Goal: Task Accomplishment & Management: Complete application form

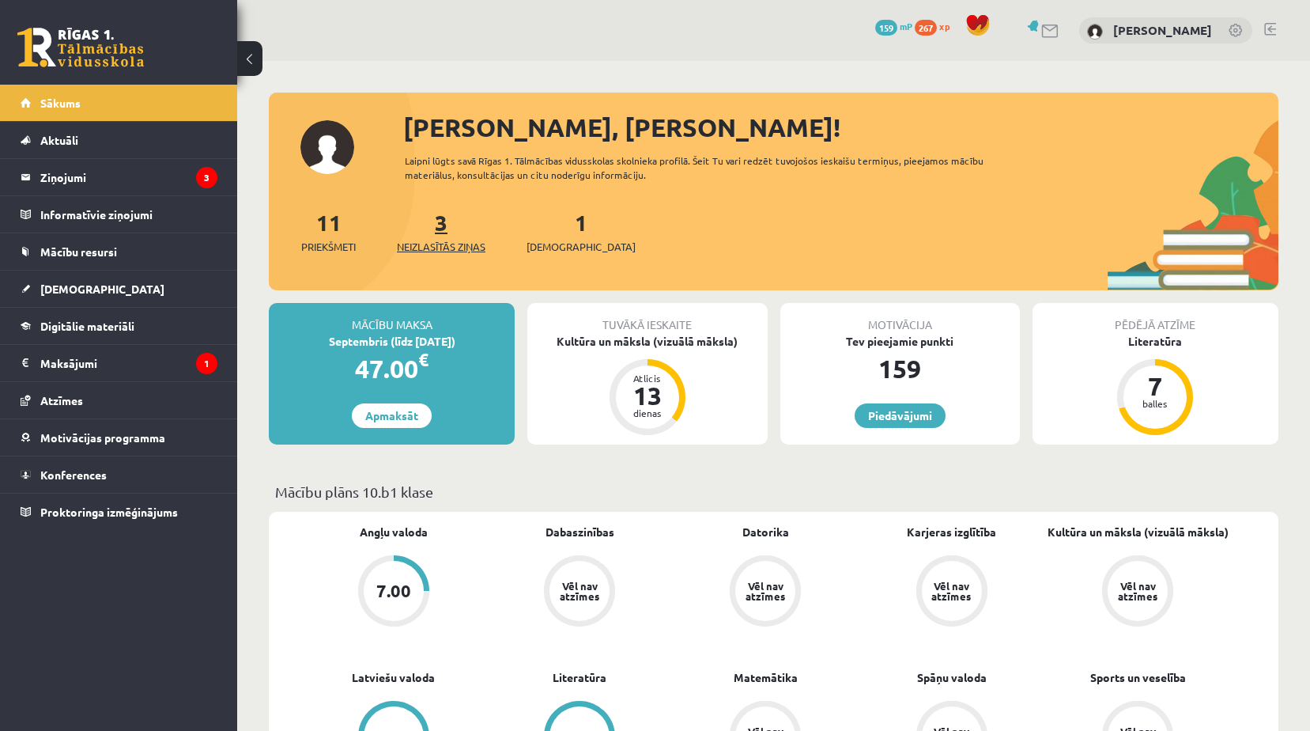
click at [446, 227] on link "3 Neizlasītās ziņas" at bounding box center [441, 231] width 89 height 47
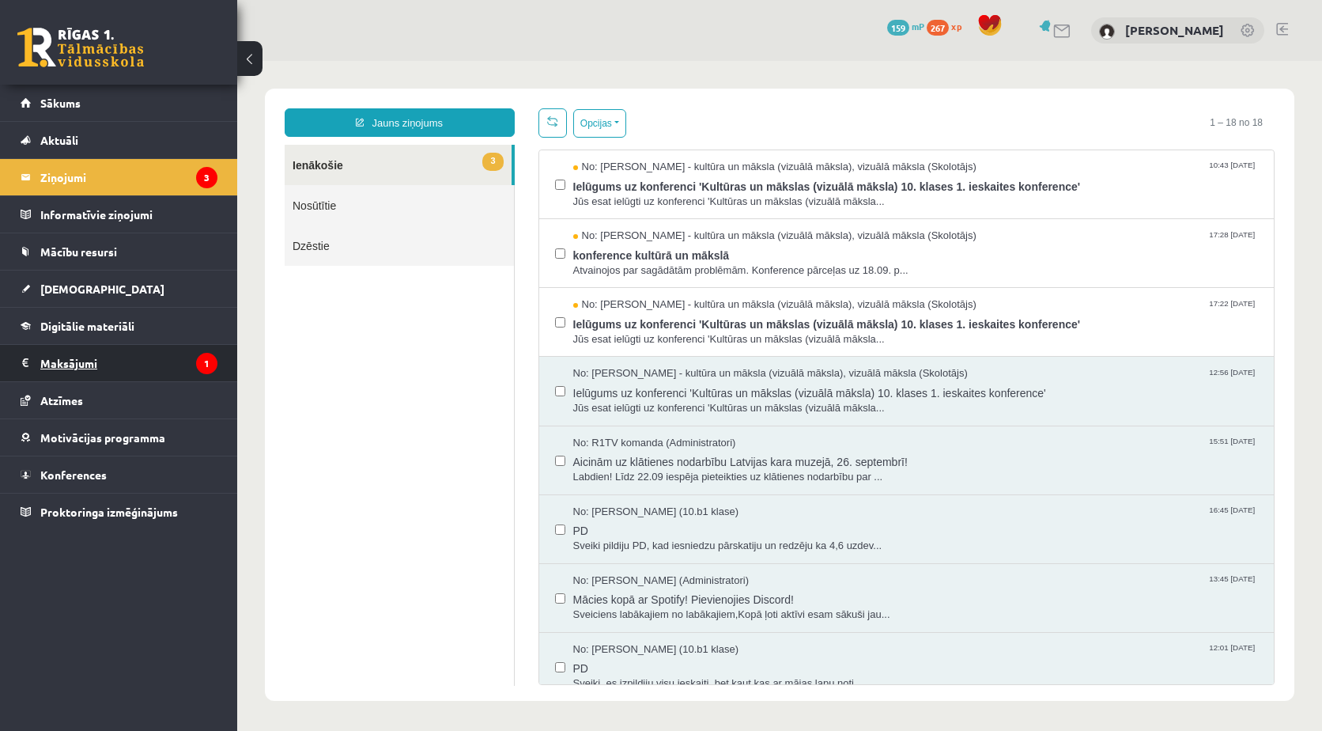
click at [188, 357] on legend "Maksājumi 1" at bounding box center [128, 363] width 177 height 36
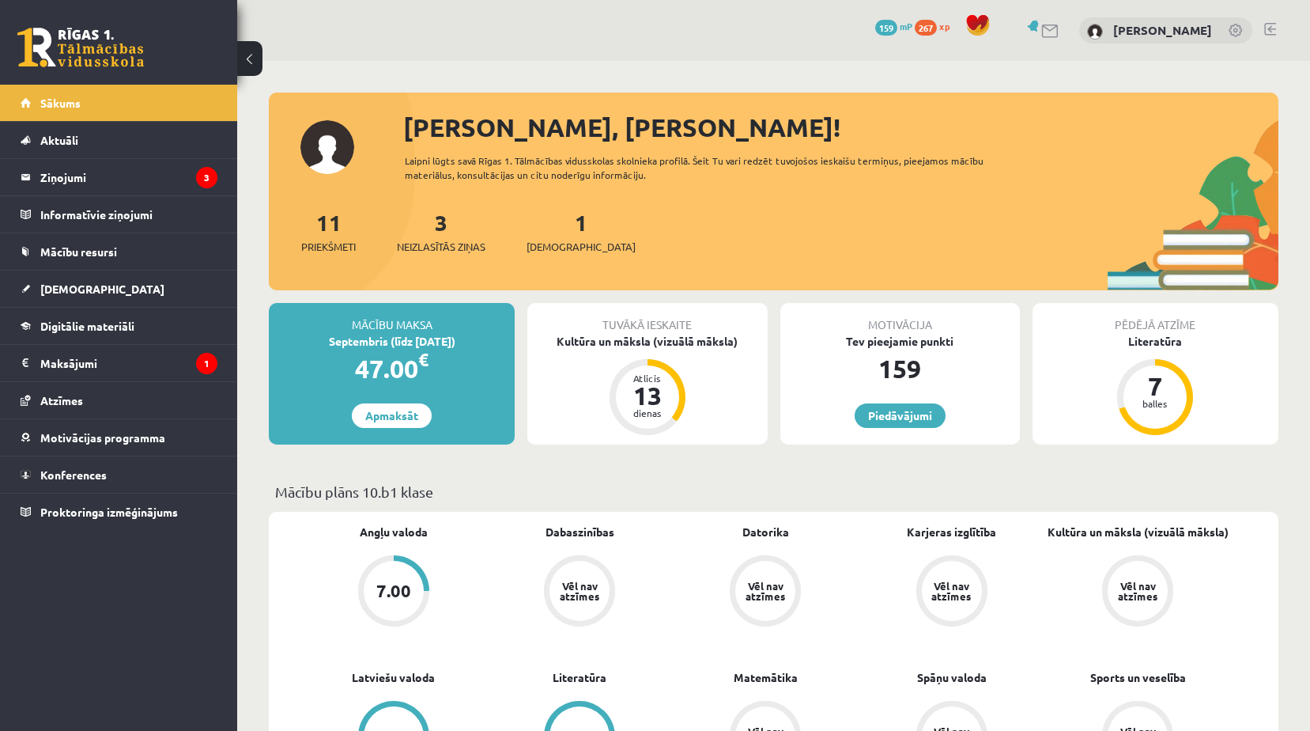
click at [544, 235] on div "1 Ieskaites" at bounding box center [581, 230] width 109 height 49
click at [555, 235] on div "1 Ieskaites" at bounding box center [581, 230] width 109 height 49
click at [555, 225] on link "1 Ieskaites" at bounding box center [581, 231] width 109 height 47
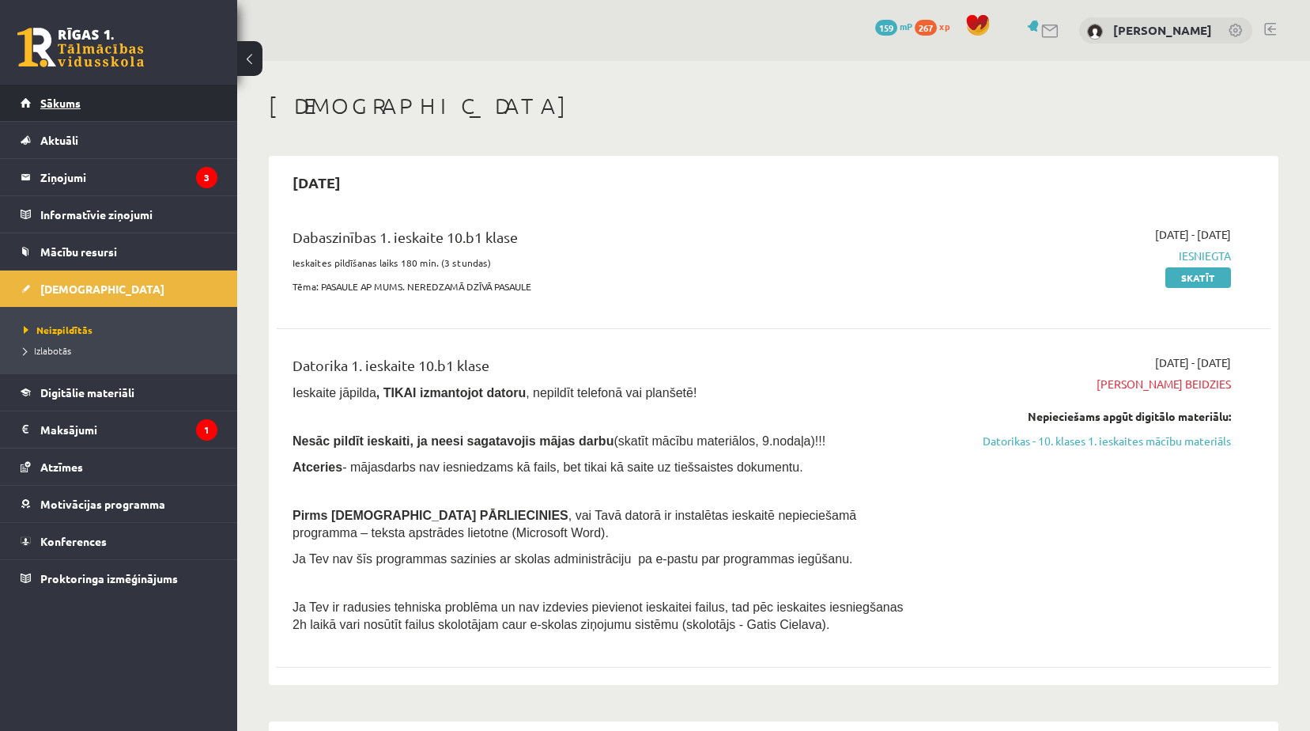
click at [99, 99] on link "Sākums" at bounding box center [119, 103] width 197 height 36
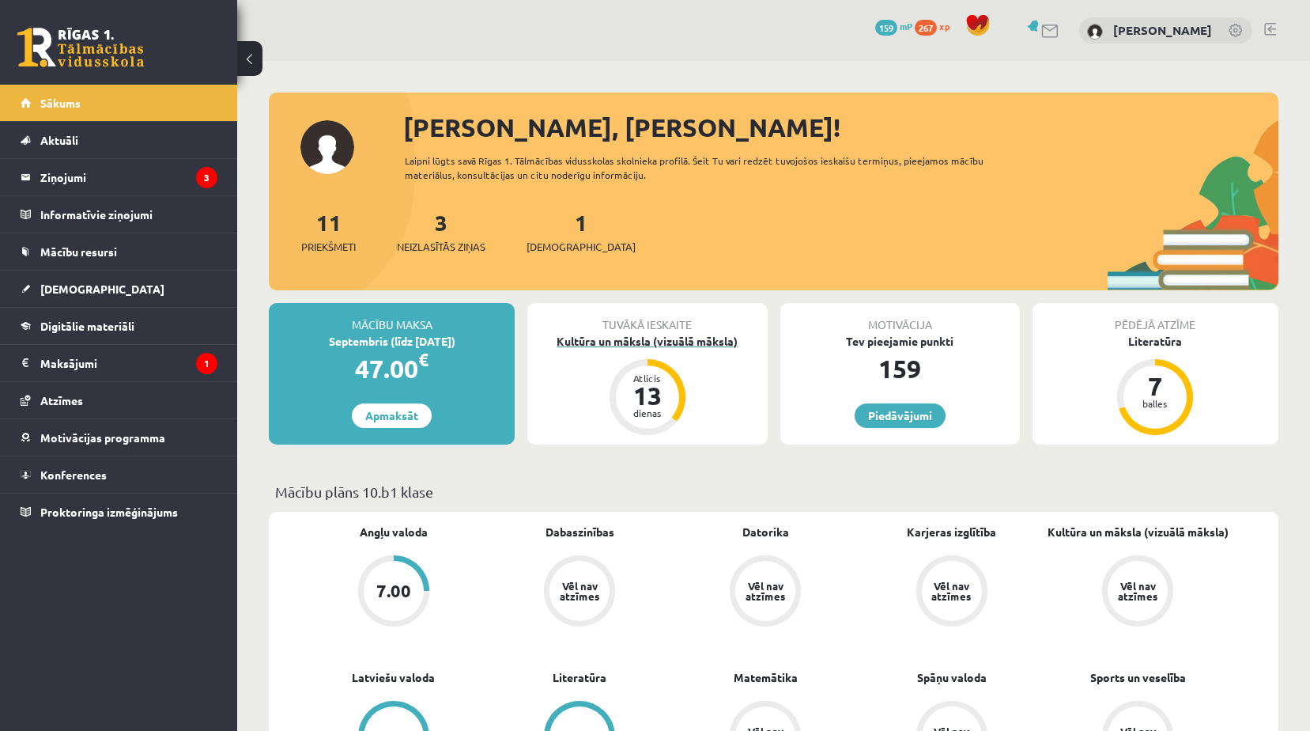
scroll to position [158, 0]
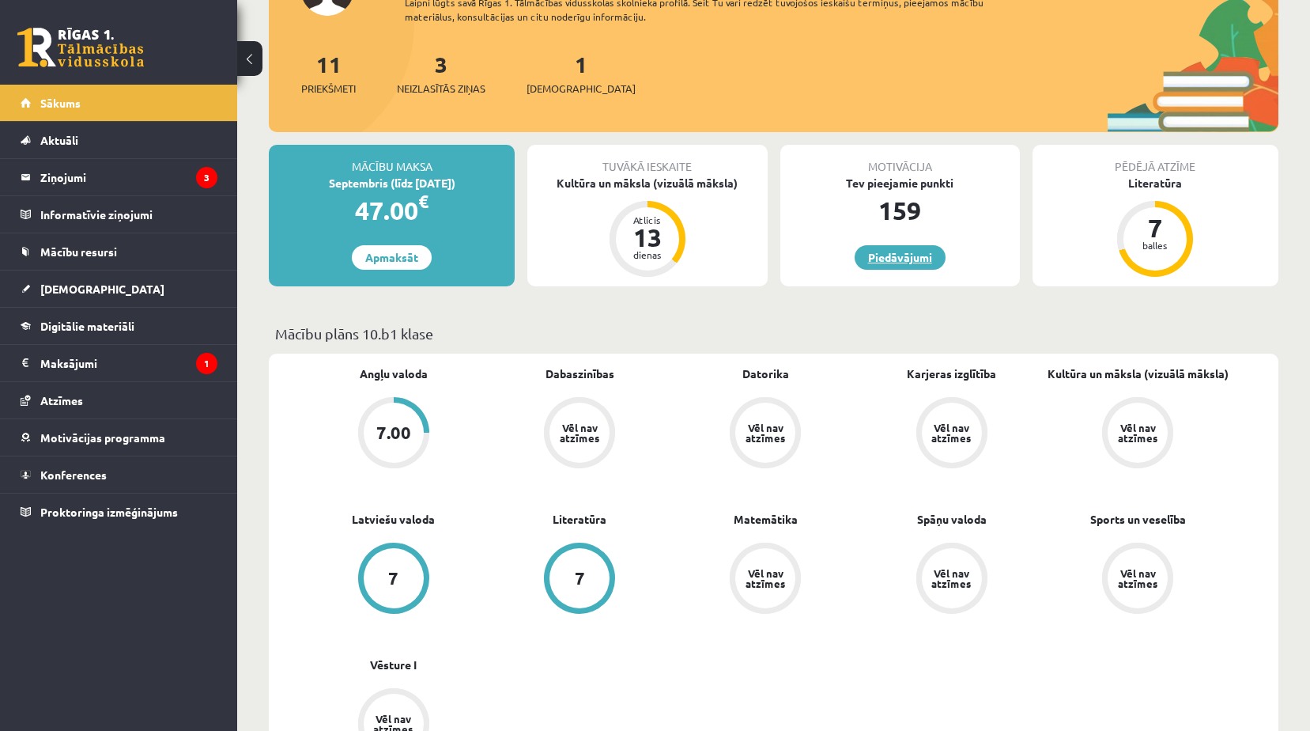
click at [901, 255] on link "Piedāvājumi" at bounding box center [900, 257] width 91 height 25
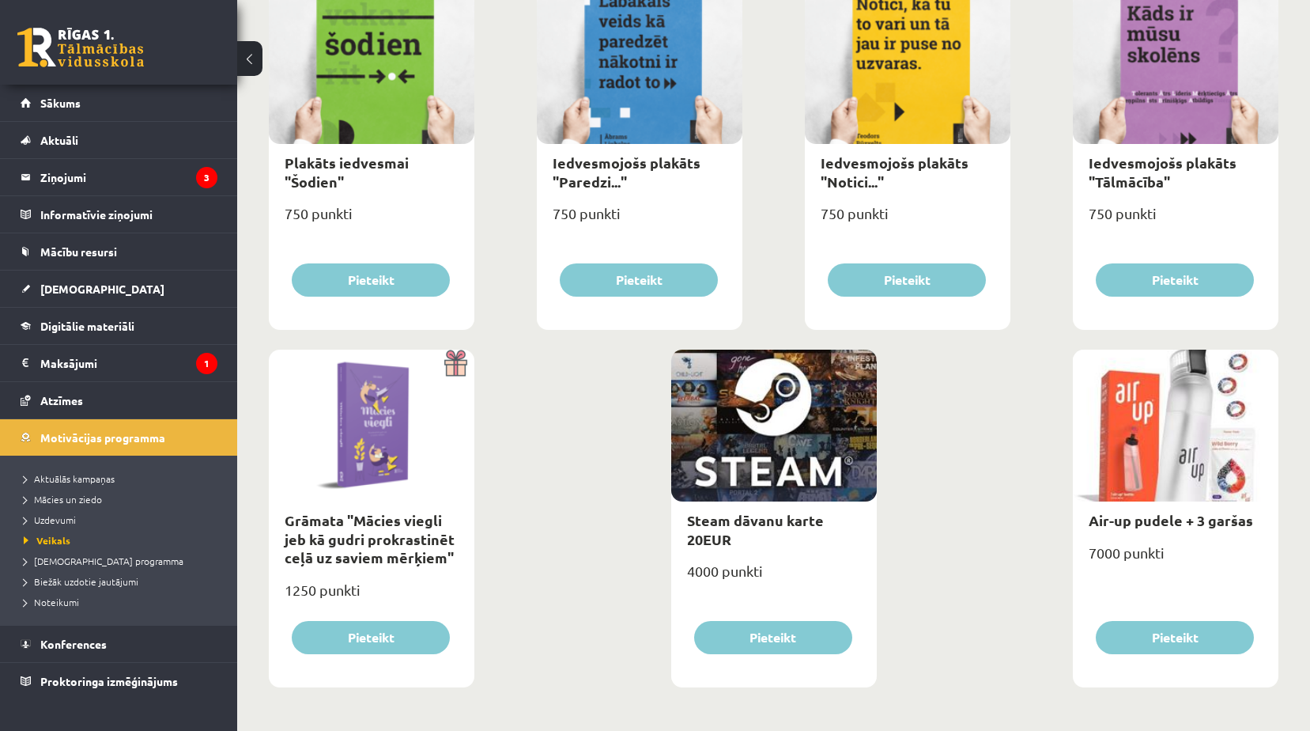
scroll to position [1619, 0]
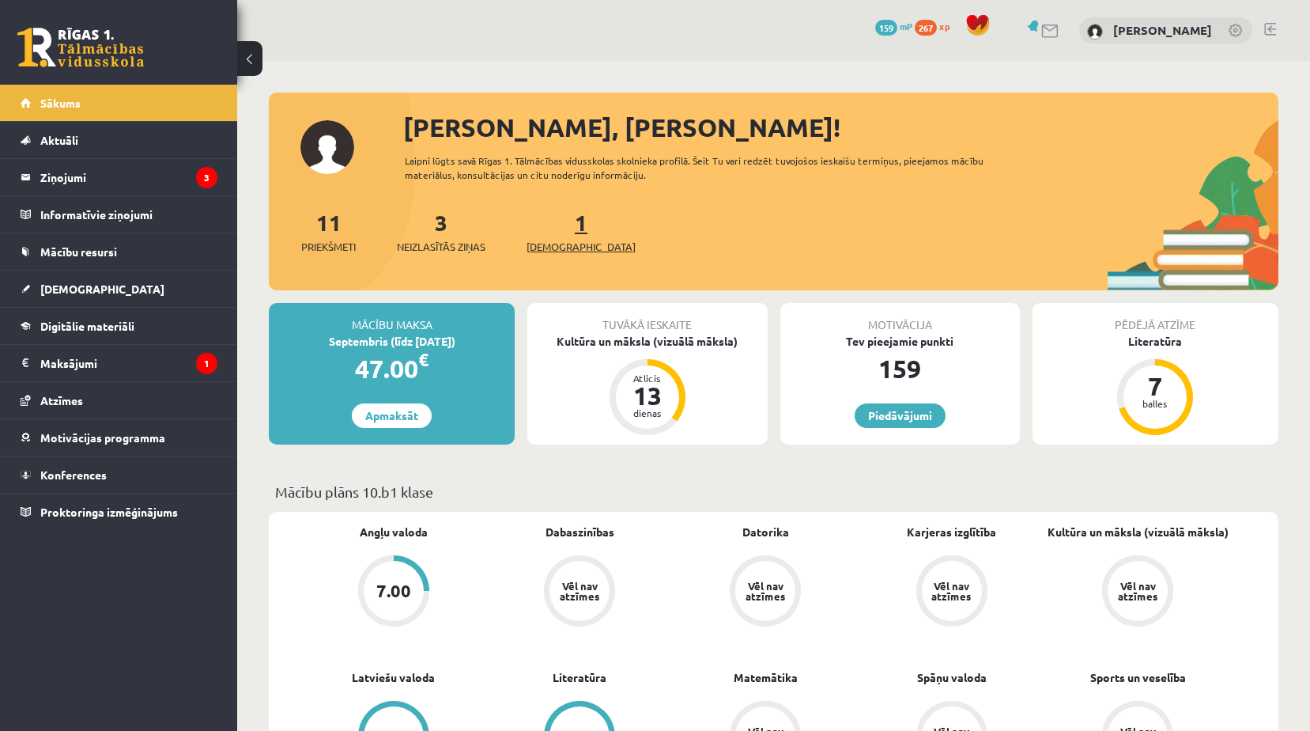
click at [559, 240] on span "[DEMOGRAPHIC_DATA]" at bounding box center [581, 247] width 109 height 16
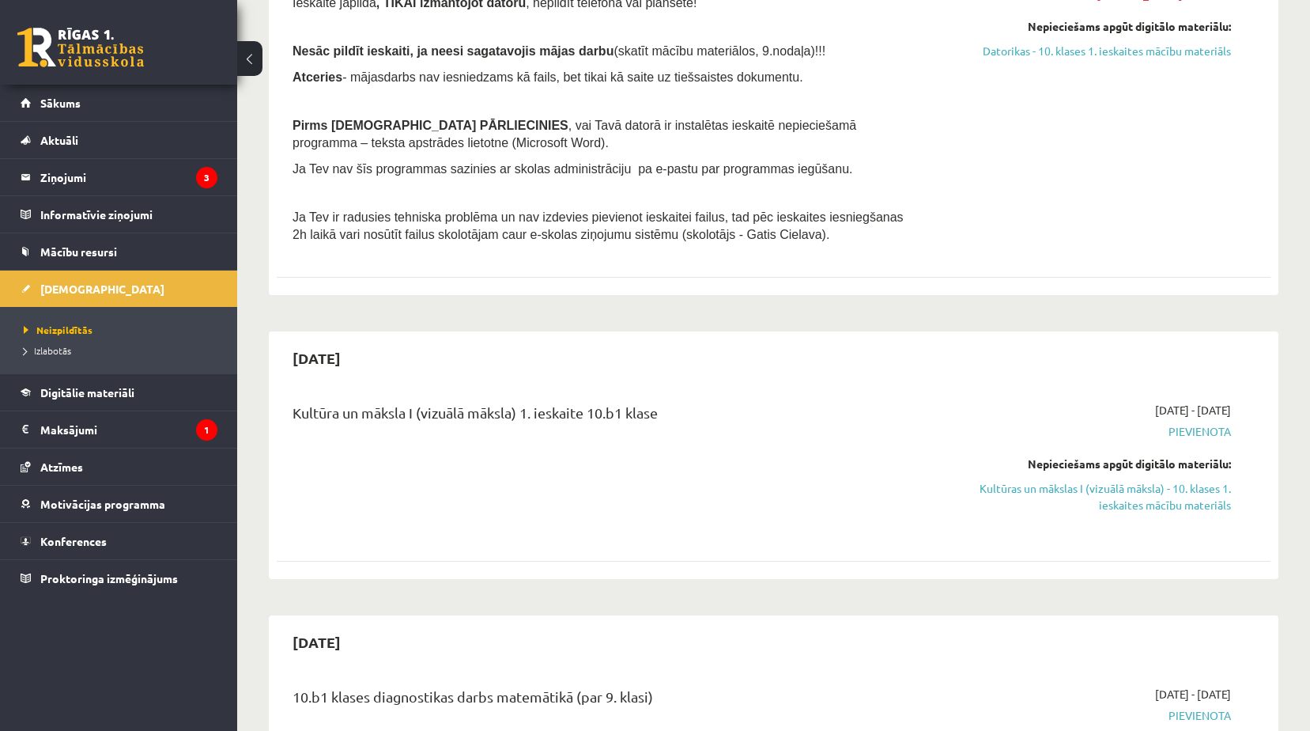
scroll to position [554, 0]
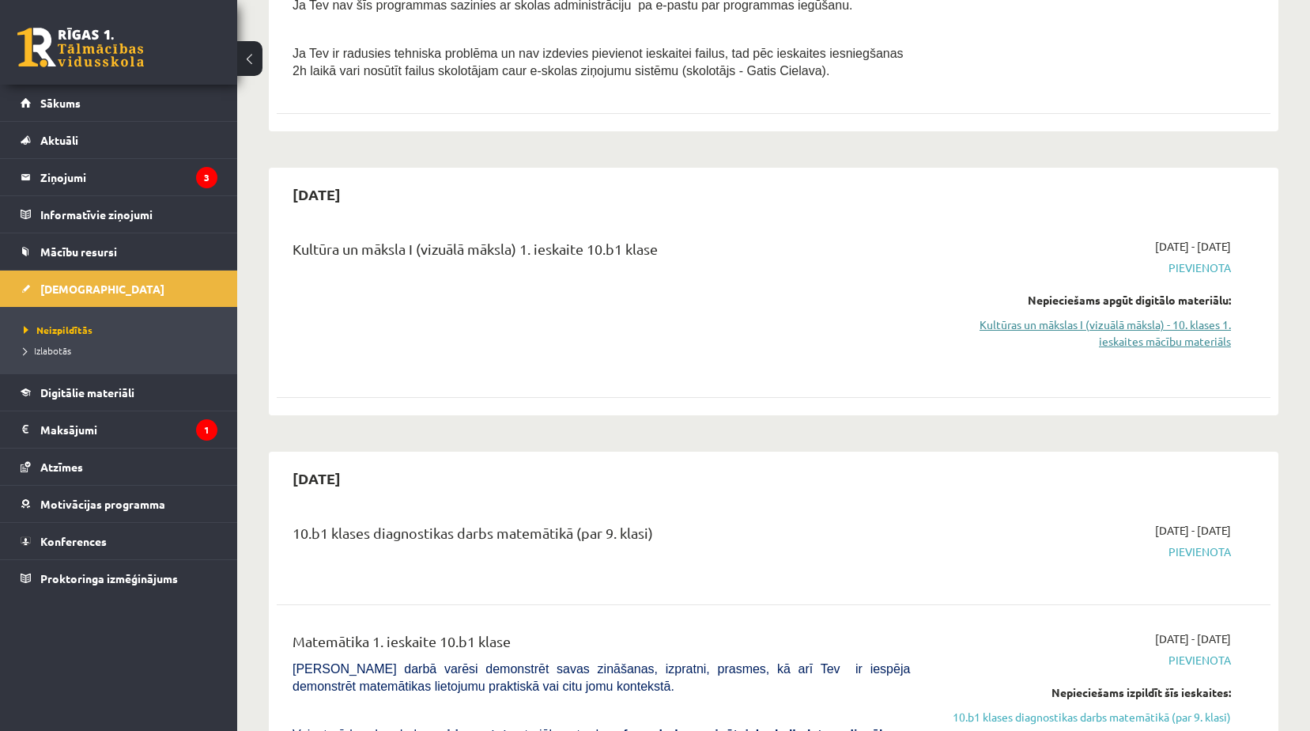
click at [1157, 339] on link "Kultūras un mākslas I (vizuālā māksla) - 10. klases 1. ieskaites mācību materiā…" at bounding box center [1082, 332] width 297 height 33
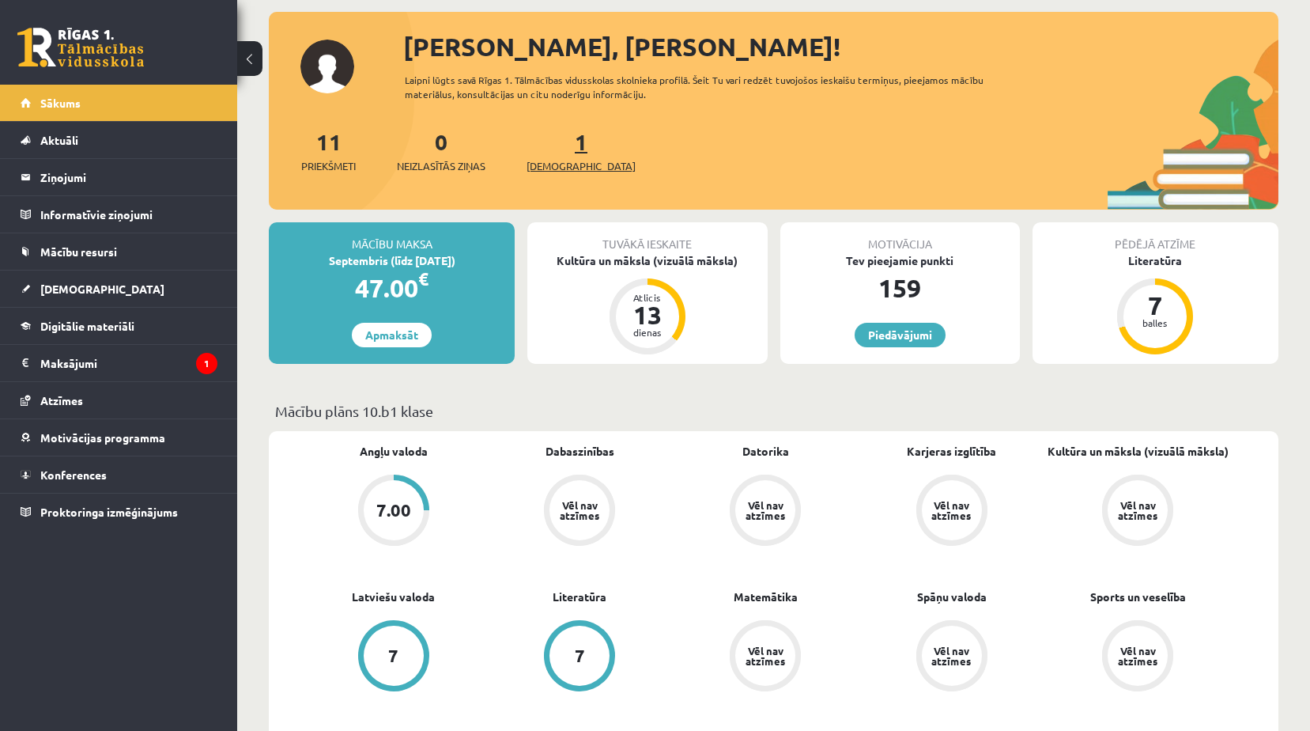
scroll to position [79, 0]
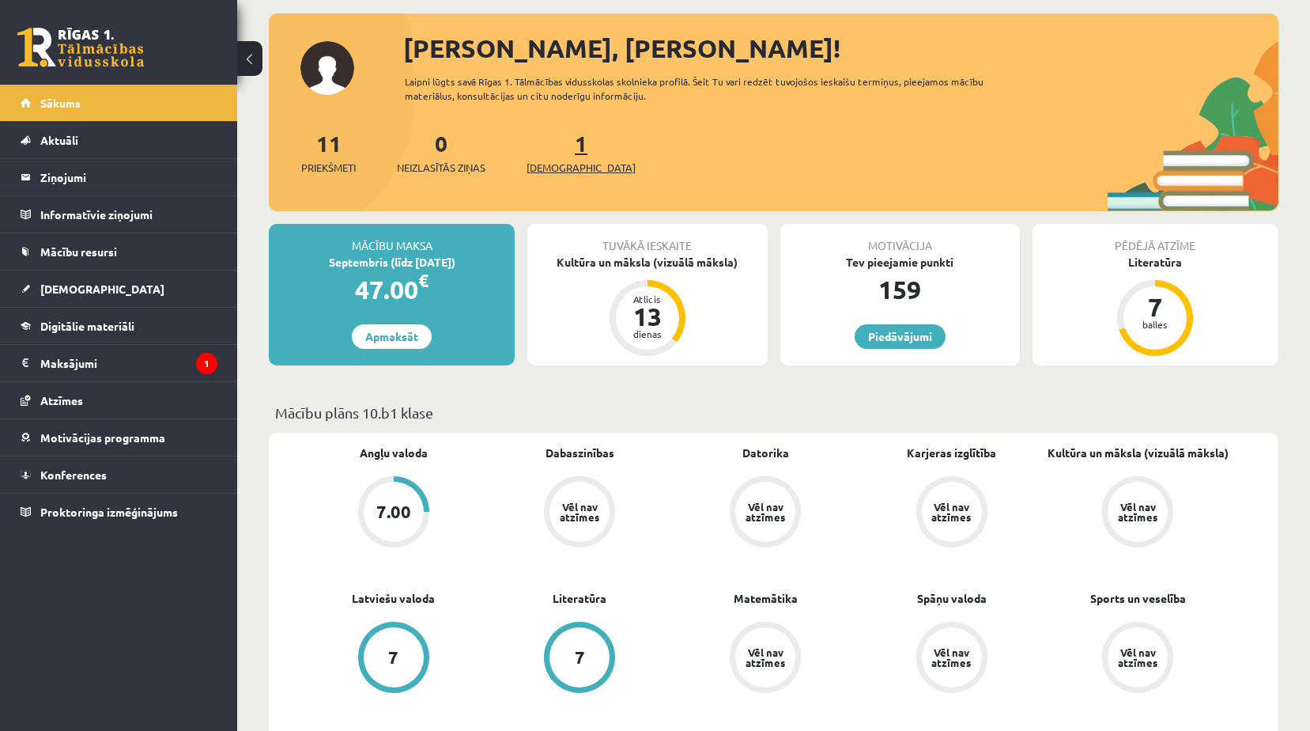
click at [551, 136] on link "1 Ieskaites" at bounding box center [581, 152] width 109 height 47
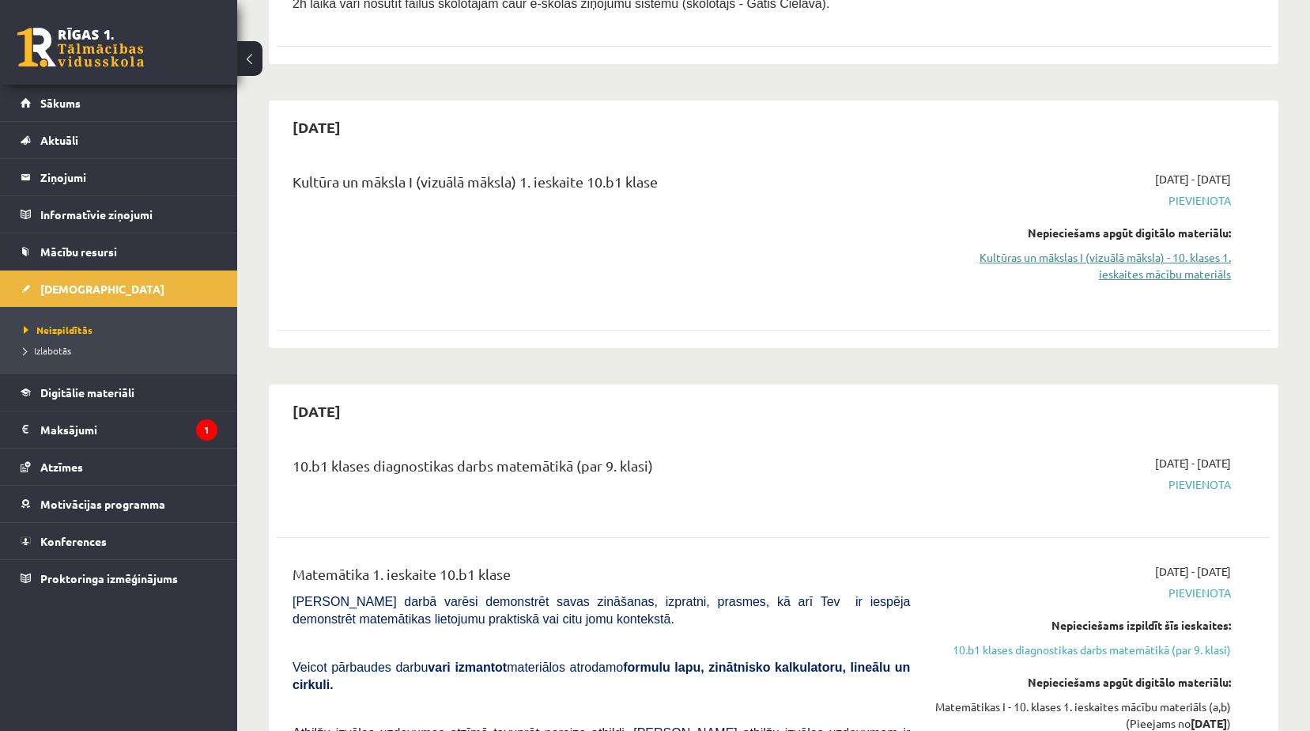
scroll to position [554, 0]
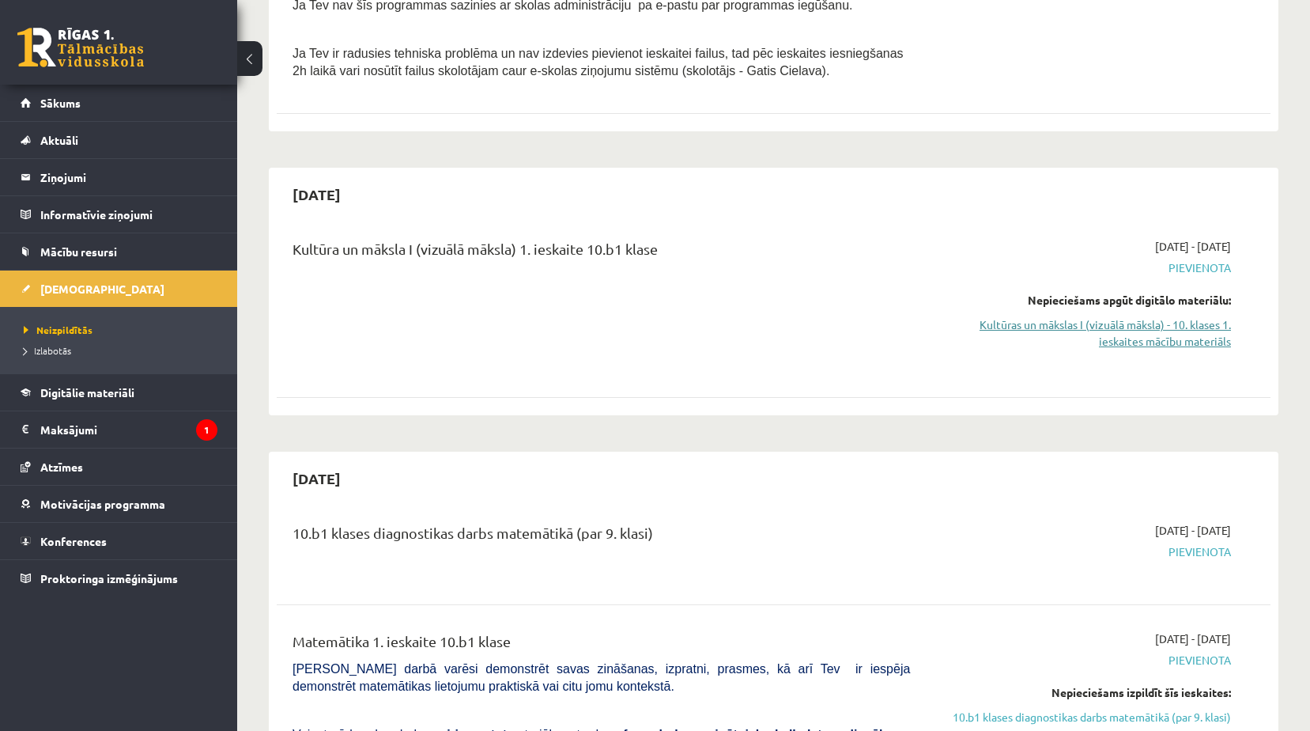
click at [1139, 346] on link "Kultūras un mākslas I (vizuālā māksla) - 10. klases 1. ieskaites mācību materiā…" at bounding box center [1082, 332] width 297 height 33
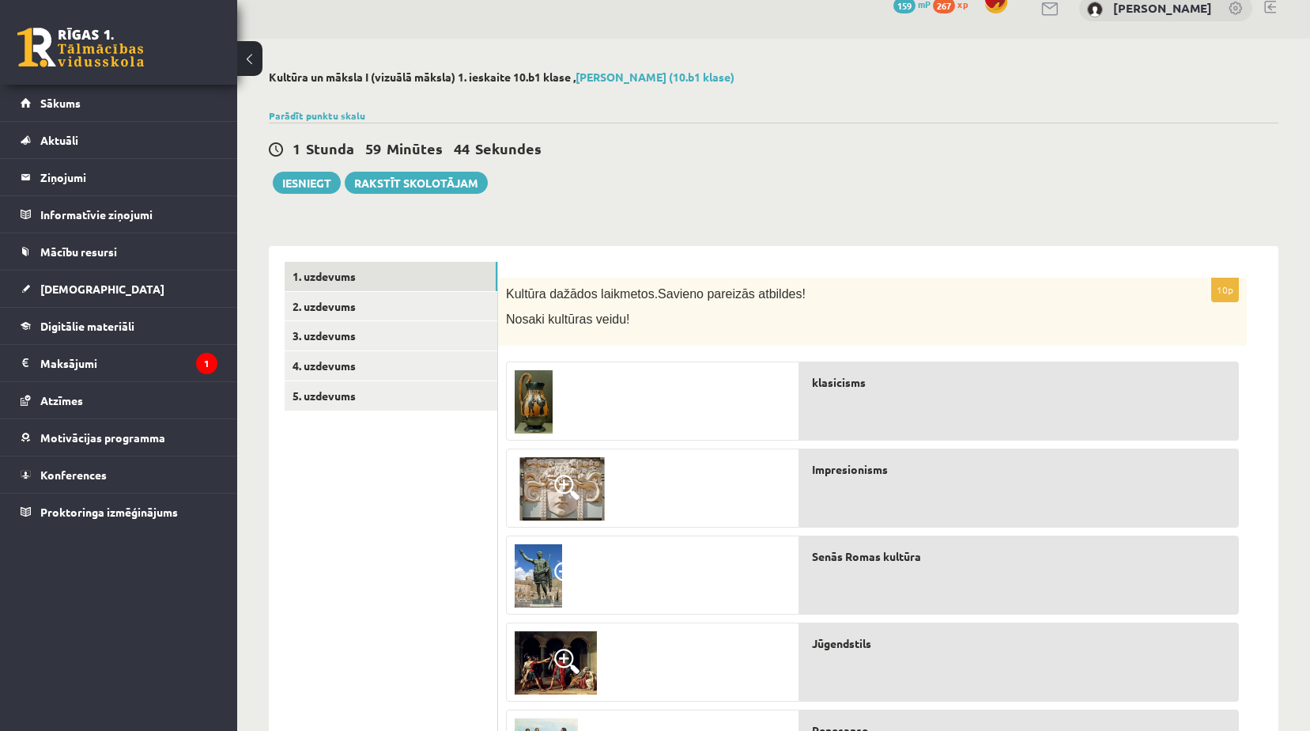
scroll to position [17, 0]
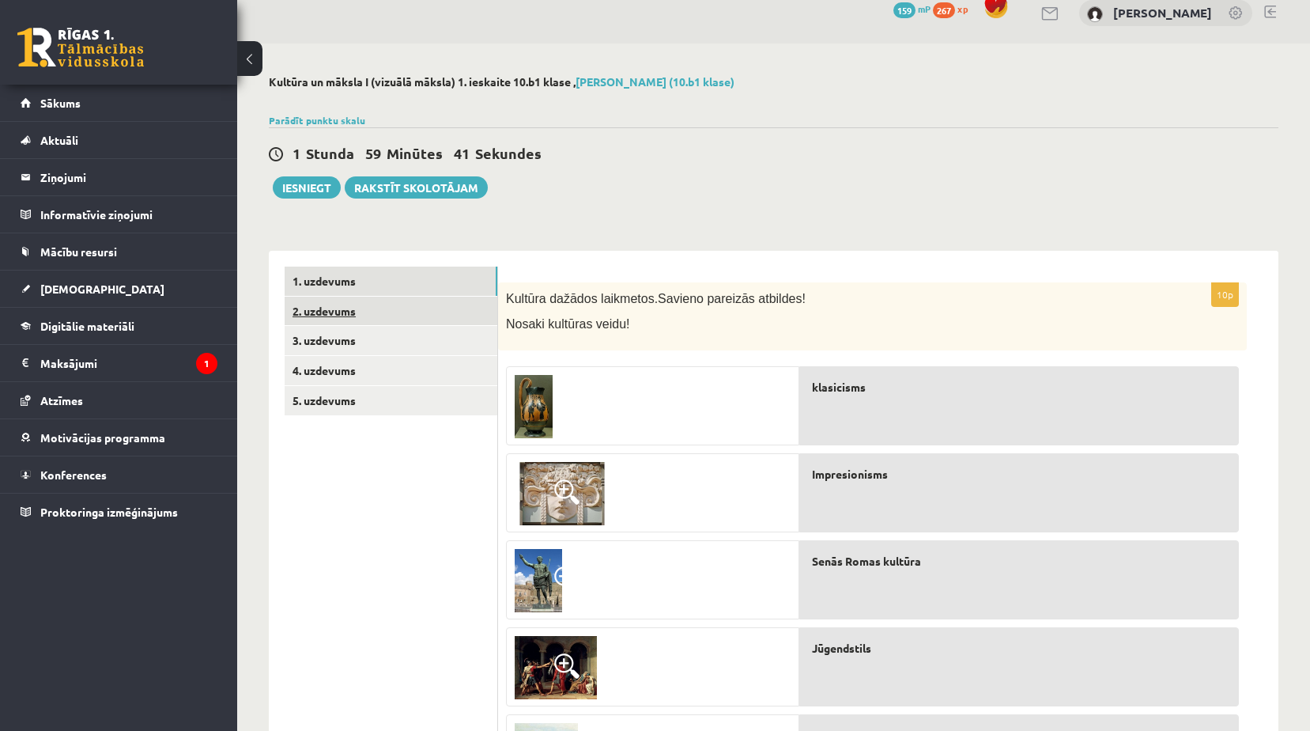
click at [325, 305] on link "2. uzdevums" at bounding box center [391, 311] width 213 height 29
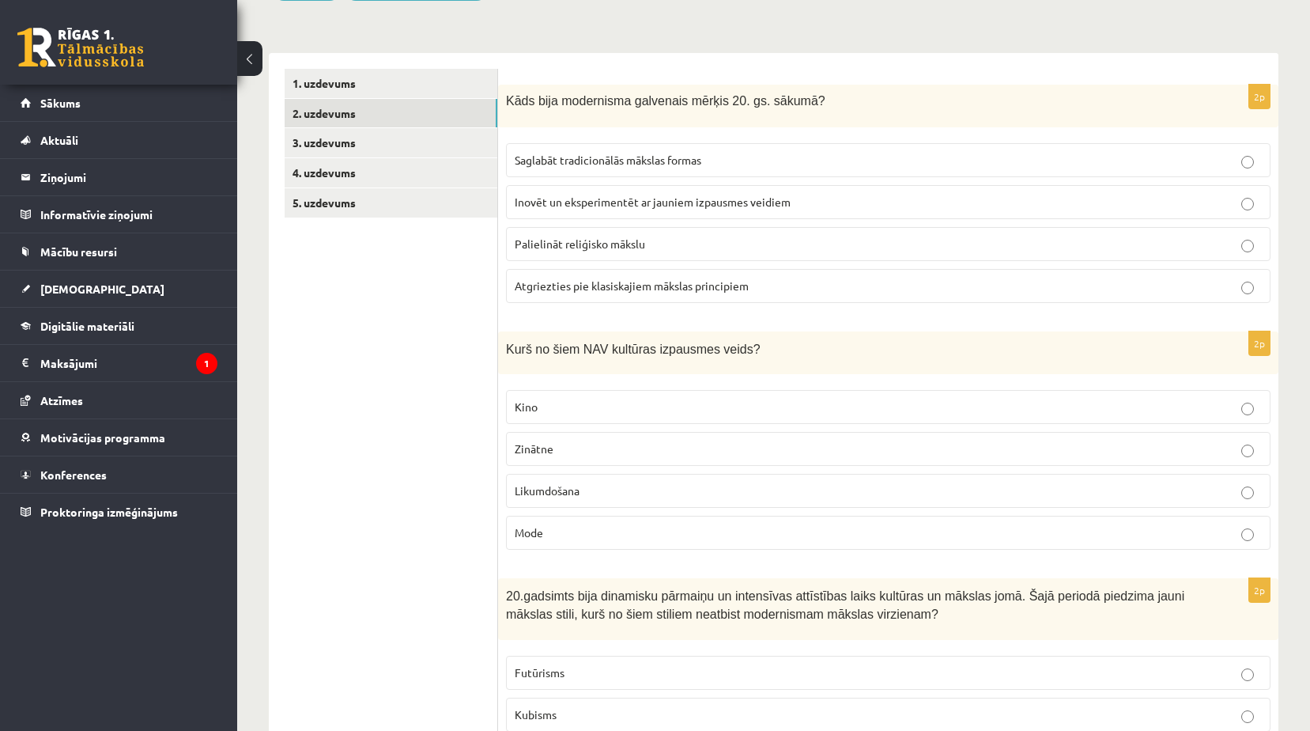
scroll to position [252, 0]
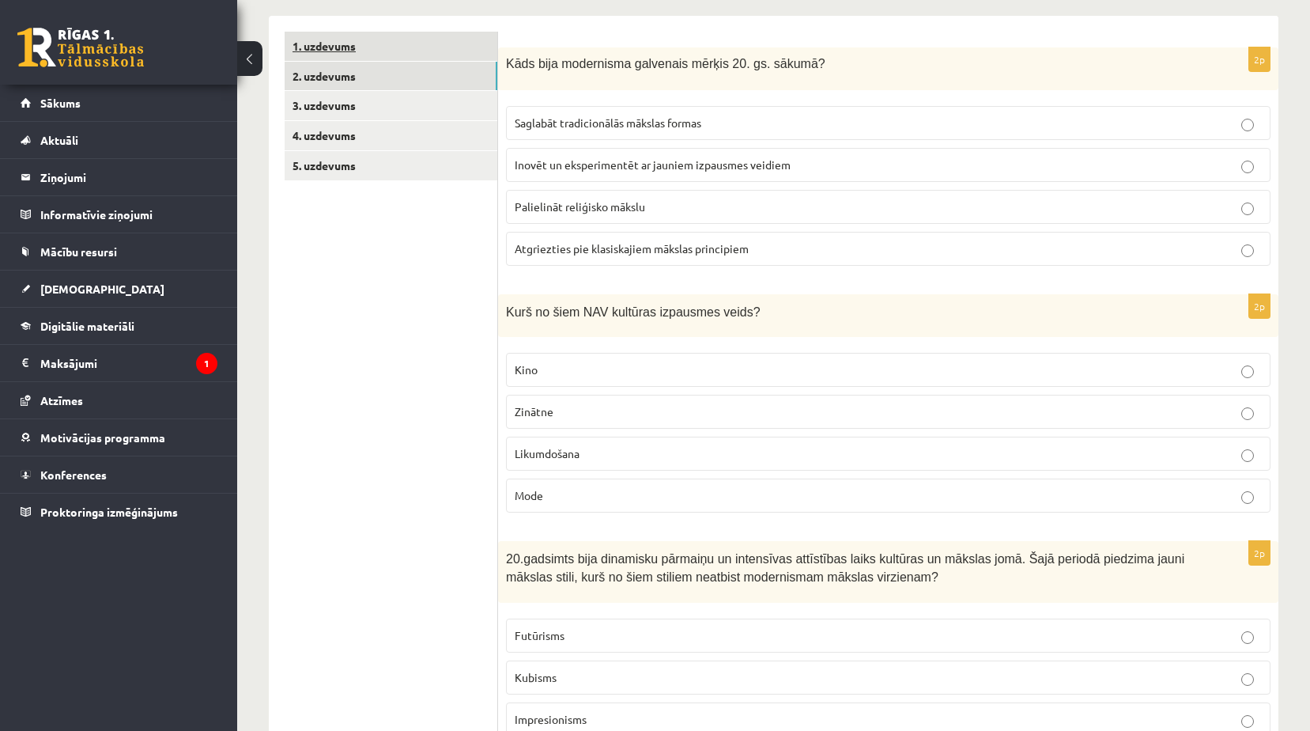
click at [354, 32] on link "1. uzdevums" at bounding box center [391, 46] width 213 height 29
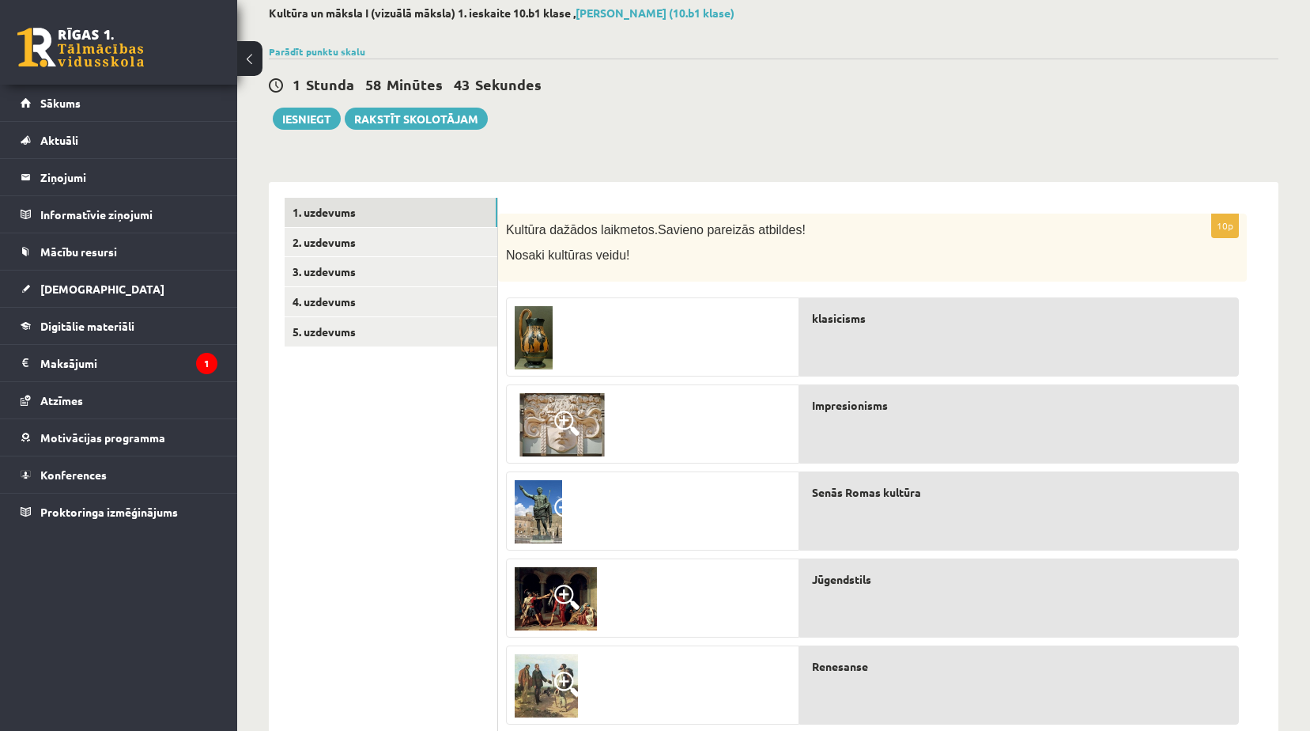
scroll to position [237, 0]
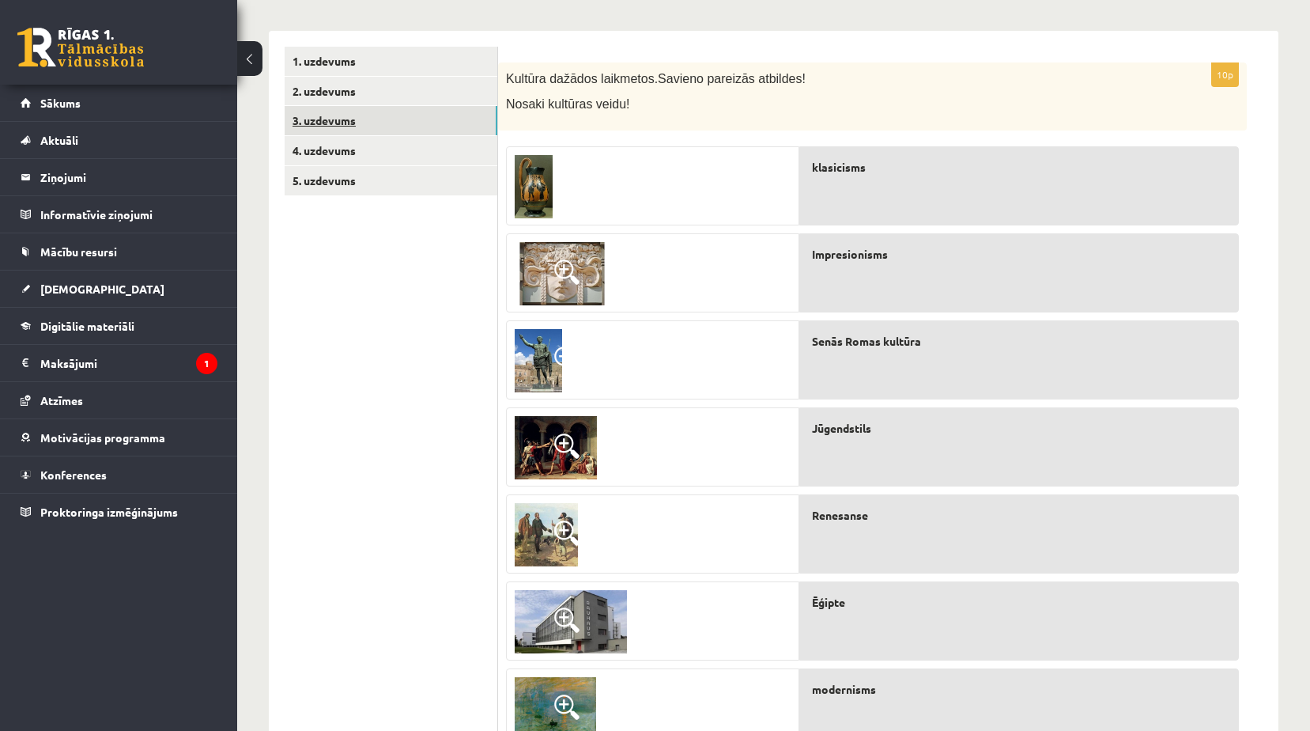
click at [338, 117] on link "3. uzdevums" at bounding box center [391, 120] width 213 height 29
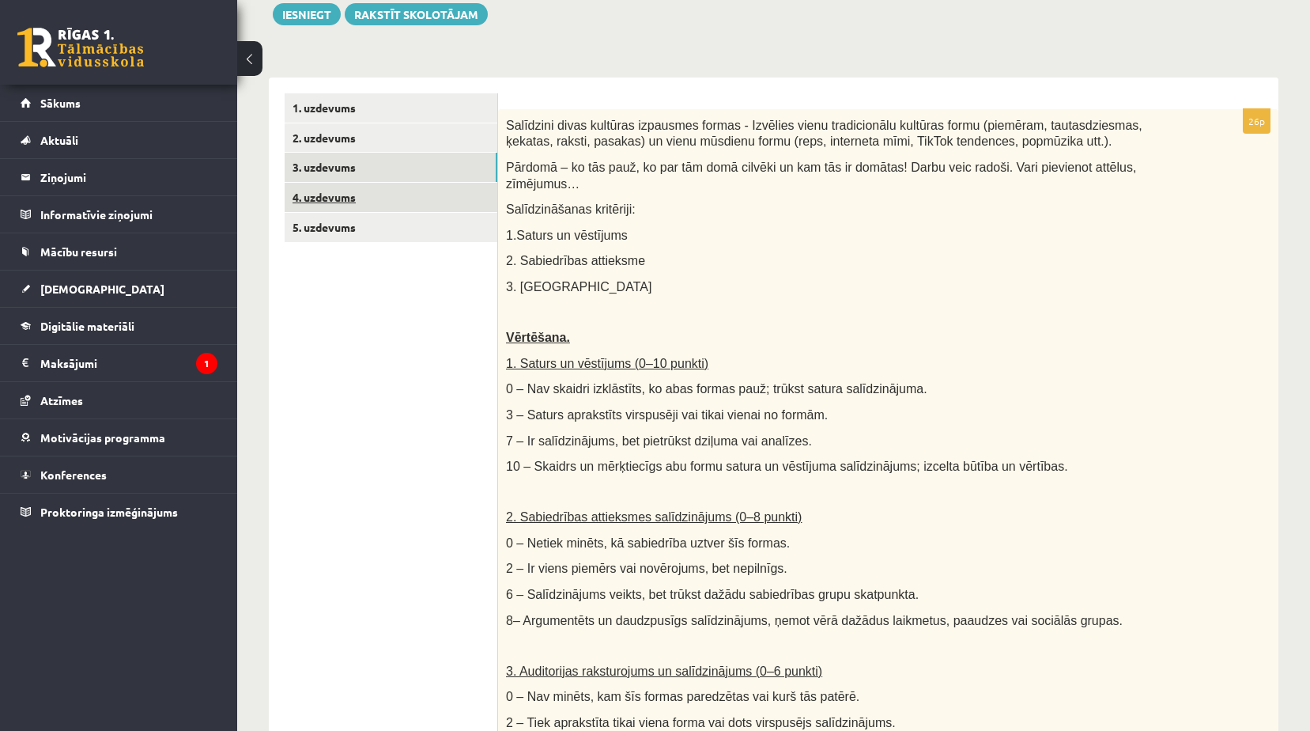
scroll to position [218, 0]
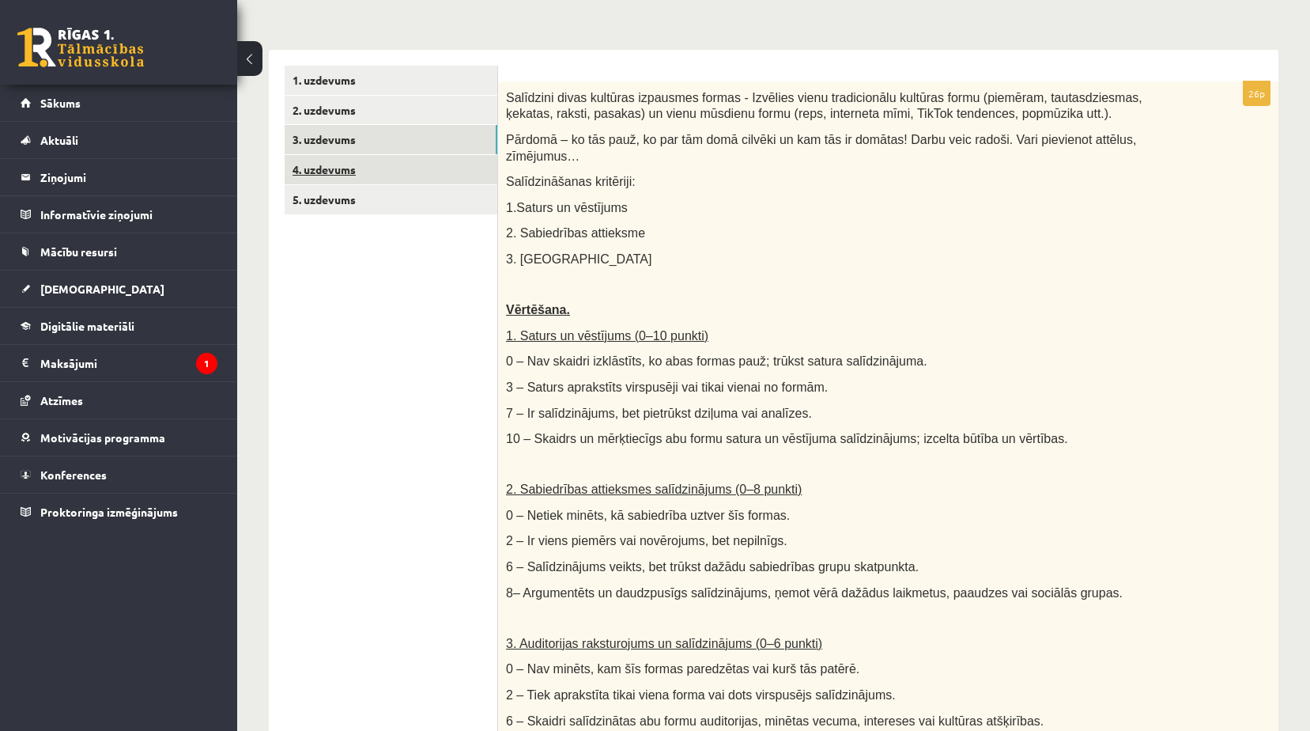
click at [334, 180] on link "4. uzdevums" at bounding box center [391, 169] width 213 height 29
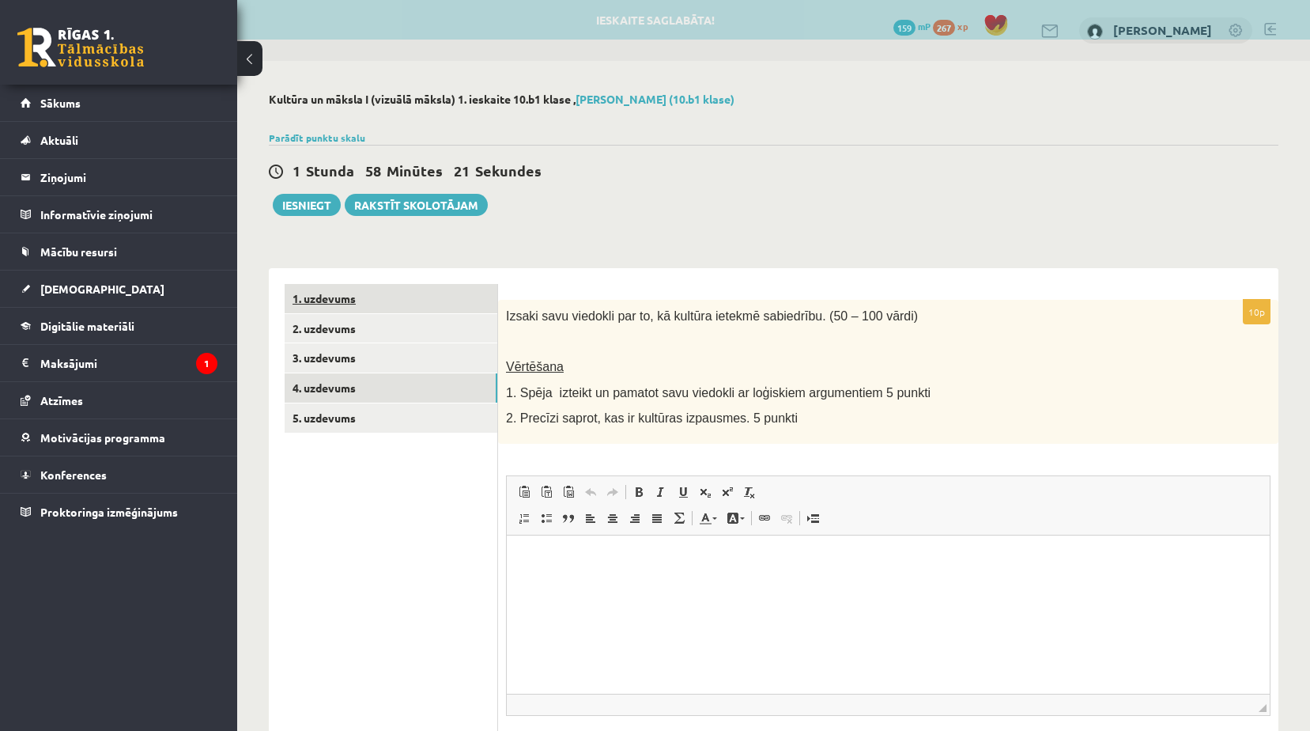
scroll to position [0, 0]
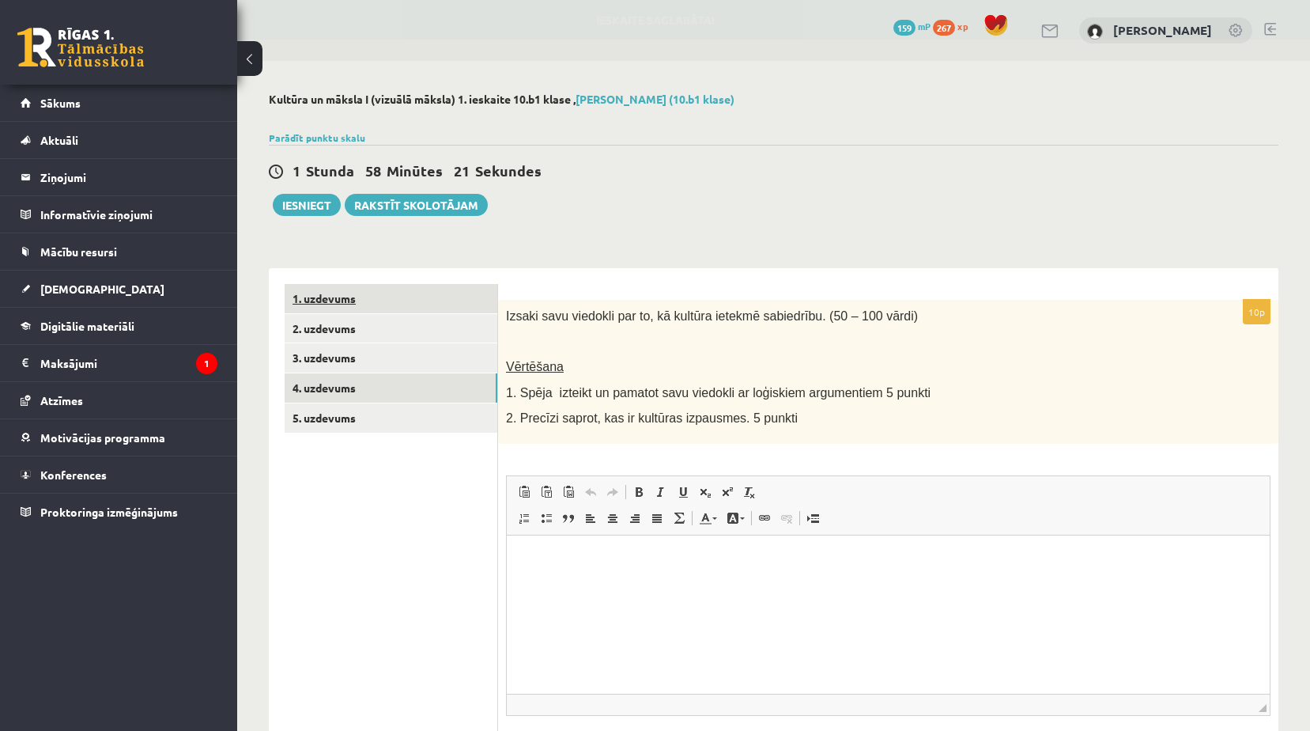
click at [376, 299] on link "1. uzdevums" at bounding box center [391, 298] width 213 height 29
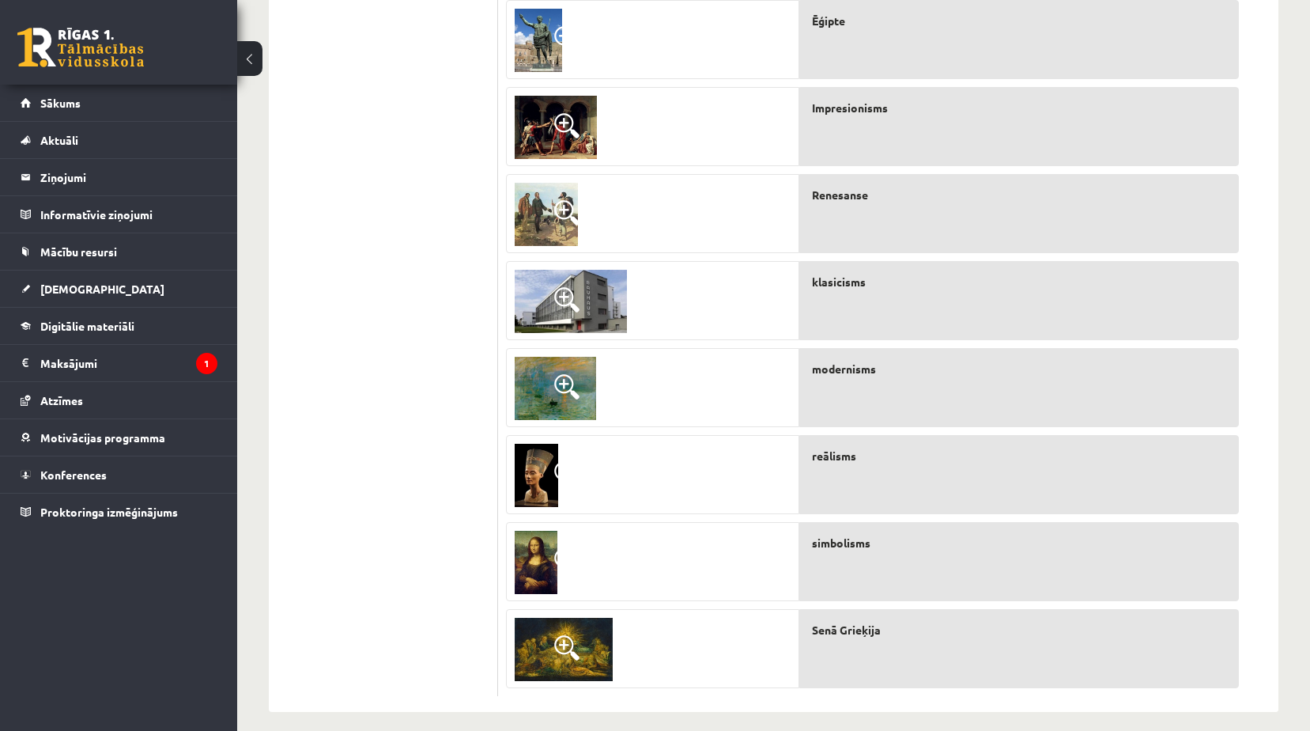
scroll to position [572, 0]
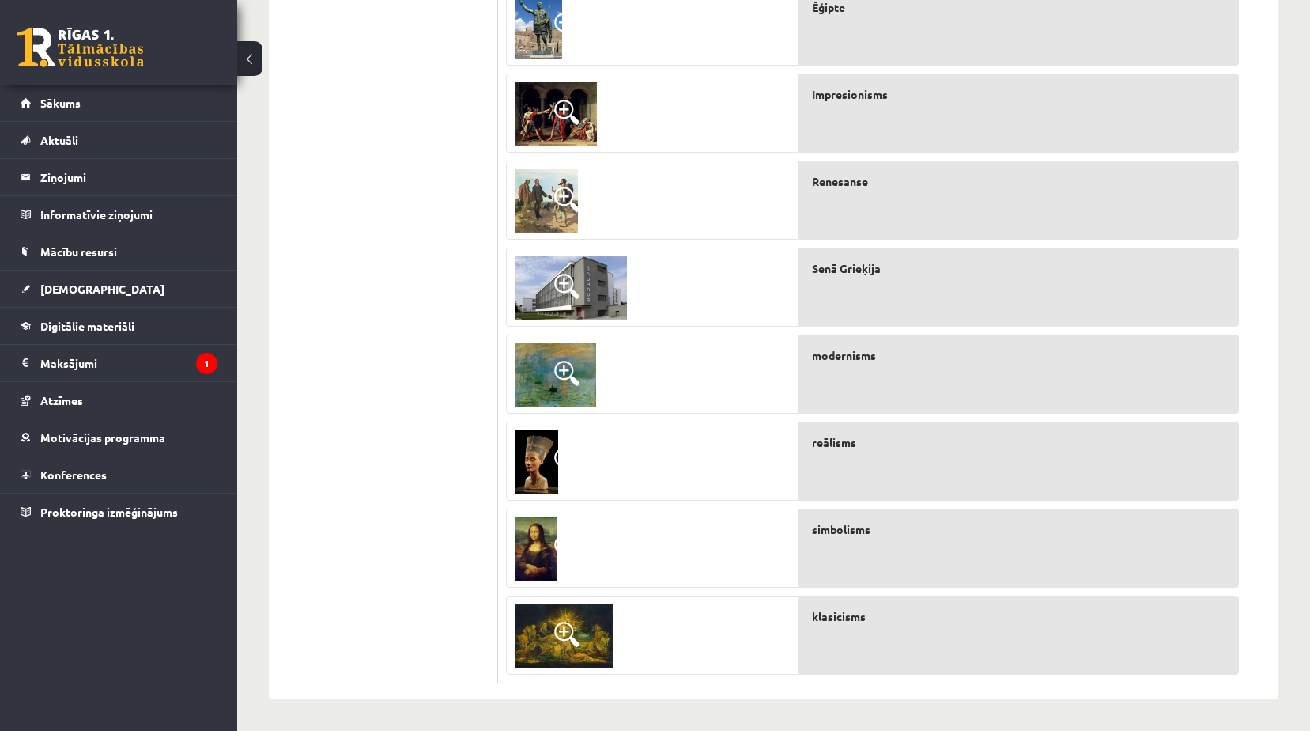
click at [927, 233] on div "Senās Romas kultūra Jūgendstils Ēģipte Impresionisms Renesanse Senā Grieķija mo…" at bounding box center [1019, 240] width 440 height 870
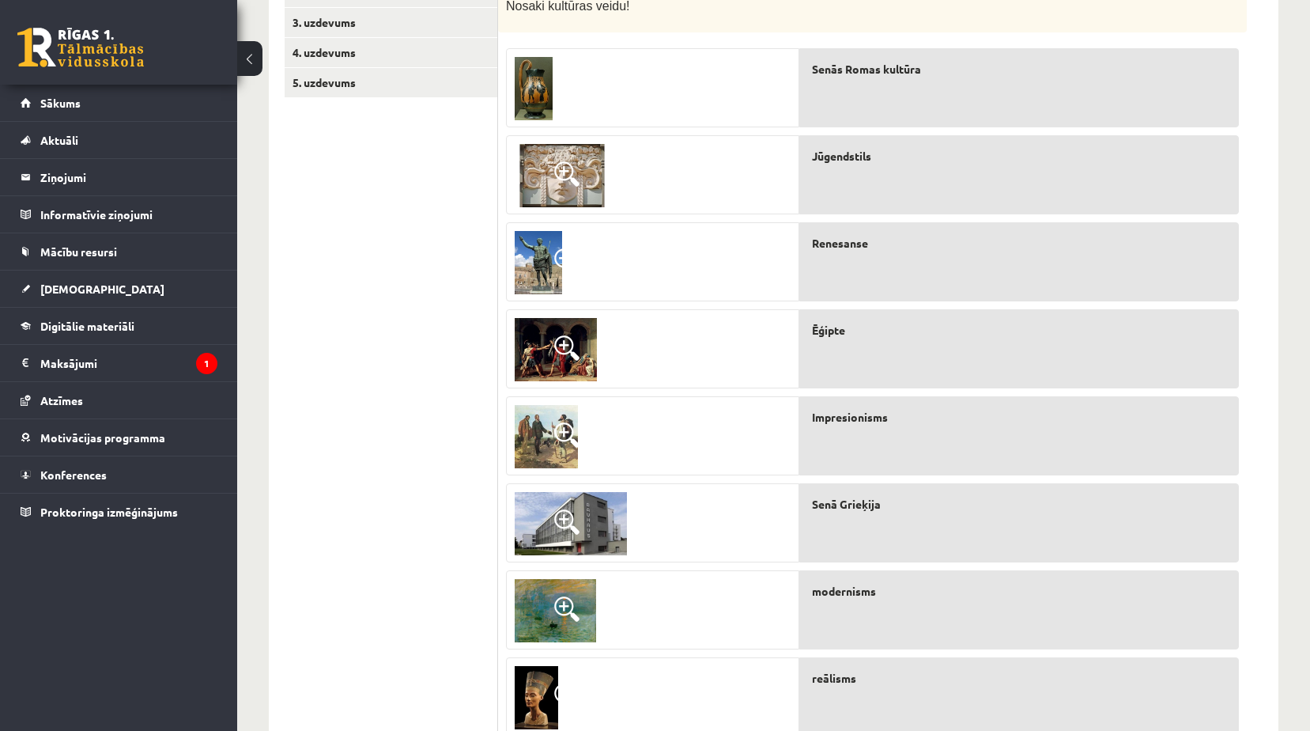
scroll to position [334, 0]
click at [909, 271] on div "Senā Grieķija" at bounding box center [1019, 262] width 440 height 79
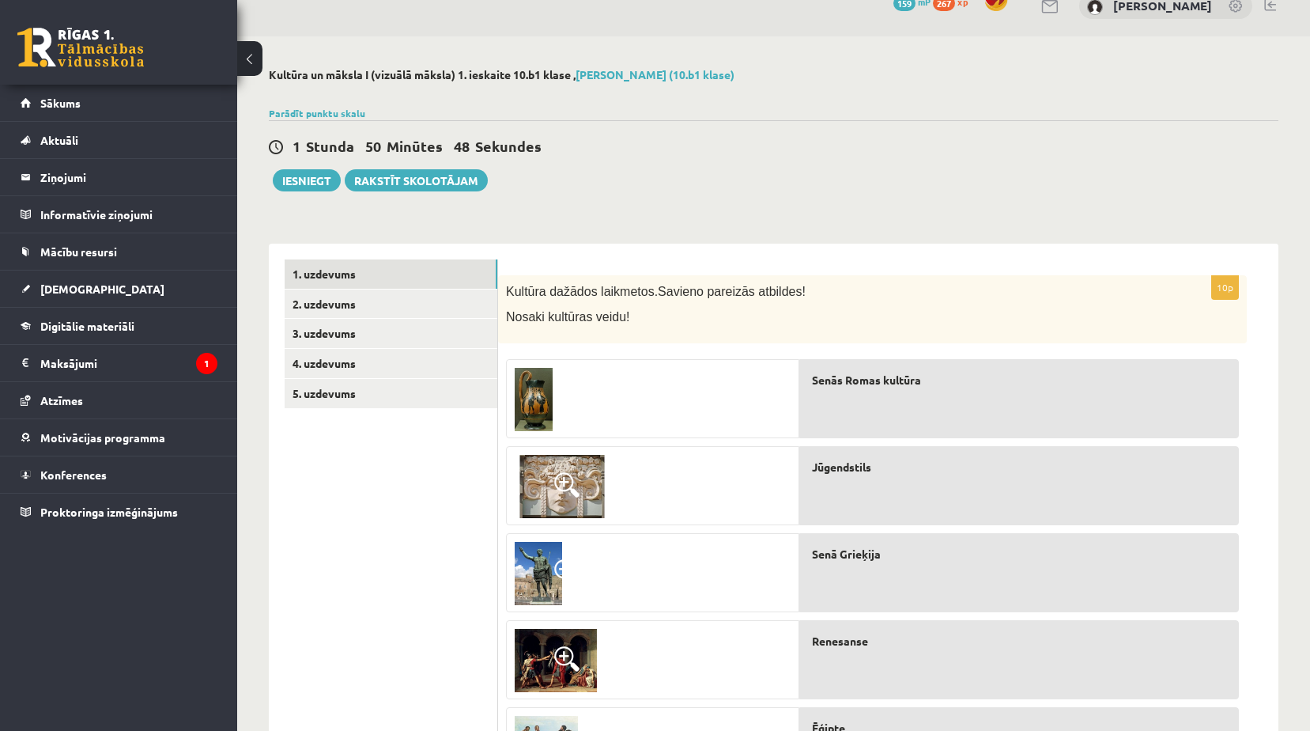
scroll to position [18, 0]
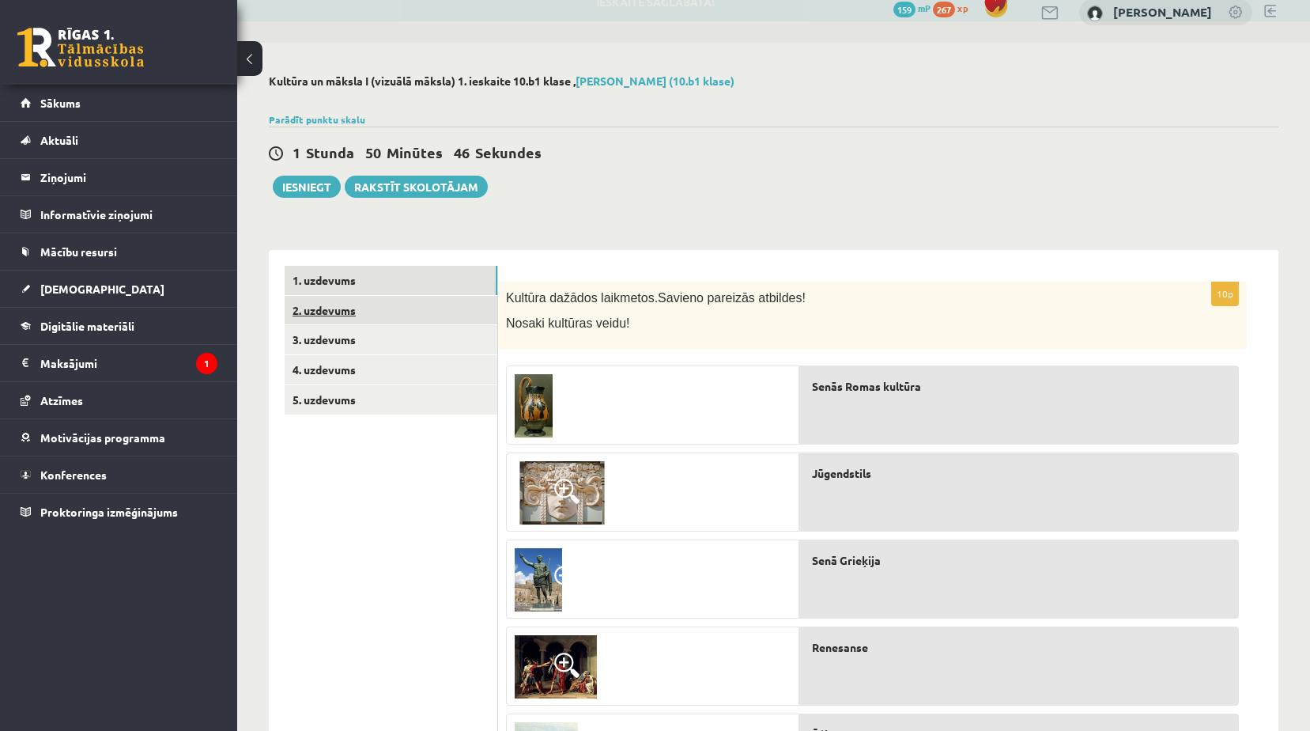
click at [304, 318] on link "2. uzdevums" at bounding box center [391, 310] width 213 height 29
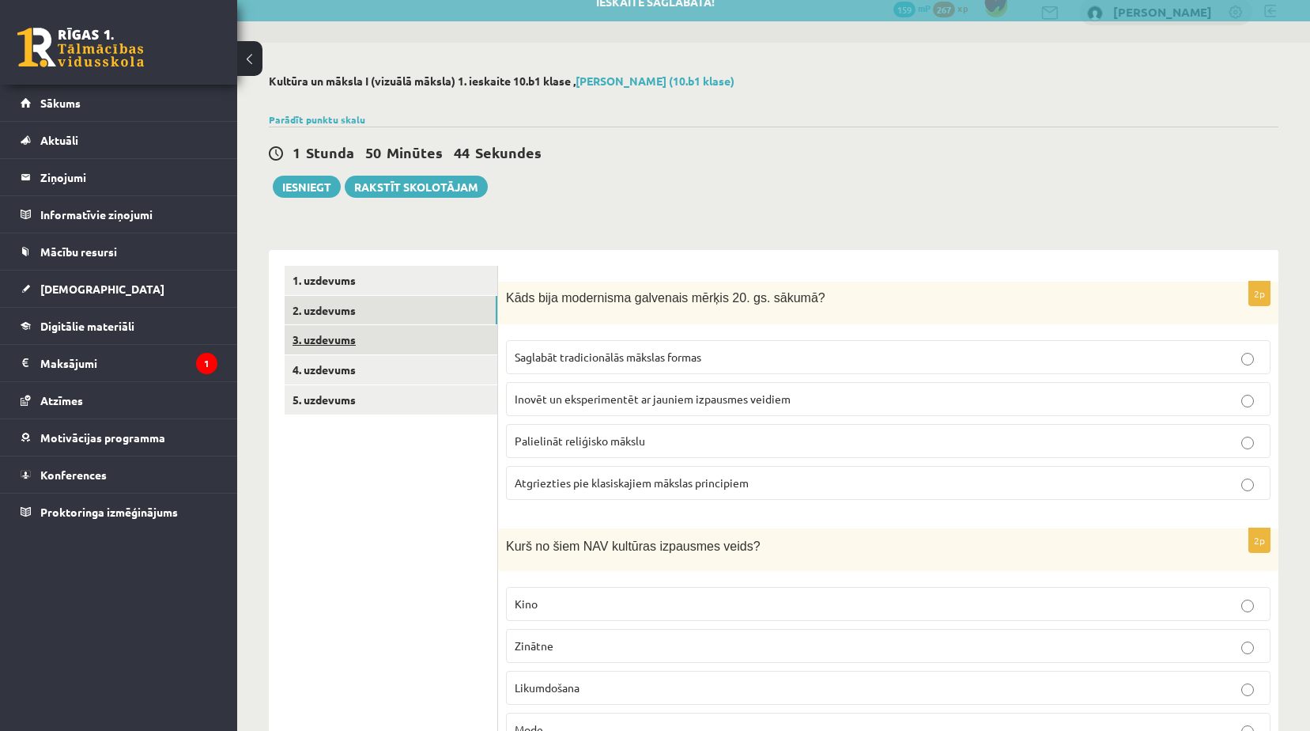
click at [327, 345] on link "3. uzdevums" at bounding box center [391, 339] width 213 height 29
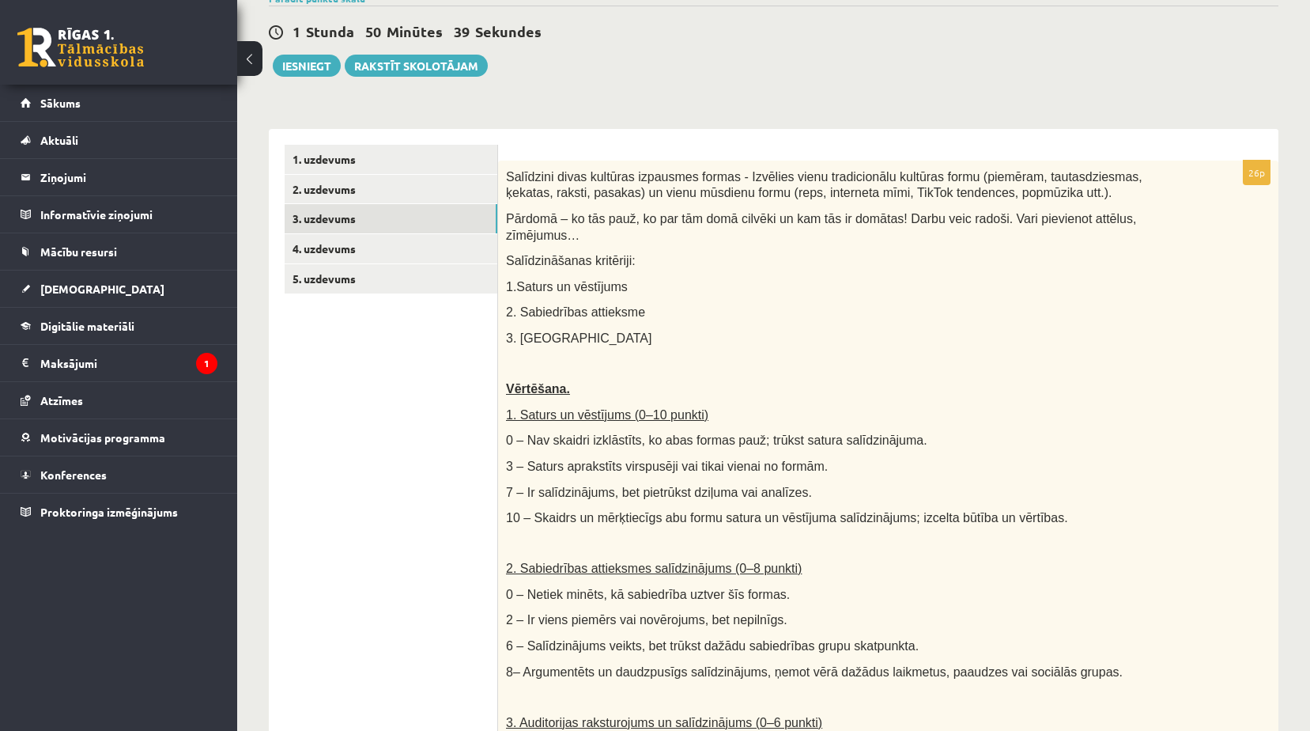
scroll to position [218, 0]
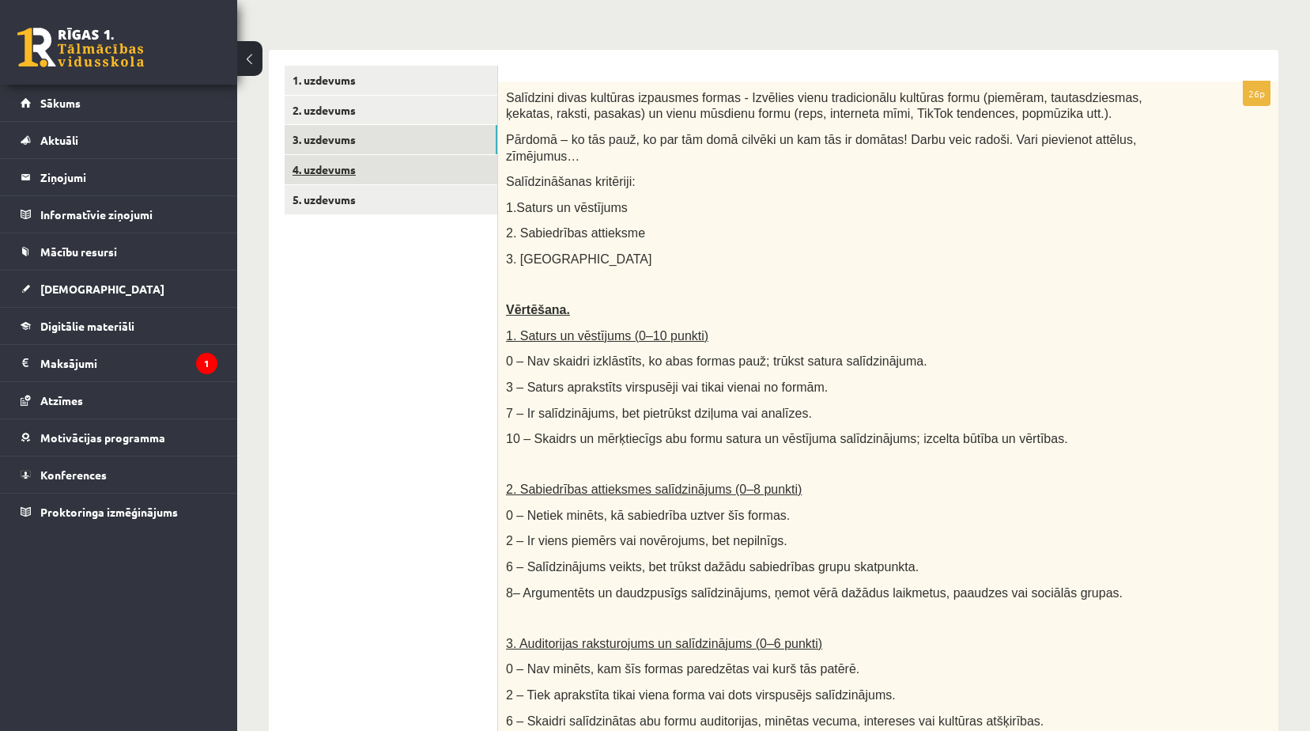
click at [326, 172] on link "4. uzdevums" at bounding box center [391, 169] width 213 height 29
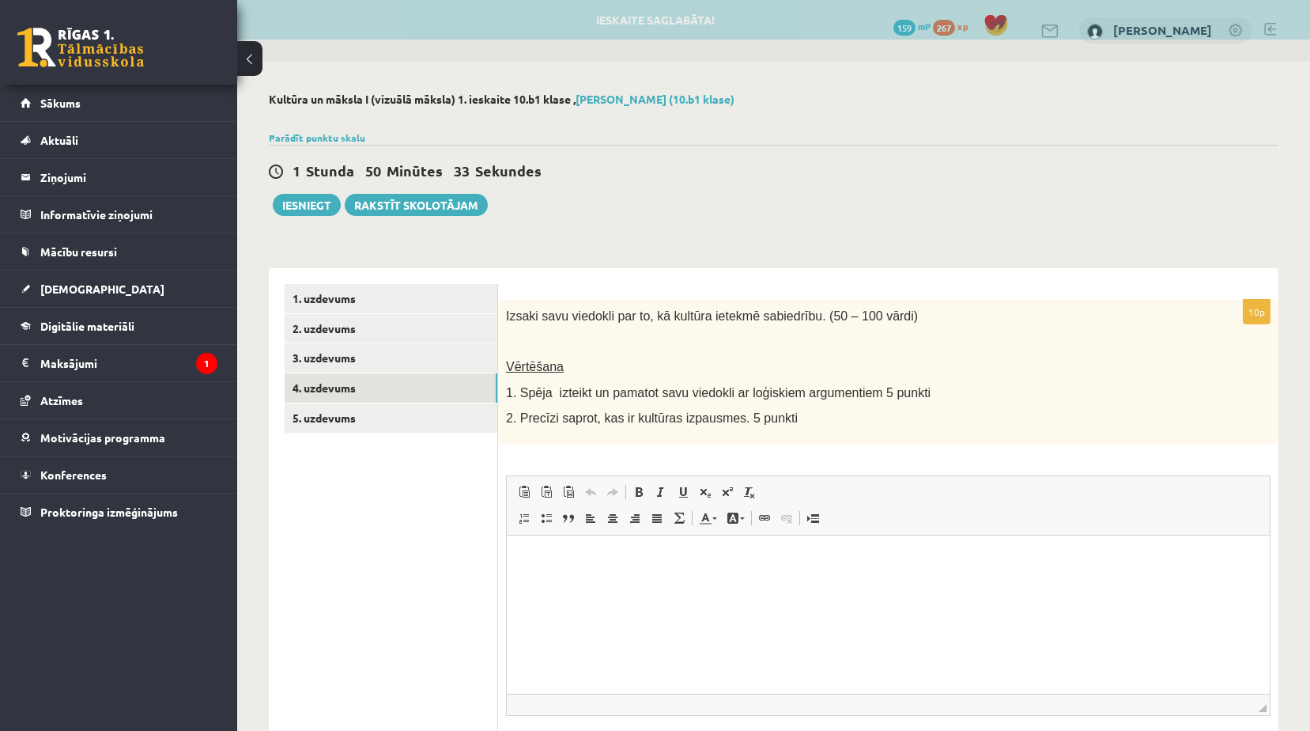
scroll to position [0, 0]
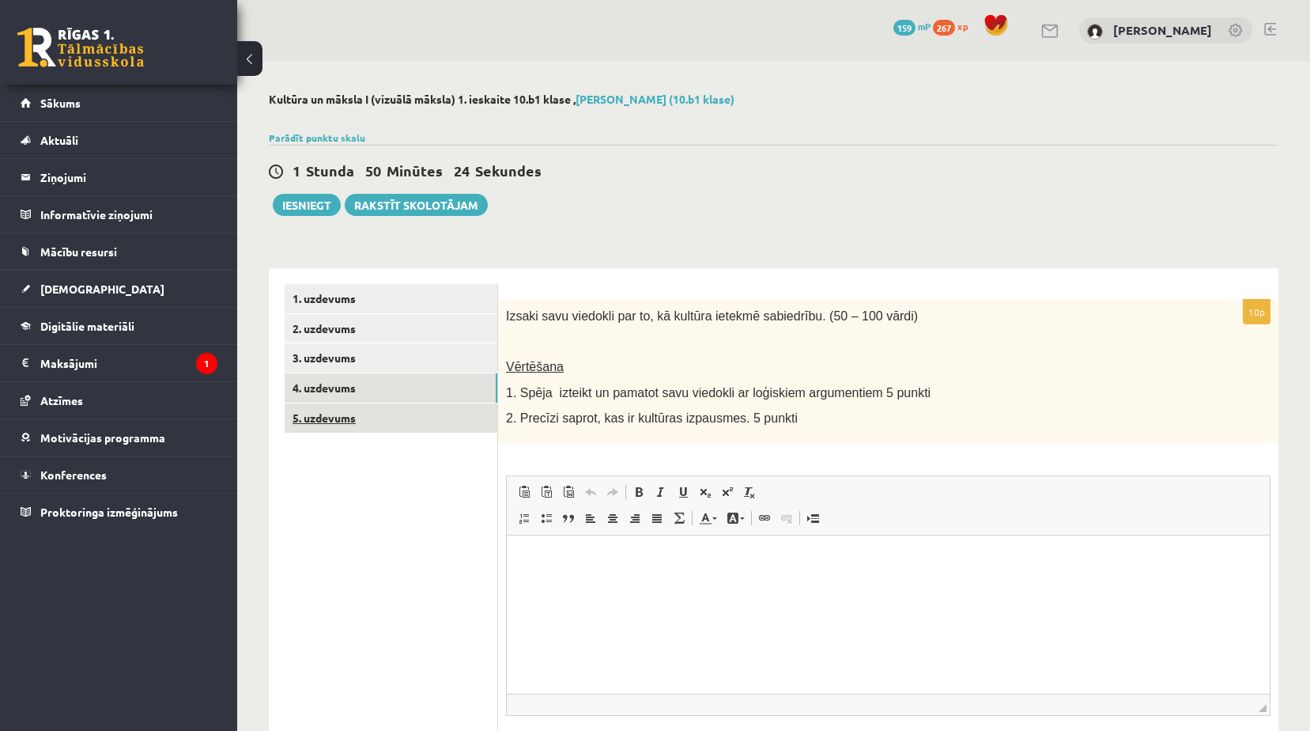
click at [375, 415] on link "5. uzdevums" at bounding box center [391, 417] width 213 height 29
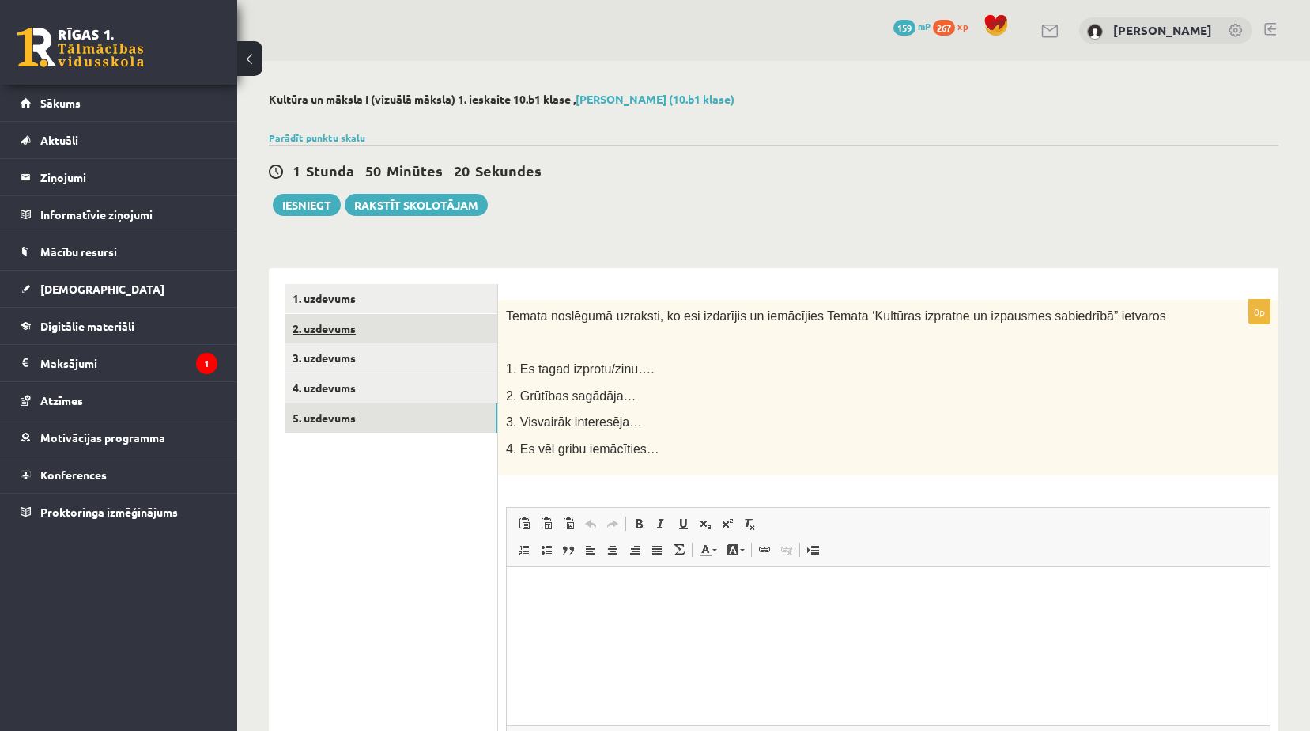
click at [329, 319] on link "2. uzdevums" at bounding box center [391, 328] width 213 height 29
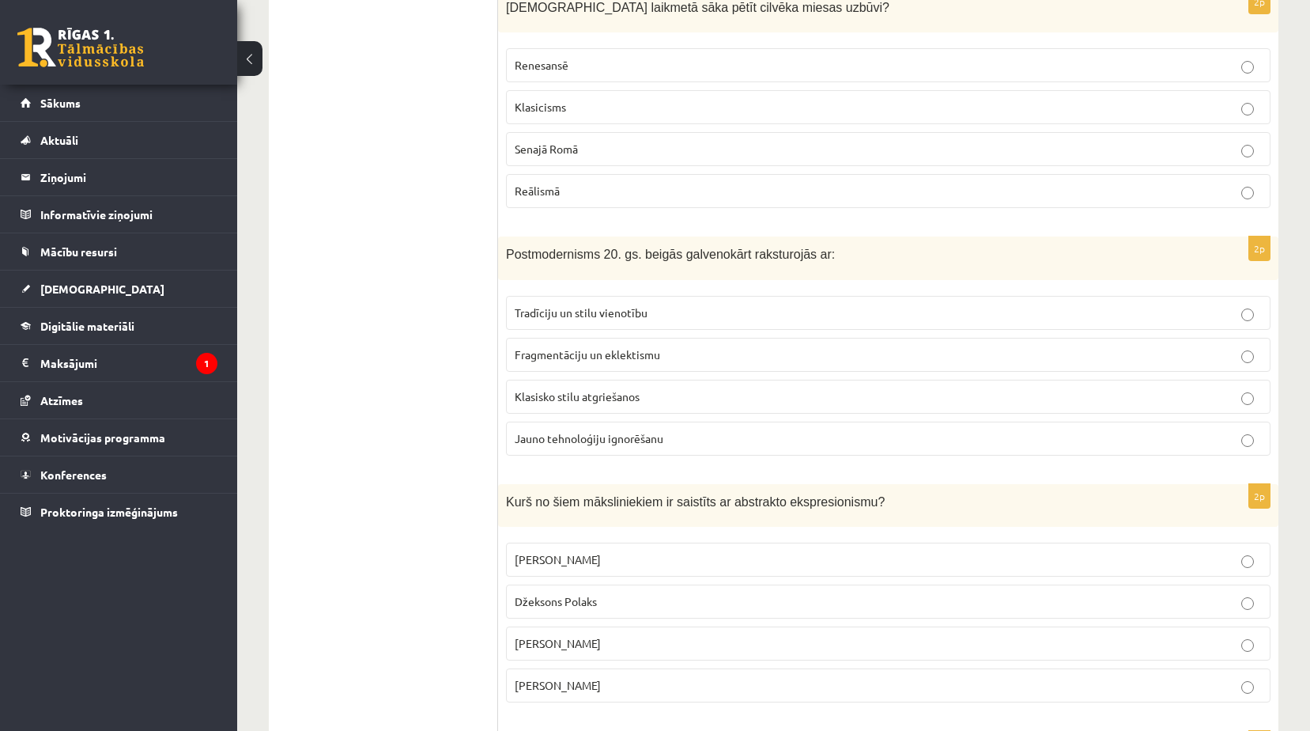
scroll to position [1055, 0]
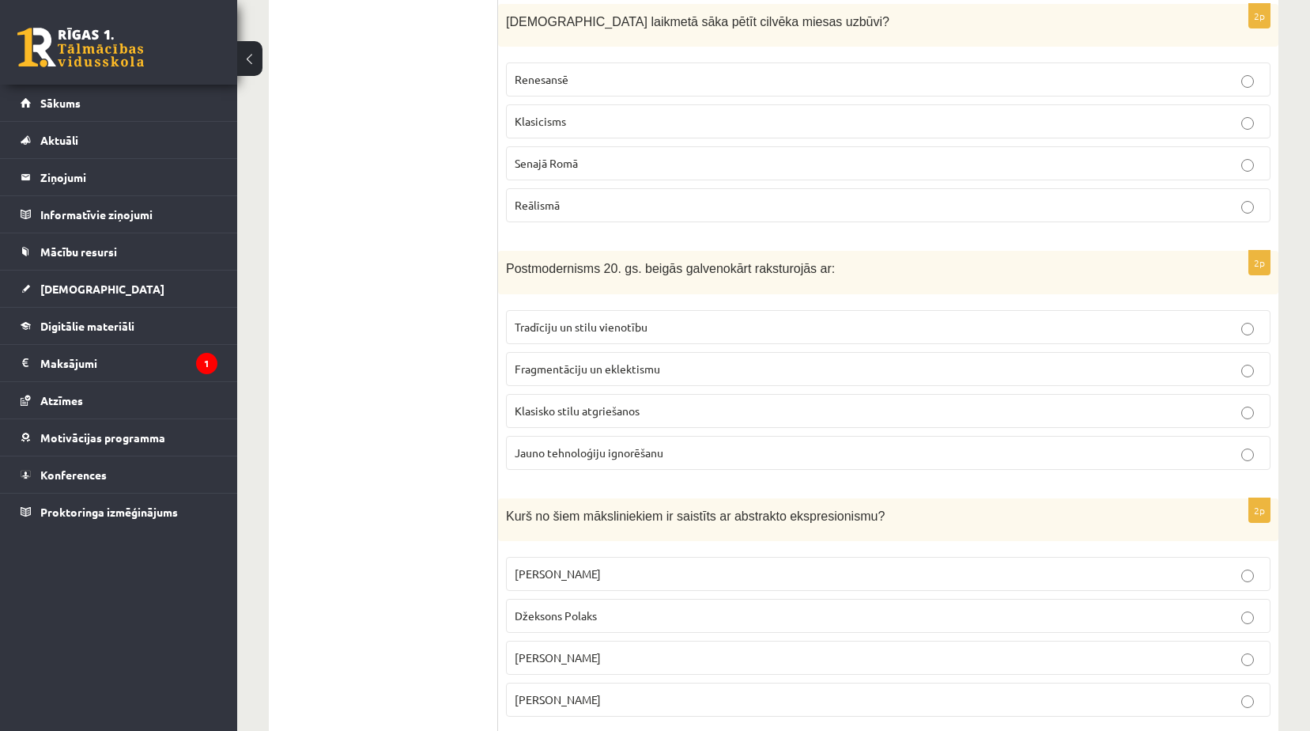
drag, startPoint x: 1308, startPoint y: 251, endPoint x: 1316, endPoint y: 288, distance: 37.2
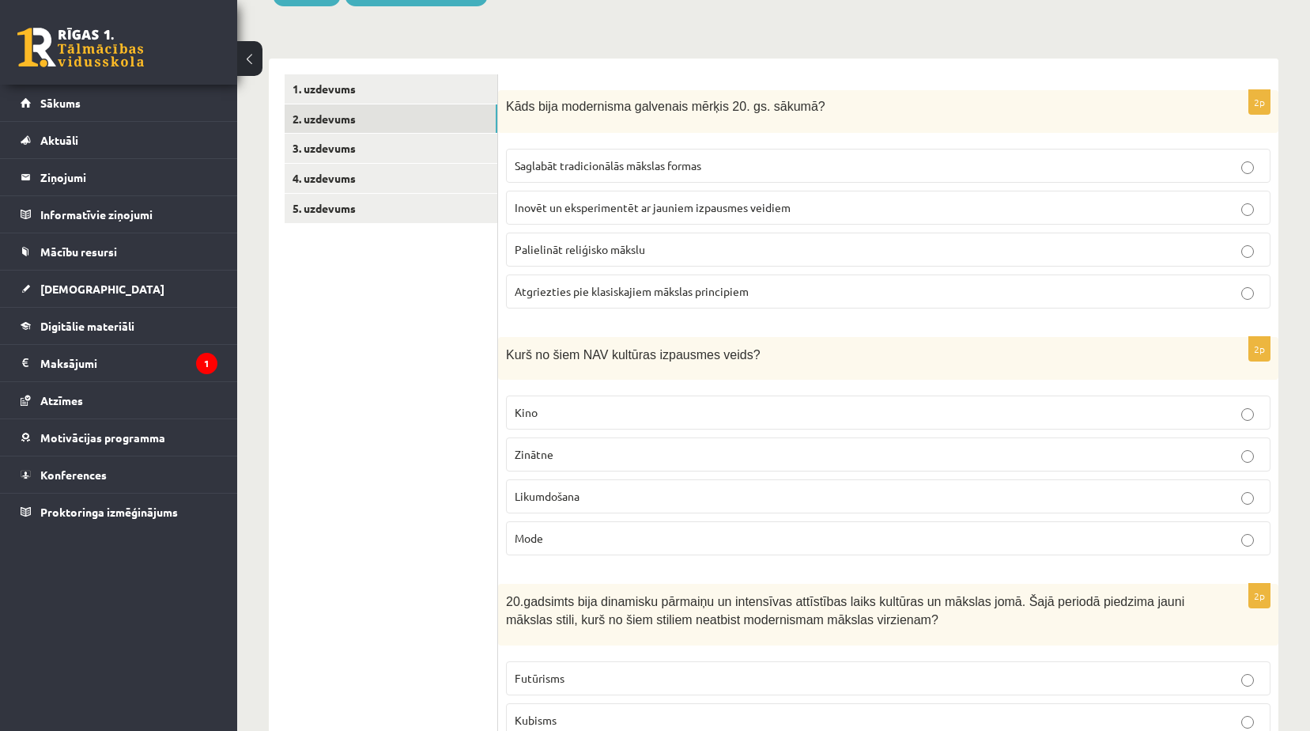
scroll to position [0, 0]
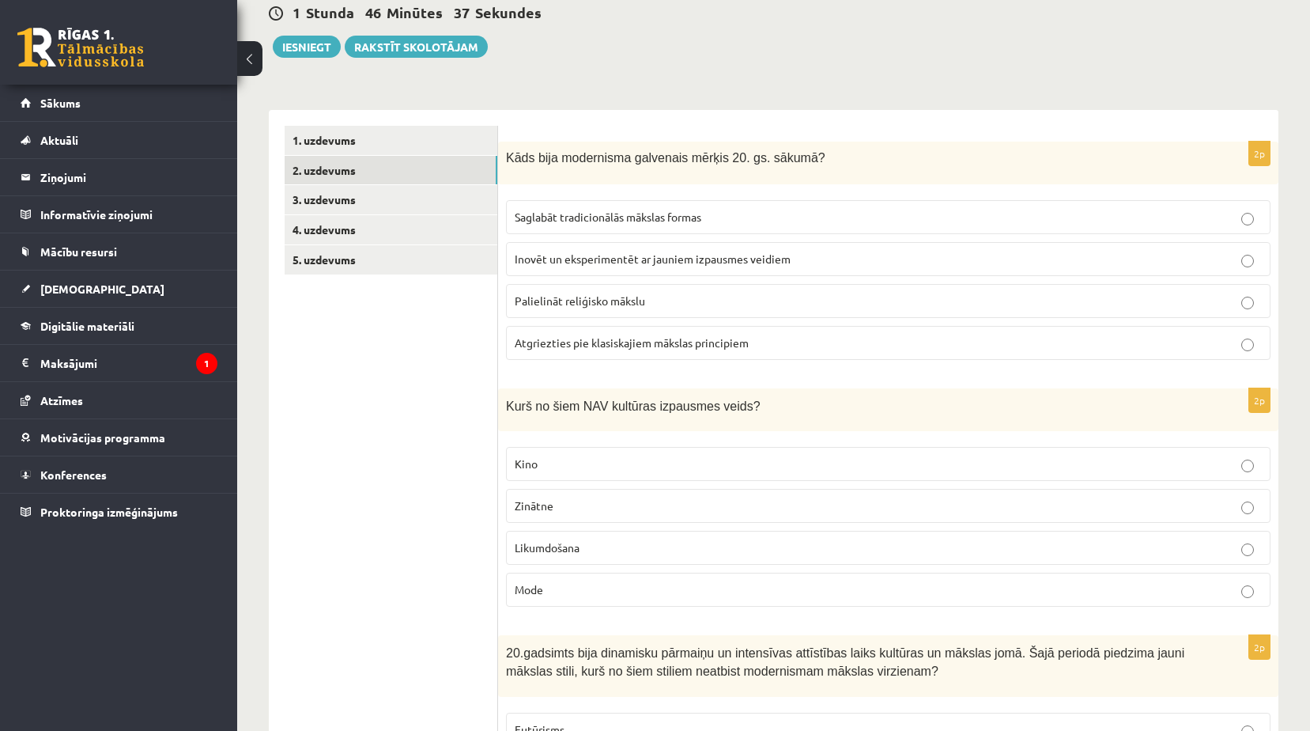
click at [764, 249] on label "Inovēt un eksperimentēt ar jauniem izpausmes veidiem" at bounding box center [888, 259] width 765 height 34
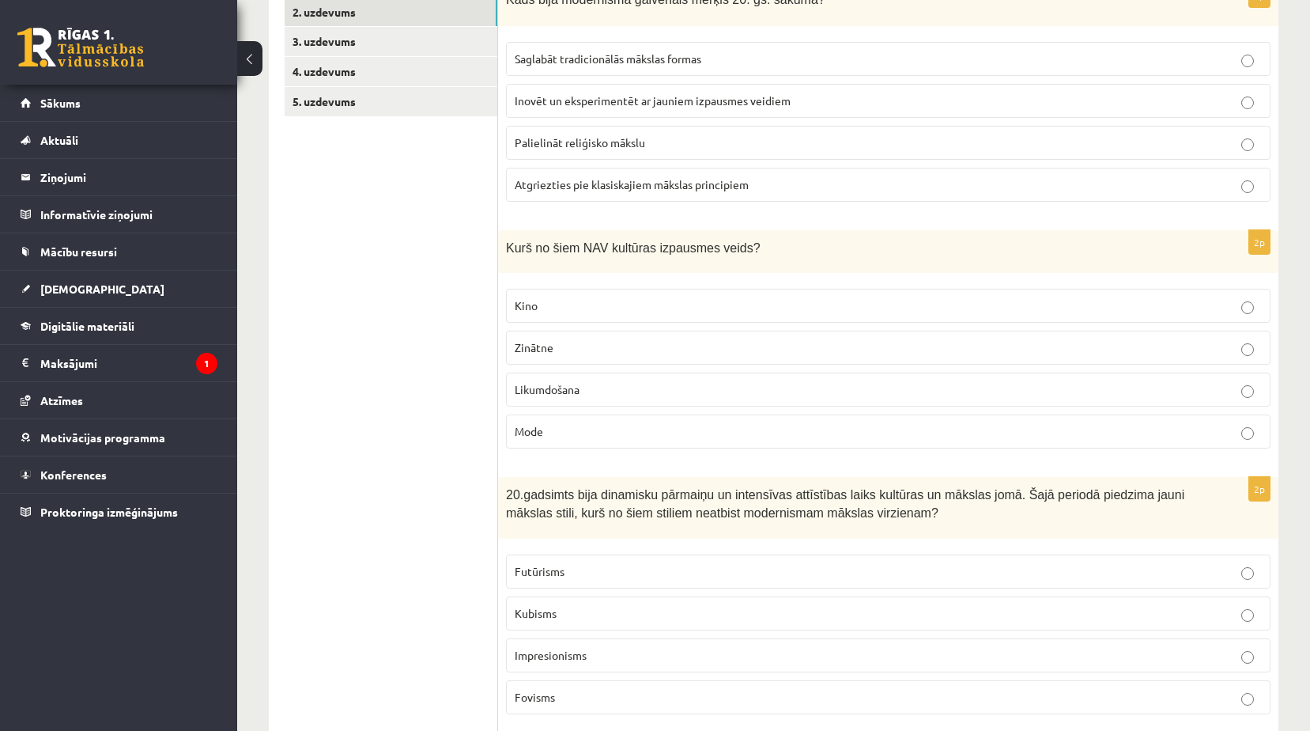
scroll to position [395, 0]
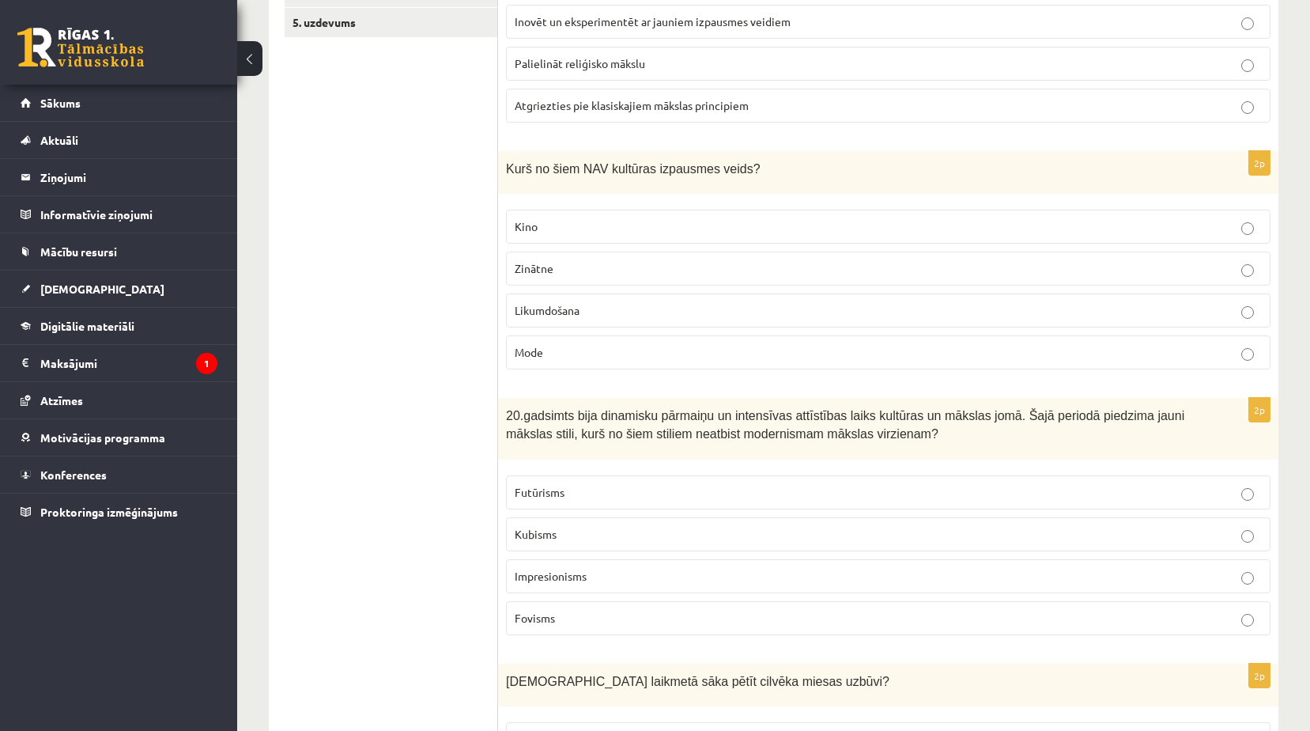
click at [648, 308] on p "Likumdošana" at bounding box center [888, 310] width 747 height 17
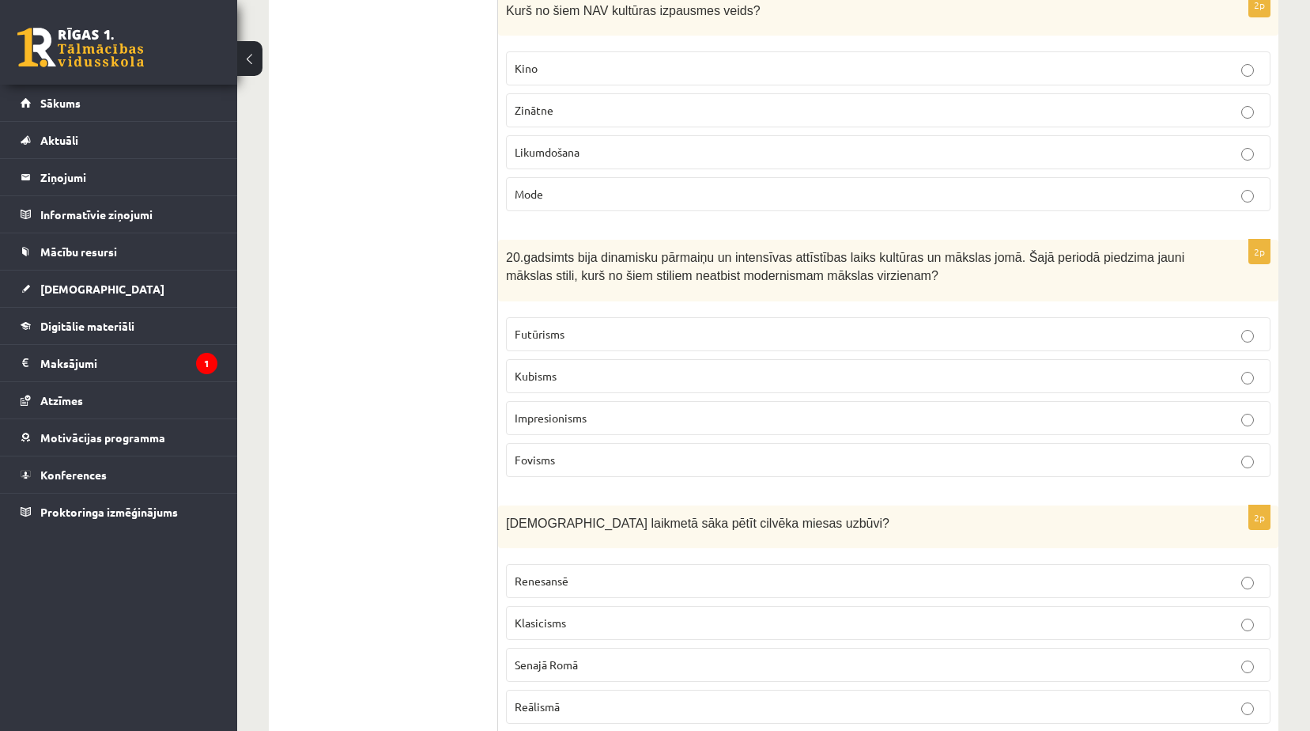
click at [631, 420] on p "Impresionisms" at bounding box center [888, 418] width 747 height 17
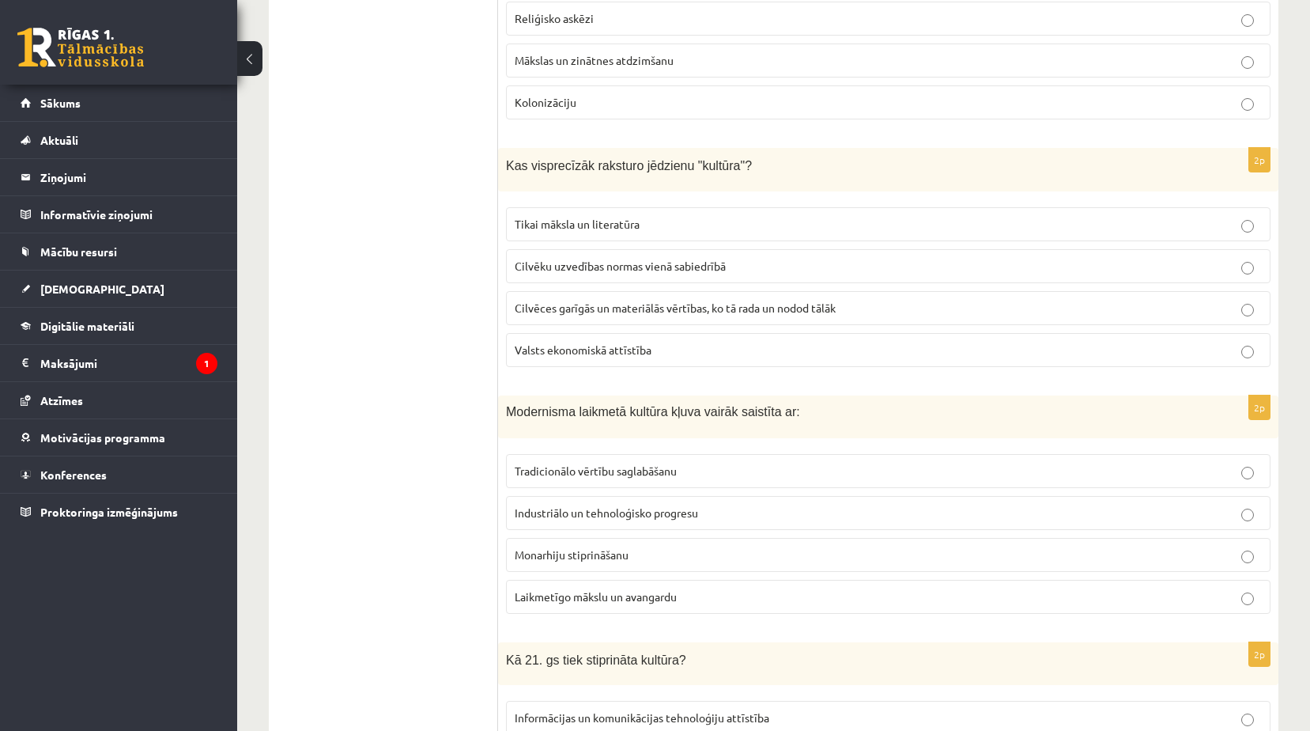
scroll to position [2926, 0]
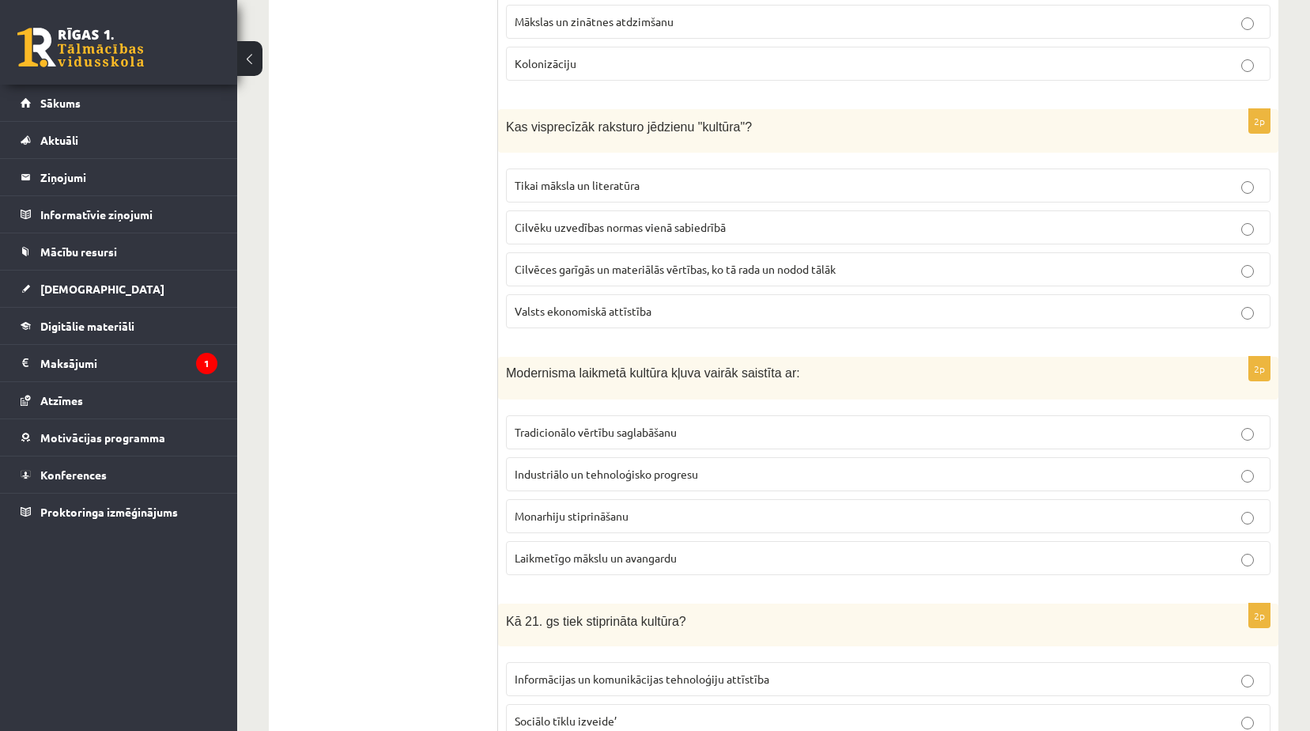
click at [615, 468] on span "Industriālo un tehnoloģisko progresu" at bounding box center [606, 474] width 183 height 14
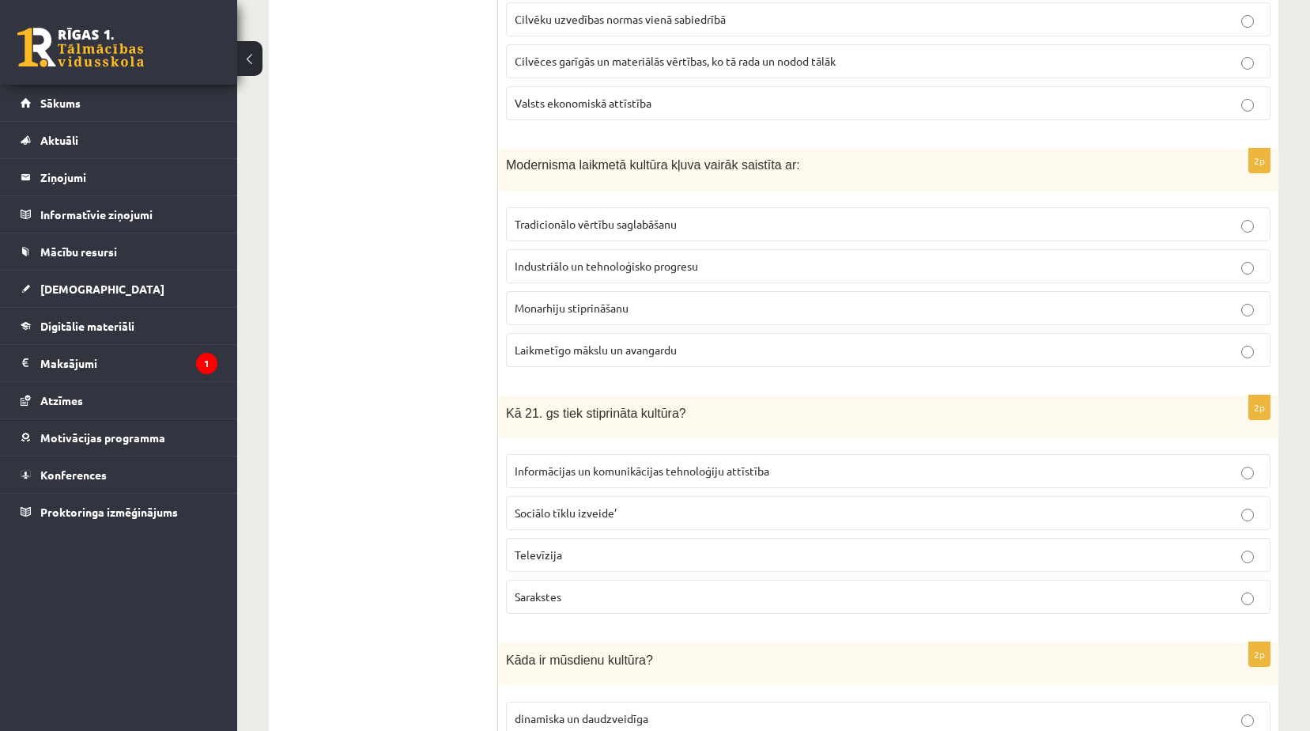
scroll to position [3321, 0]
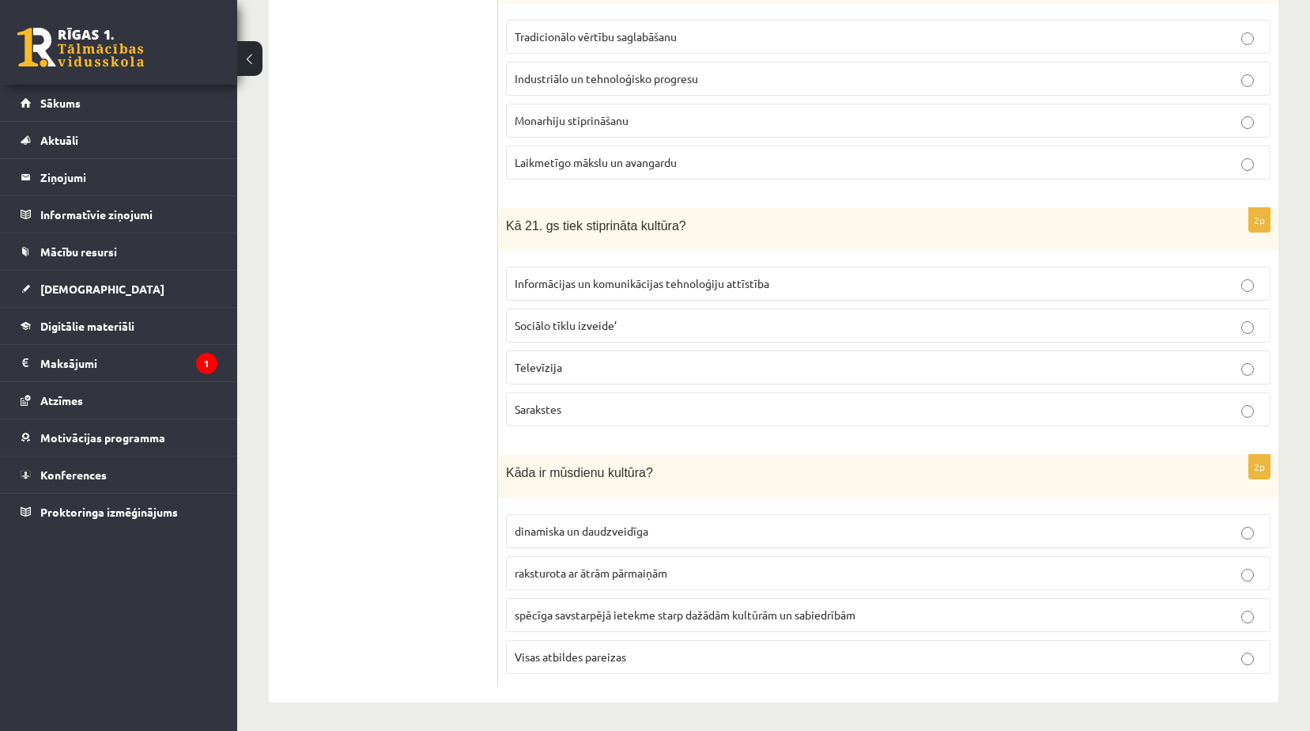
click at [684, 297] on label "Informācijas un komunikācijas tehnoloģiju attīstība" at bounding box center [888, 283] width 765 height 34
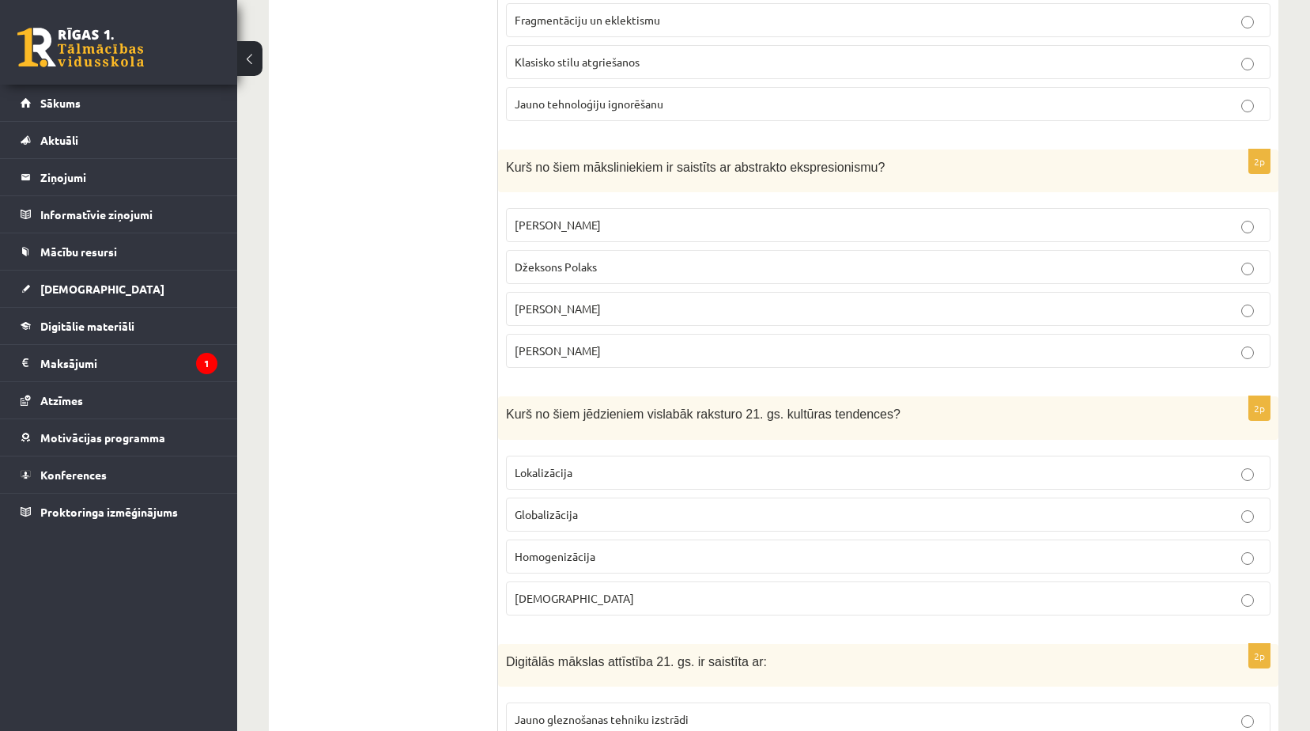
scroll to position [1349, 0]
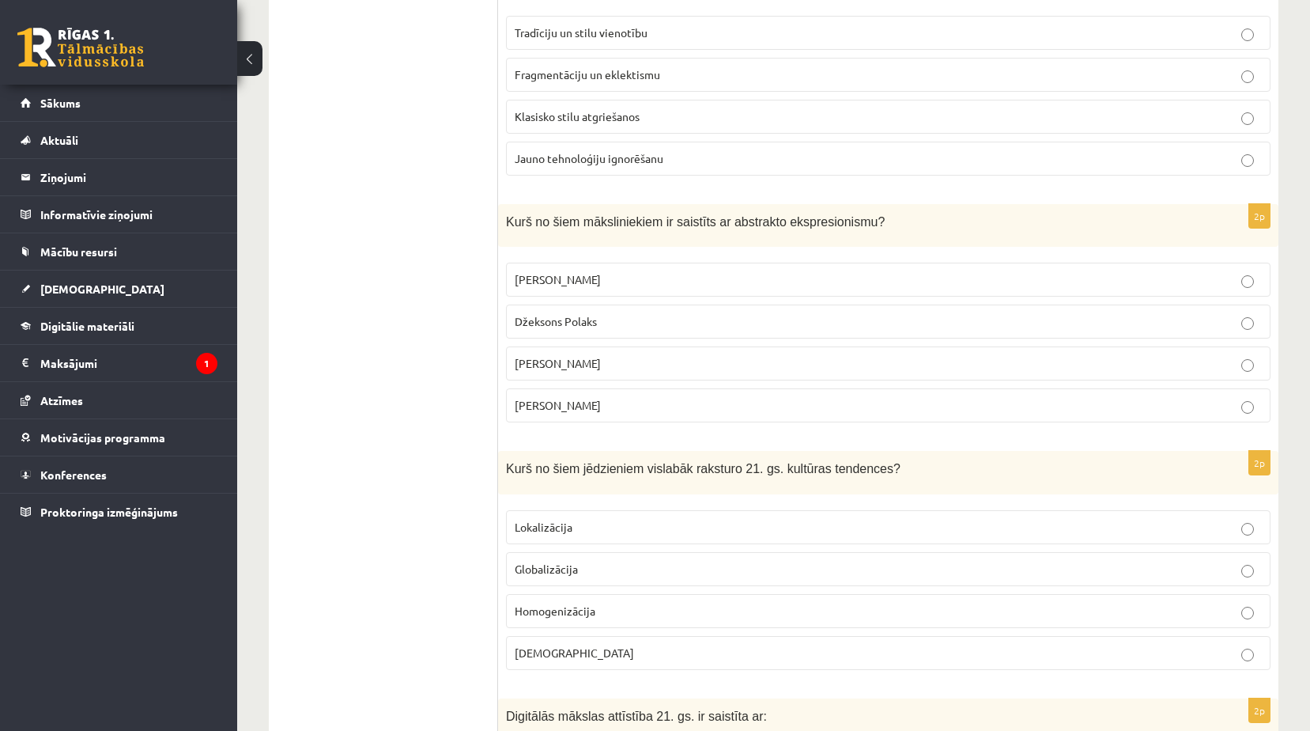
click at [598, 323] on p "Džeksons Polaks" at bounding box center [888, 321] width 747 height 17
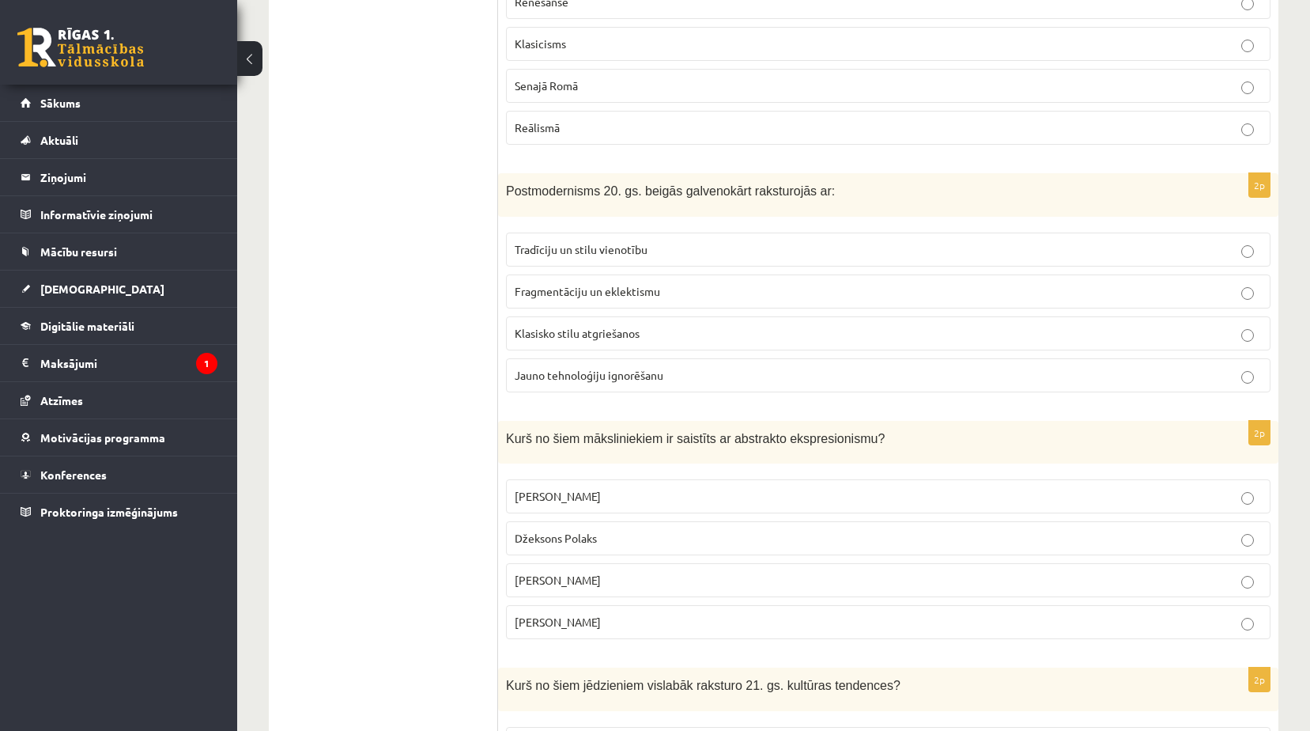
scroll to position [1112, 0]
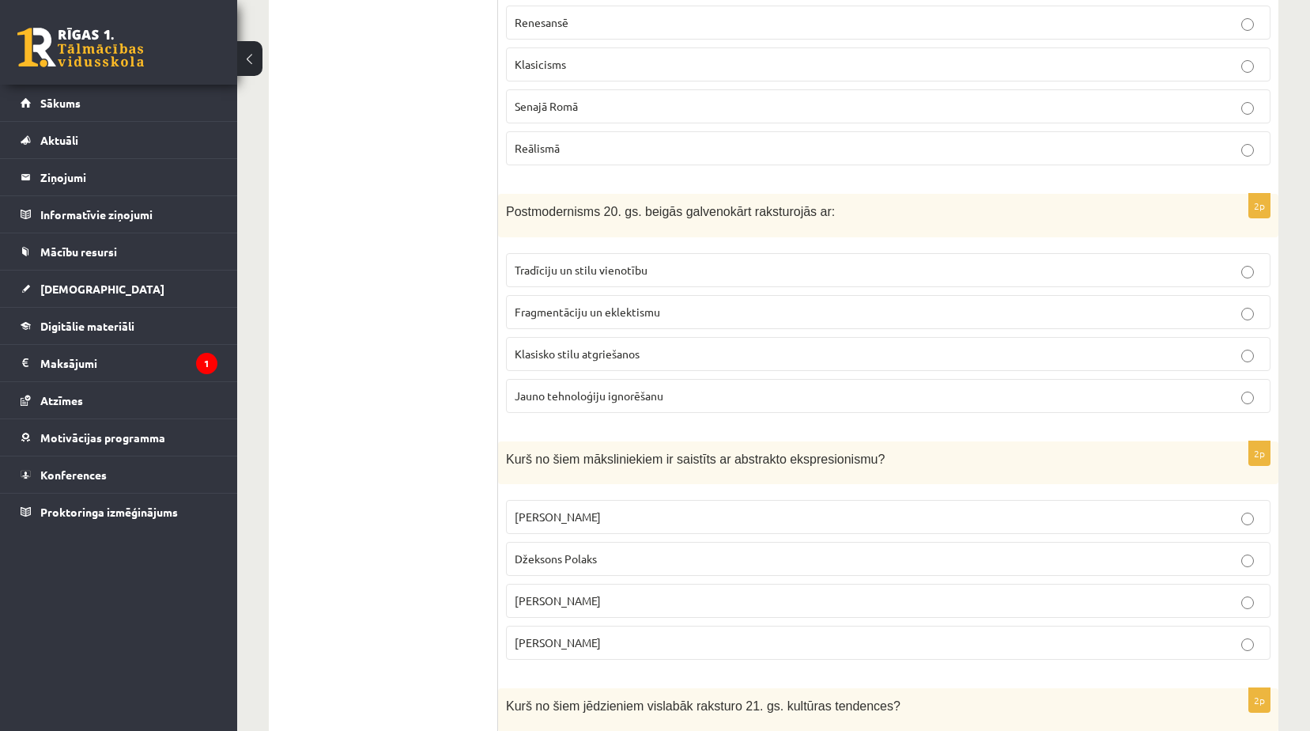
click at [603, 310] on span "Fragmentāciju un eklektismu" at bounding box center [587, 311] width 145 height 14
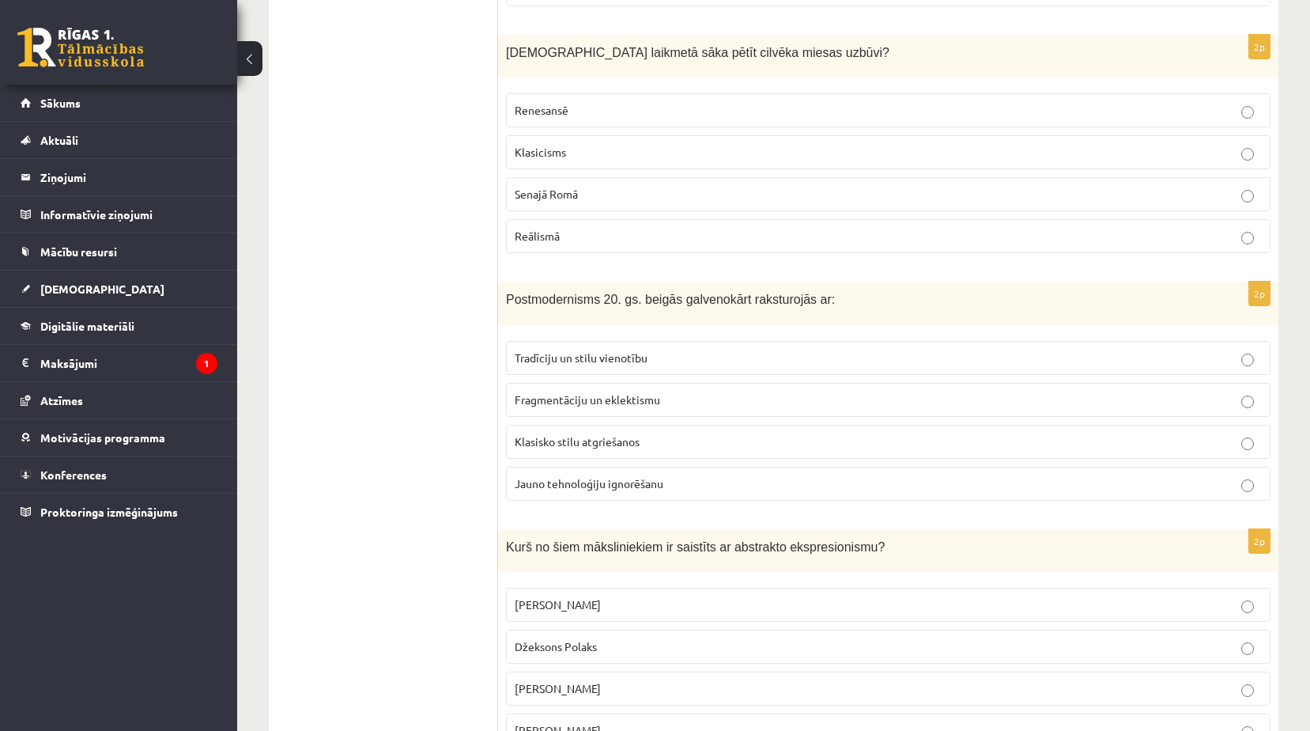
scroll to position [954, 0]
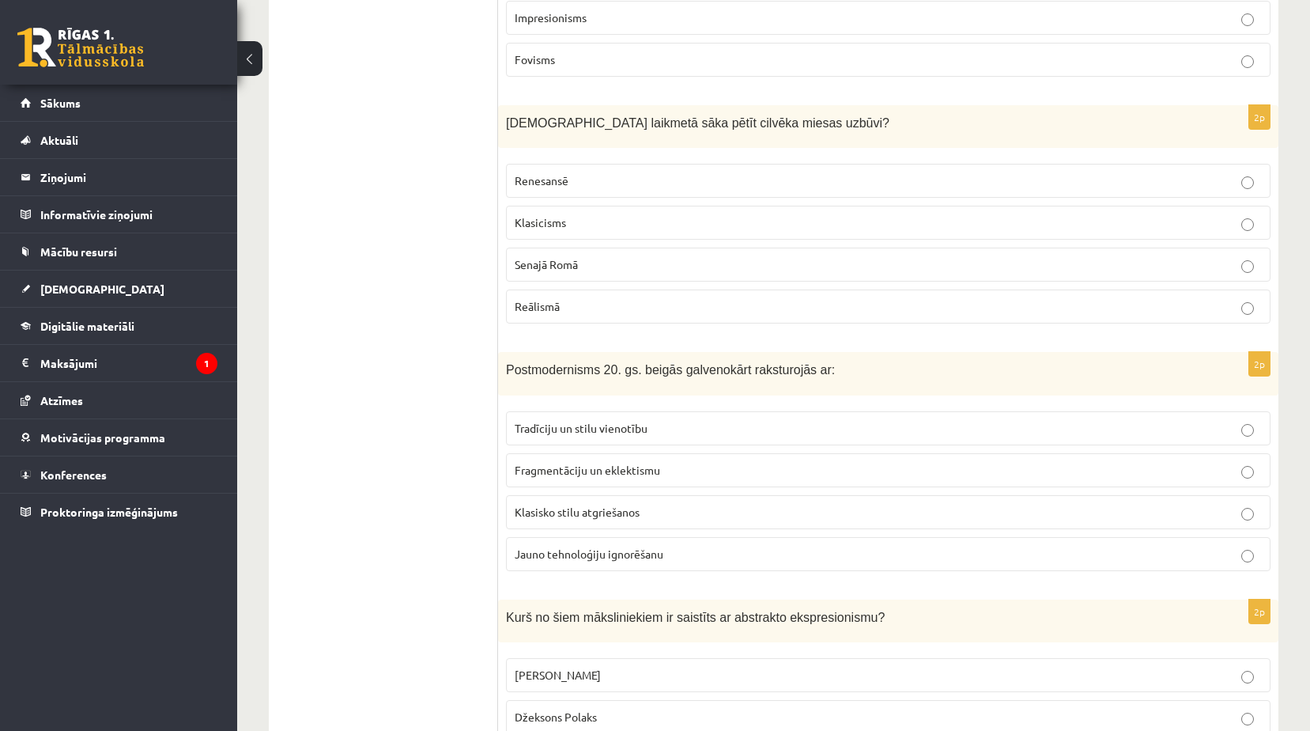
click at [587, 180] on p "Renesansē" at bounding box center [888, 180] width 747 height 17
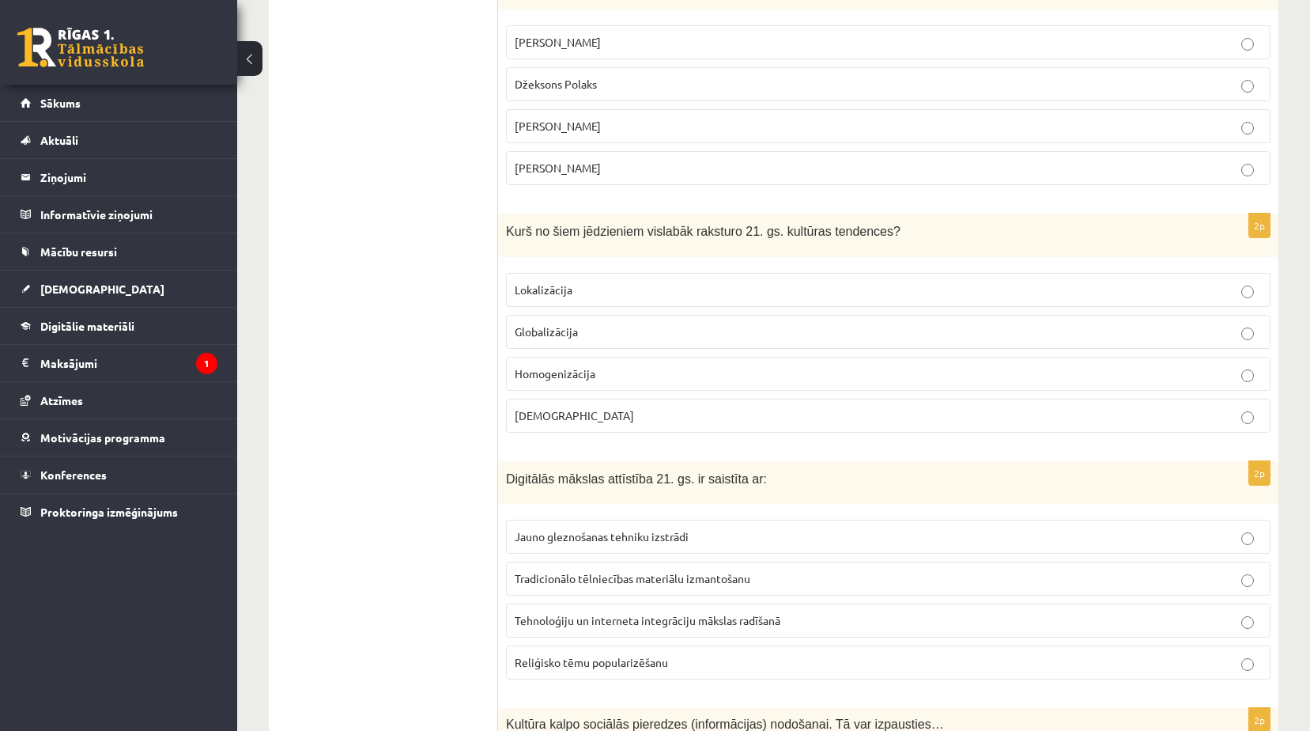
scroll to position [1744, 0]
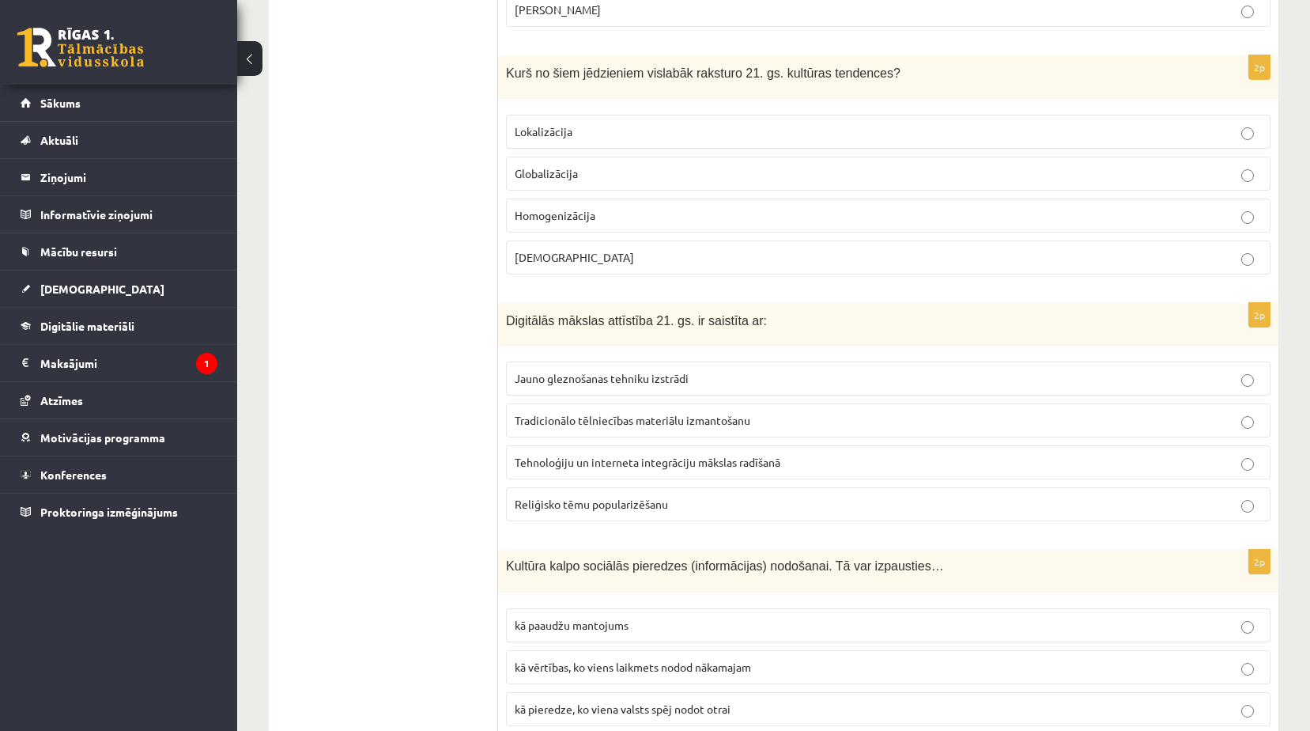
click at [631, 458] on span "Tehnoloģiju un interneta integrāciju mākslas radīšanā" at bounding box center [648, 462] width 266 height 14
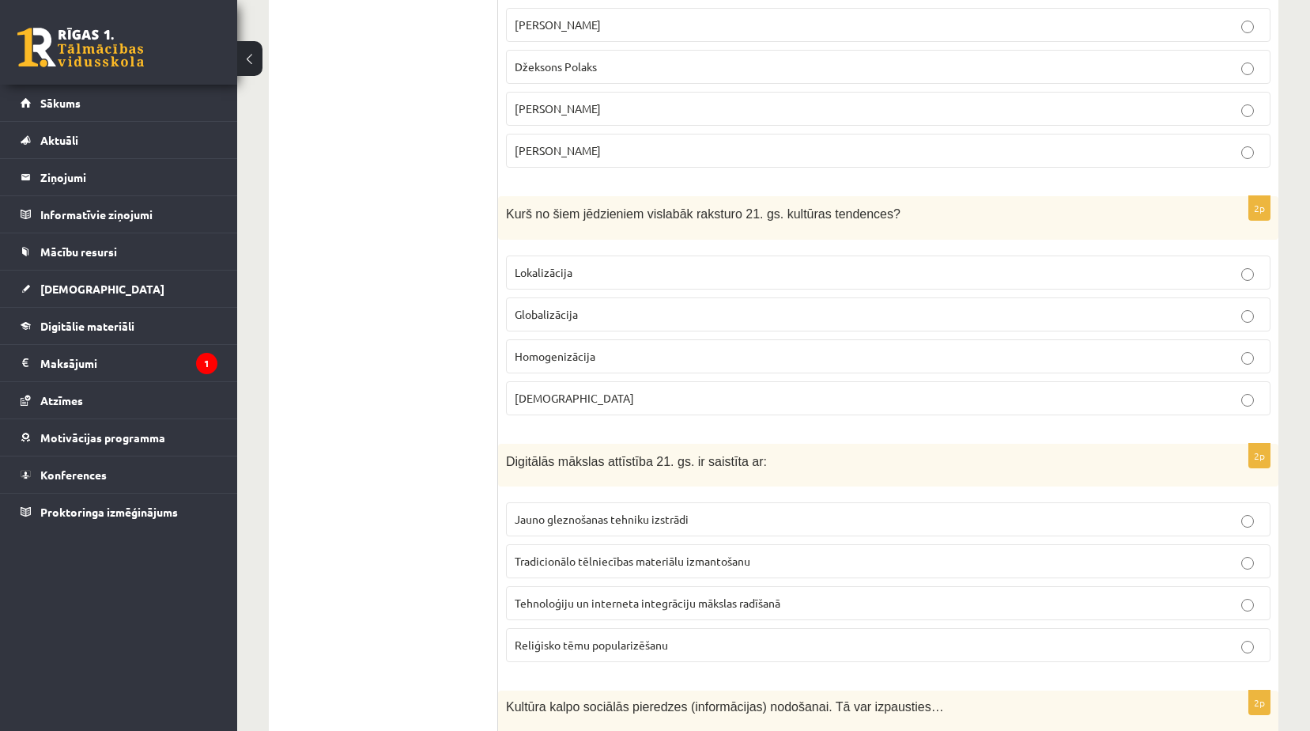
scroll to position [1586, 0]
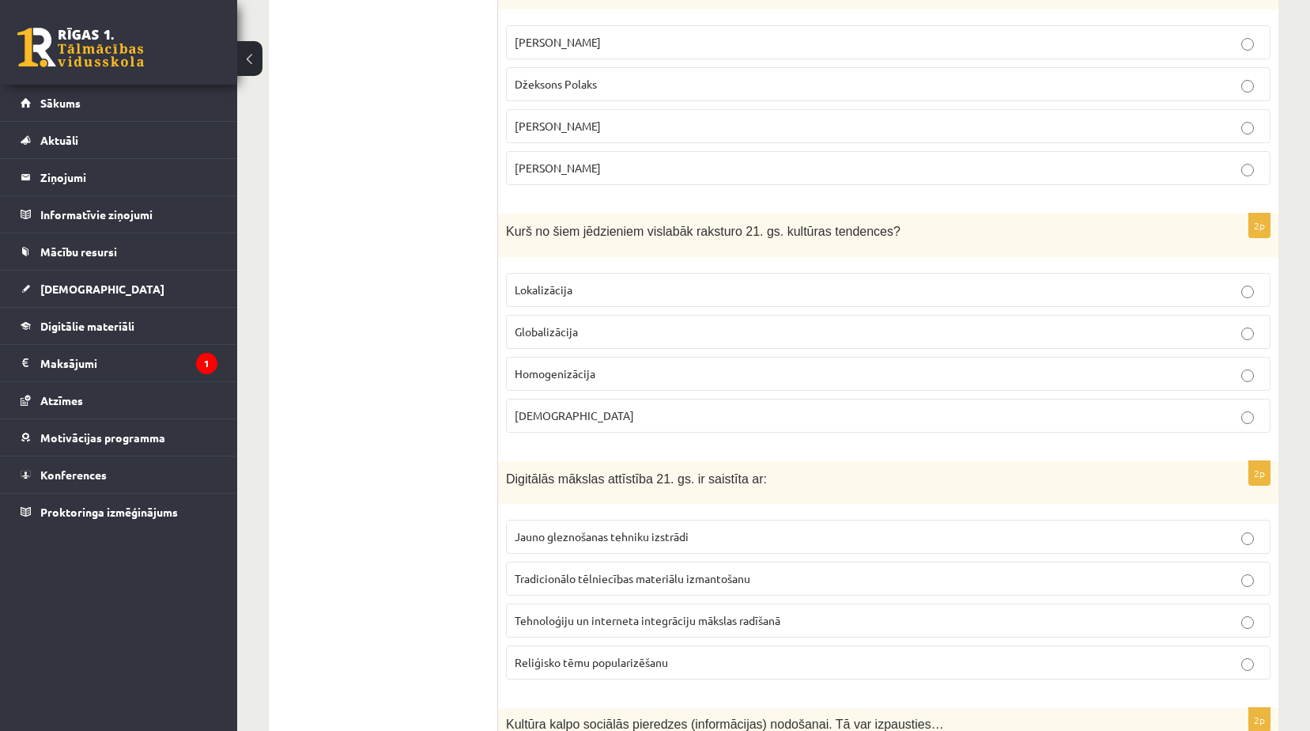
click at [595, 316] on label "Globalizācija" at bounding box center [888, 332] width 765 height 34
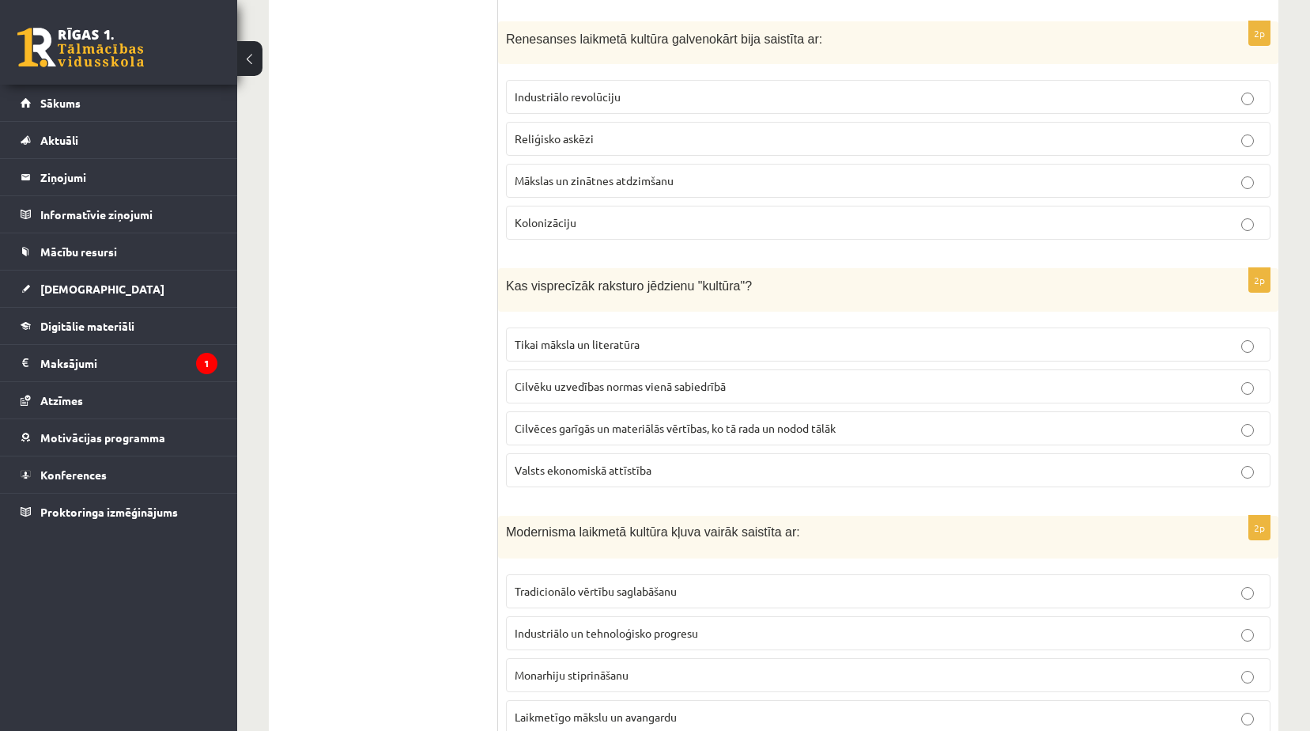
scroll to position [2768, 0]
click at [572, 177] on span "Mākslas un zinātnes atdzimšanu" at bounding box center [594, 179] width 159 height 14
click at [607, 433] on span "Cilvēces garīgās un materiālās vērtības, ko tā rada un nodod tālāk" at bounding box center [675, 427] width 321 height 14
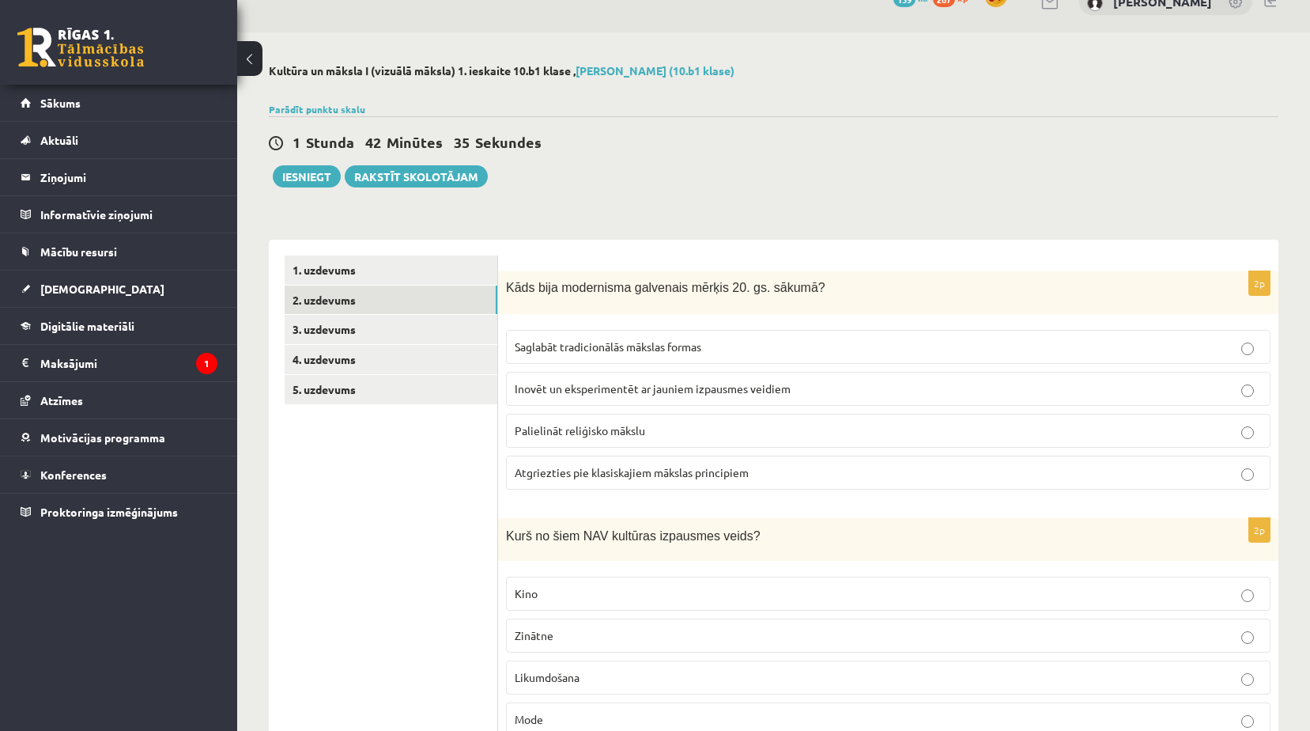
scroll to position [0, 0]
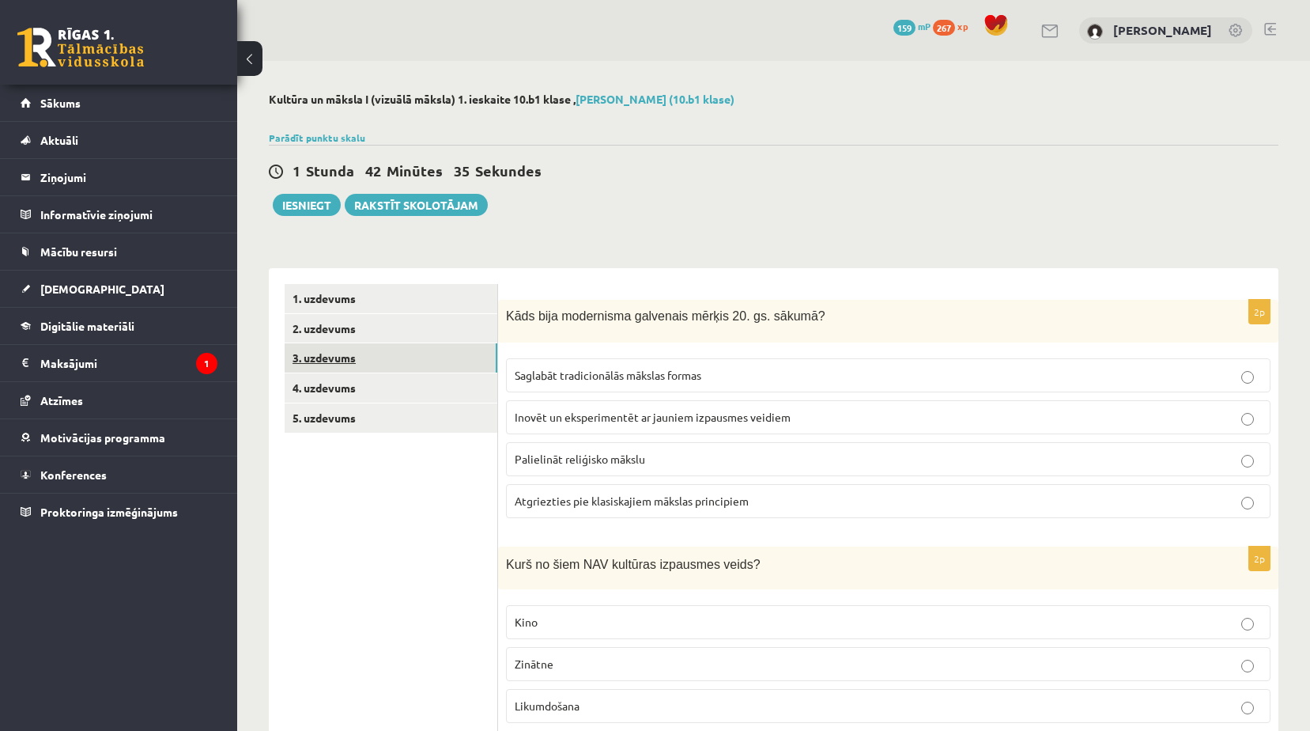
click at [359, 351] on link "3. uzdevums" at bounding box center [391, 357] width 213 height 29
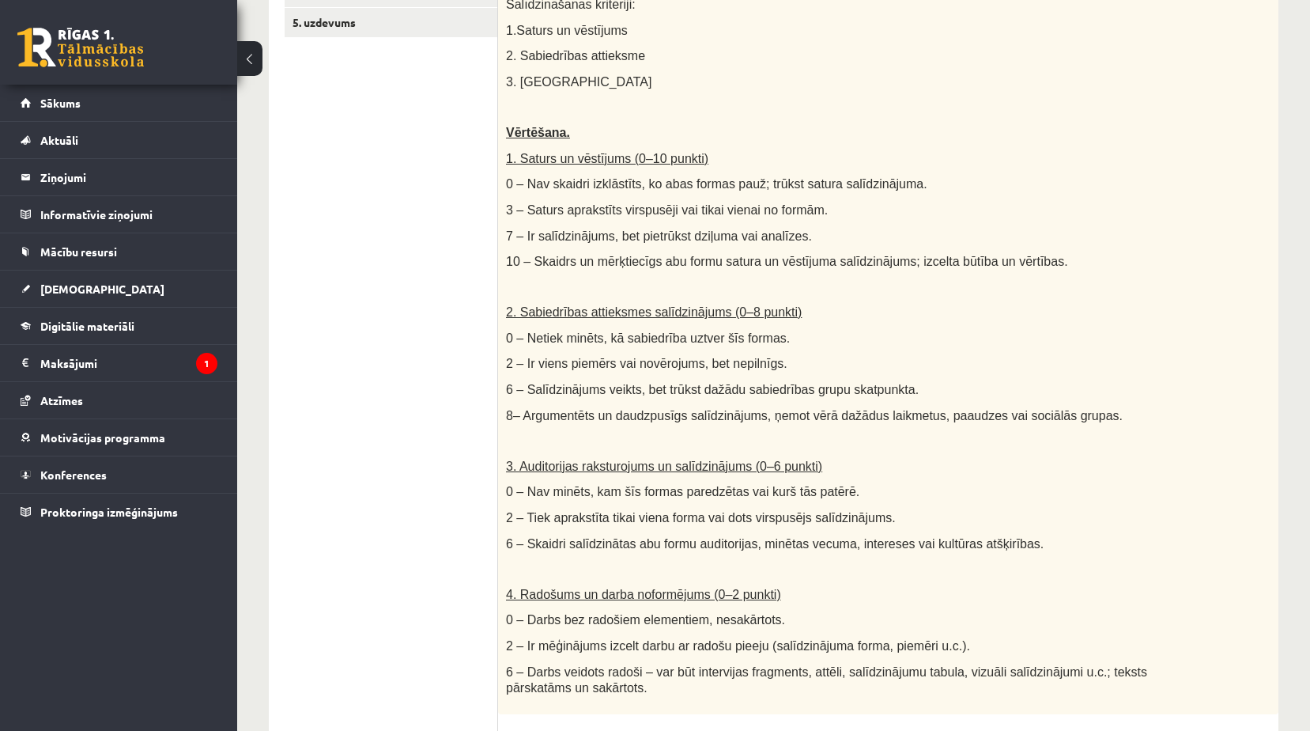
scroll to position [633, 0]
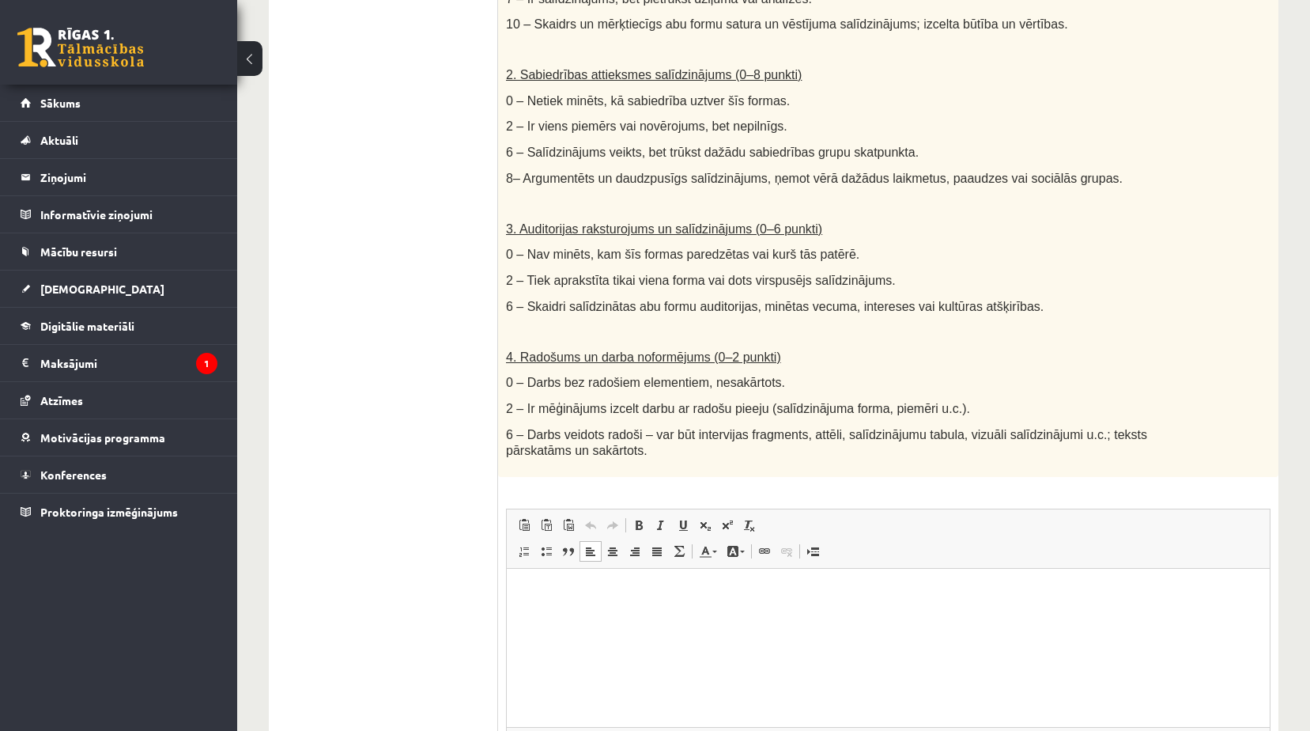
click at [569, 593] on p "Editor, wiswyg-editor-user-answer-47024825139340" at bounding box center [888, 592] width 731 height 17
click at [603, 591] on span "Paste" at bounding box center [612, 592] width 49 height 23
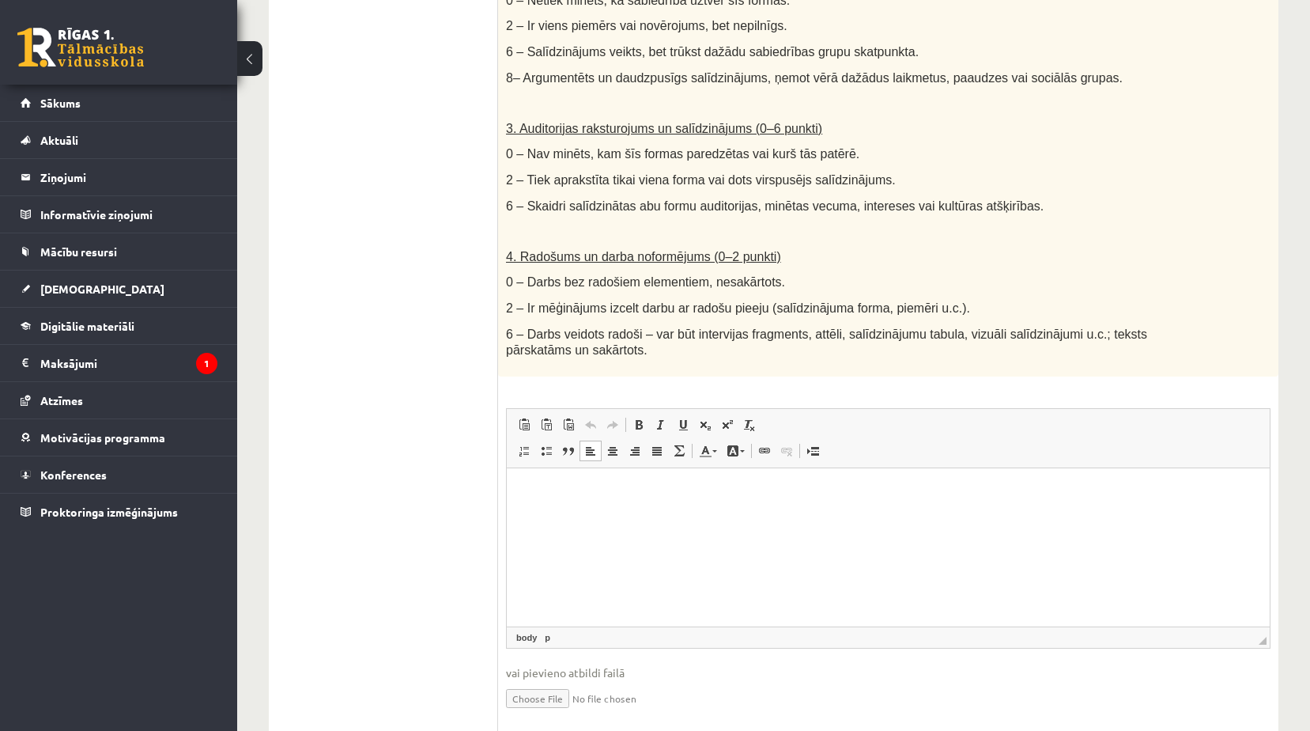
scroll to position [772, 0]
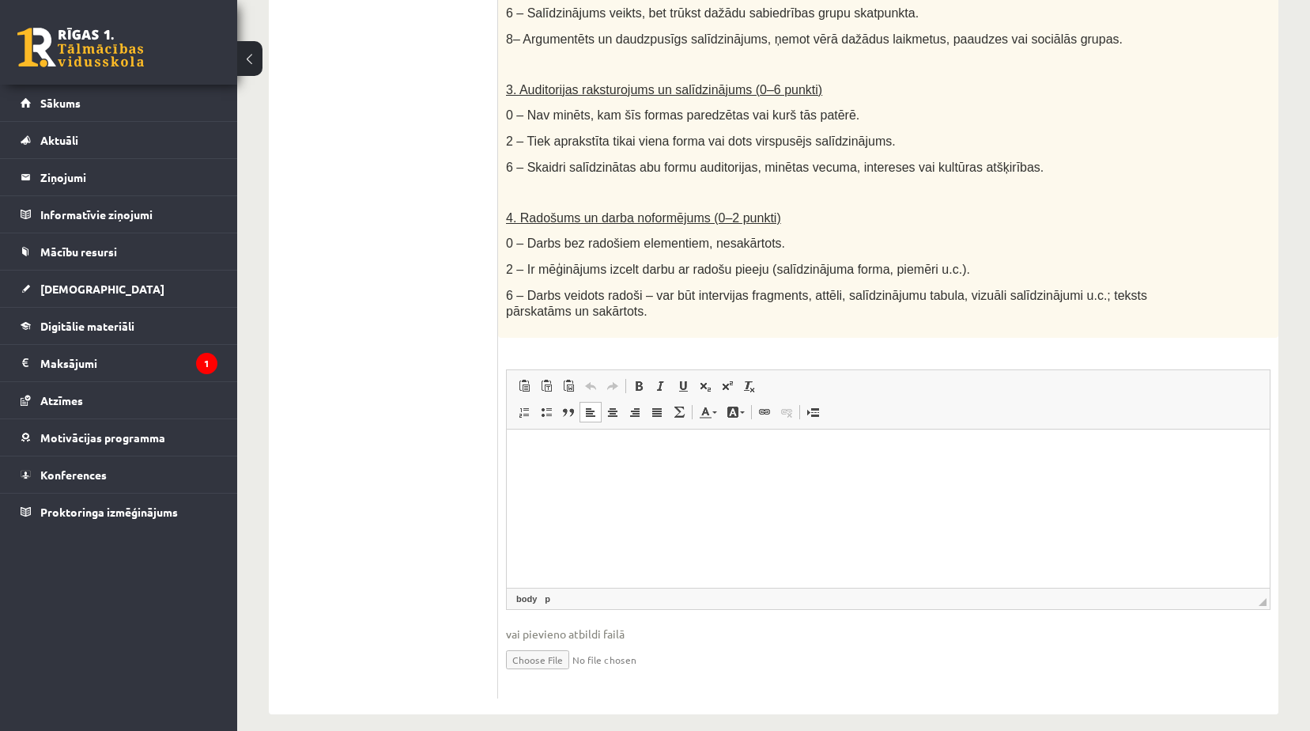
click at [542, 652] on input "file" at bounding box center [888, 658] width 765 height 32
type input "**********"
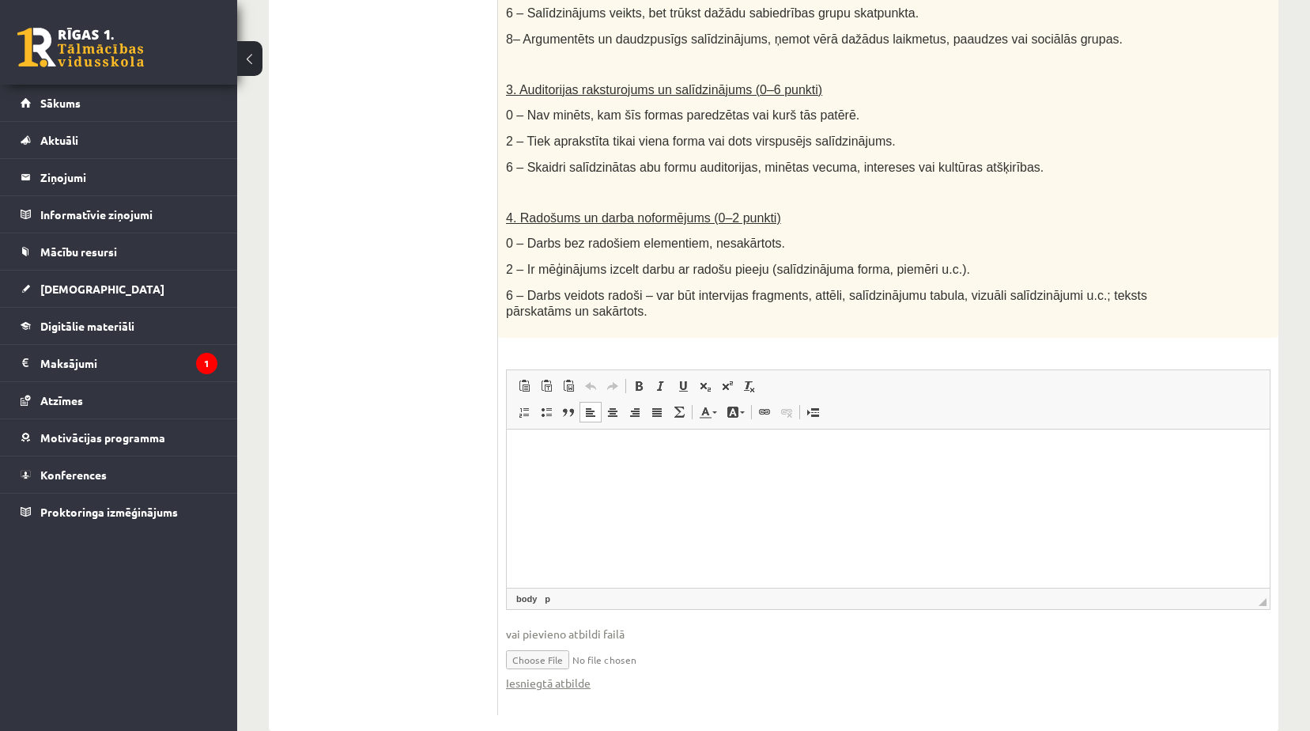
click at [551, 648] on input "file" at bounding box center [888, 658] width 765 height 32
click at [540, 643] on input "file" at bounding box center [888, 658] width 765 height 32
type input "**********"
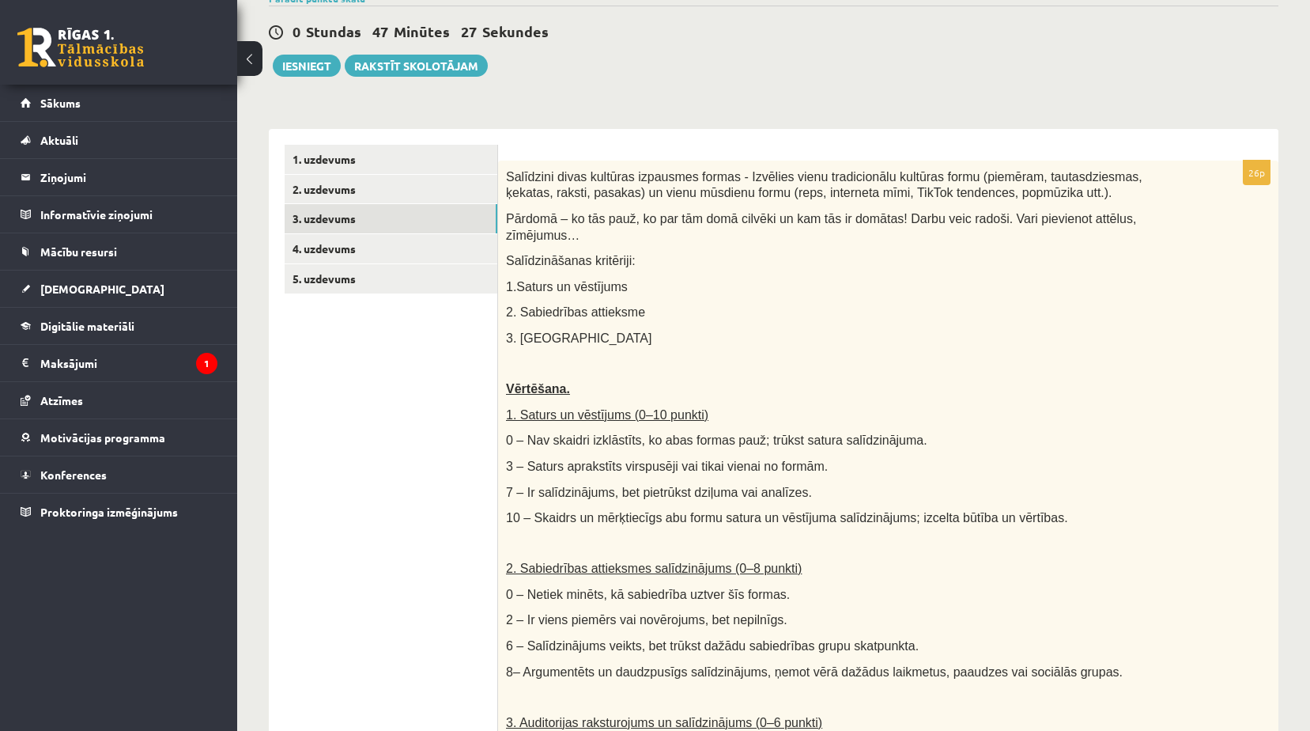
scroll to position [0, 0]
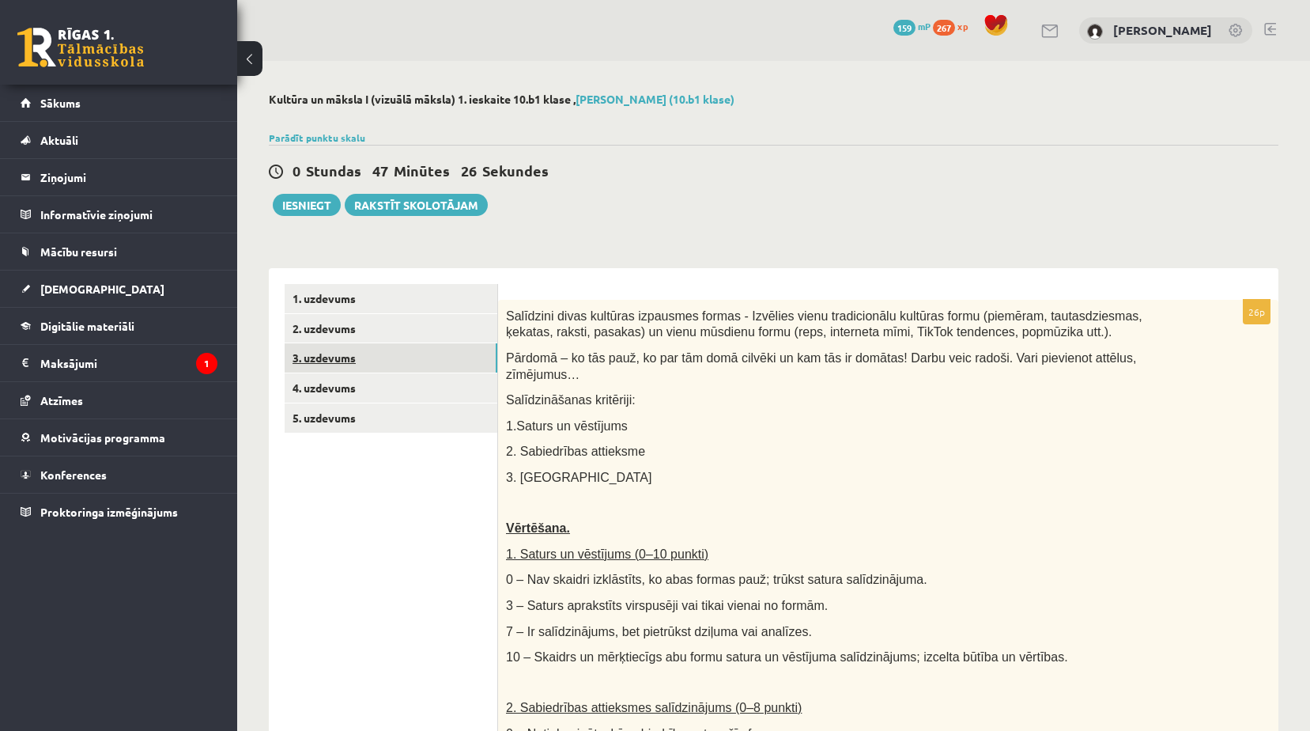
click at [376, 367] on link "3. uzdevums" at bounding box center [391, 357] width 213 height 29
click at [380, 340] on link "2. uzdevums" at bounding box center [391, 328] width 213 height 29
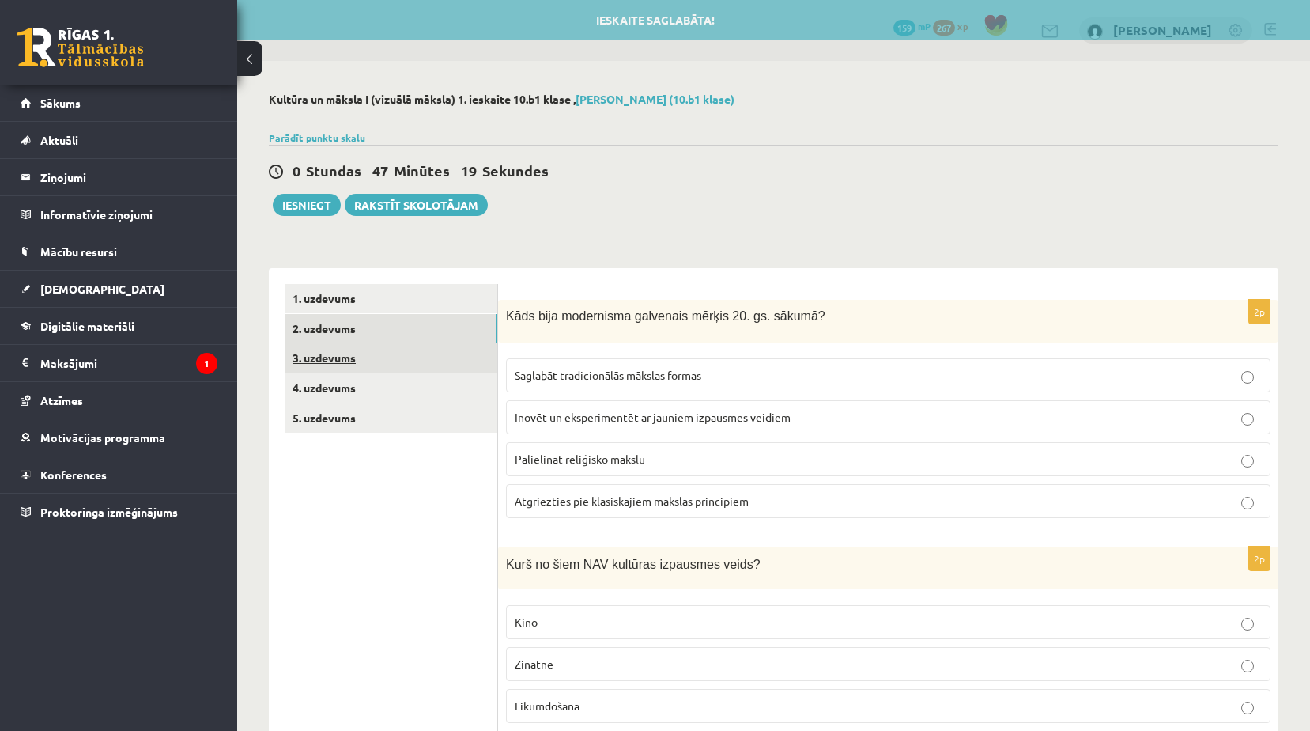
click at [368, 357] on link "3. uzdevums" at bounding box center [391, 357] width 213 height 29
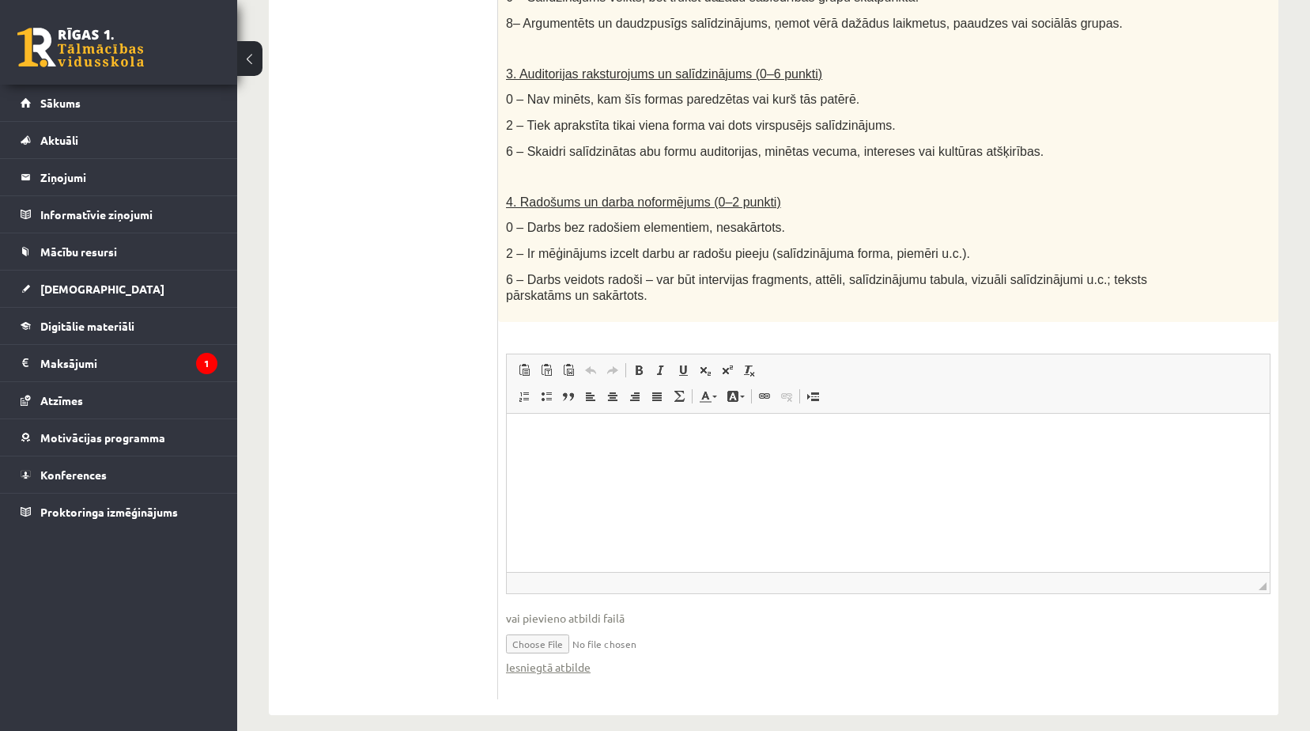
scroll to position [788, 0]
click at [516, 625] on input "file" at bounding box center [888, 641] width 765 height 32
type input "**********"
click at [573, 658] on link "Iesniegtā atbilde" at bounding box center [548, 666] width 85 height 17
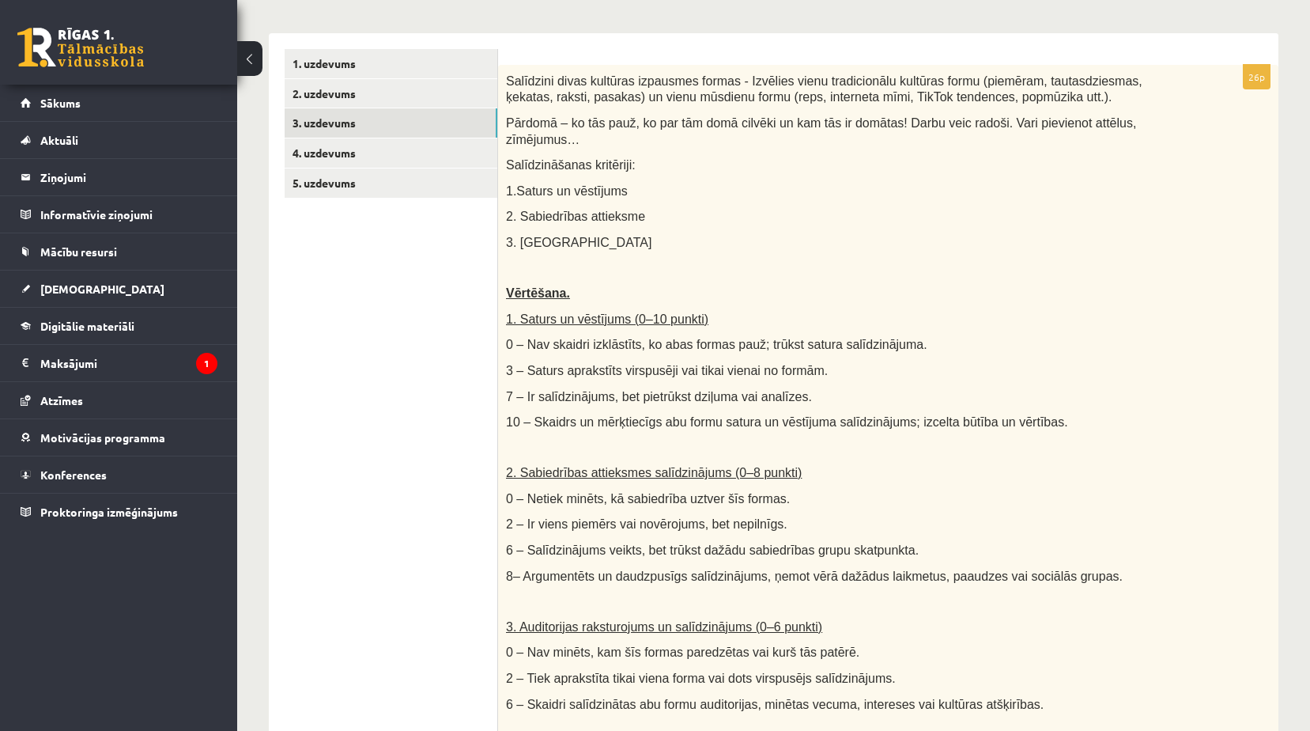
scroll to position [0, 0]
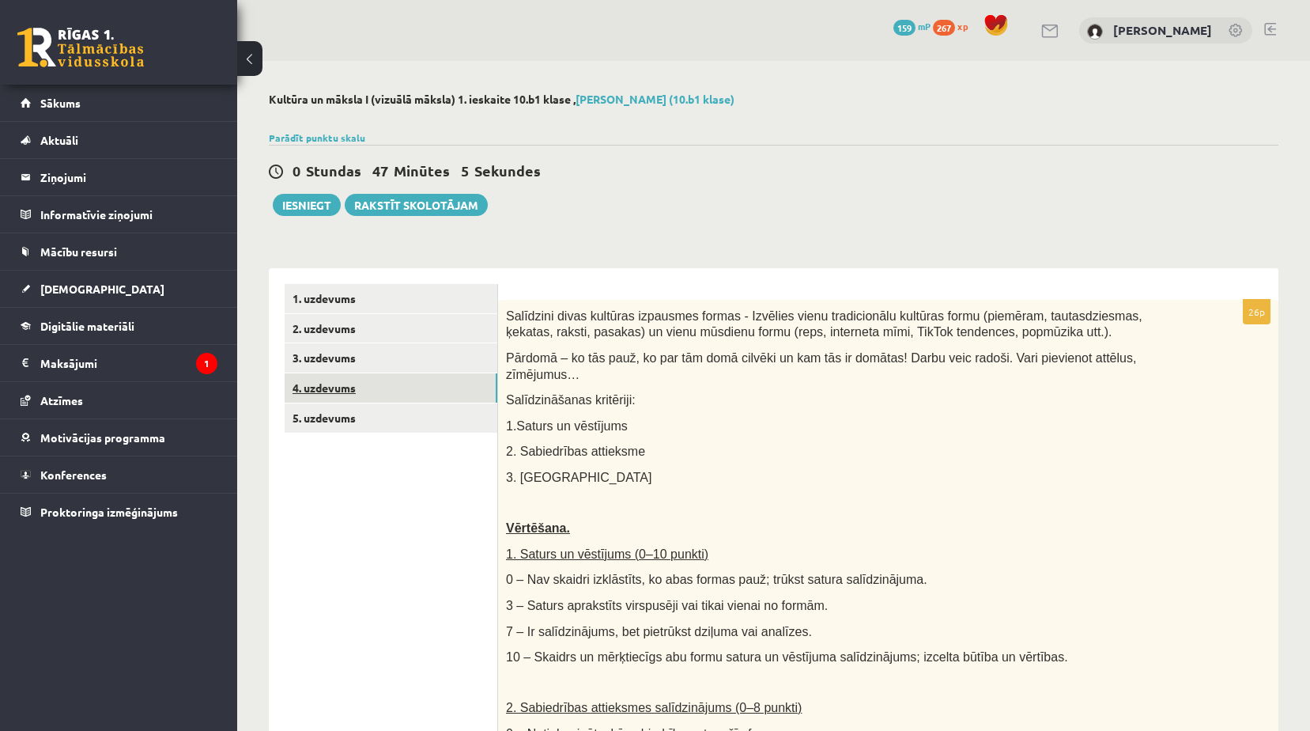
click at [365, 391] on link "4. uzdevums" at bounding box center [391, 387] width 213 height 29
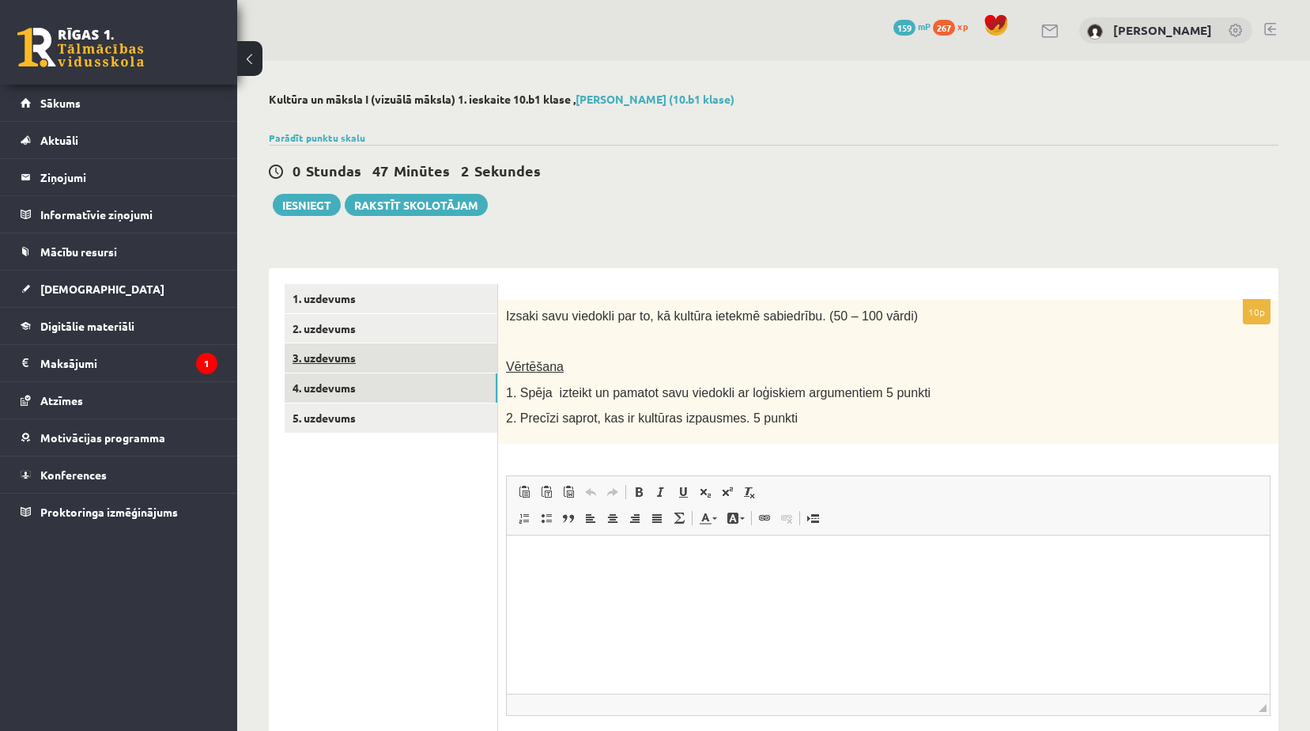
click at [366, 365] on link "3. uzdevums" at bounding box center [391, 357] width 213 height 29
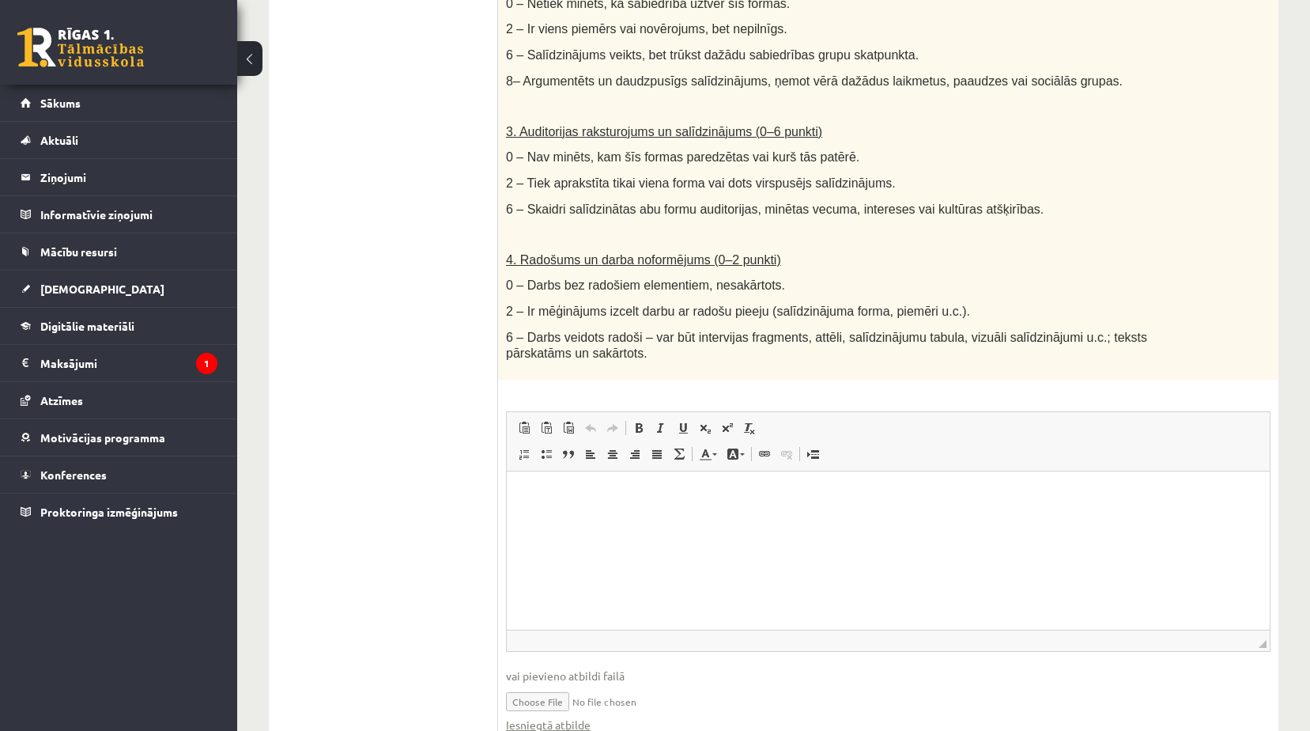
scroll to position [788, 0]
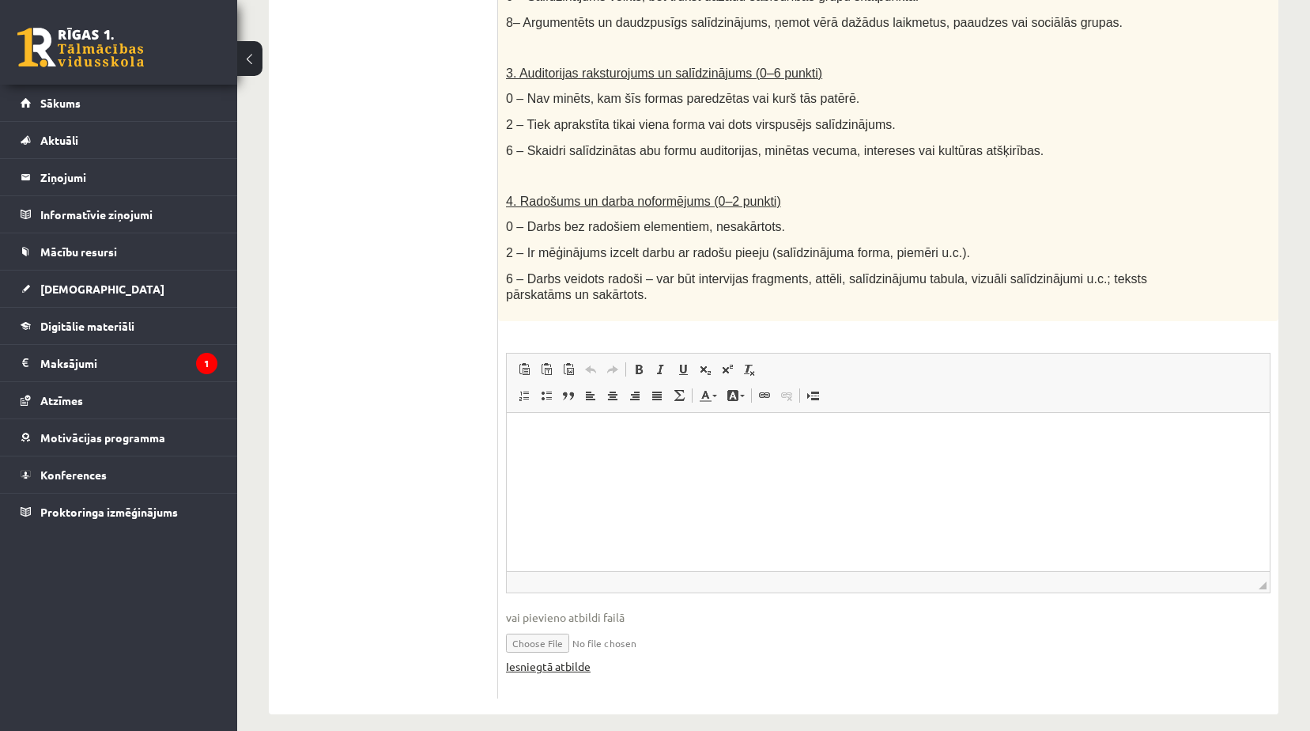
click at [559, 658] on link "Iesniegtā atbilde" at bounding box center [548, 666] width 85 height 17
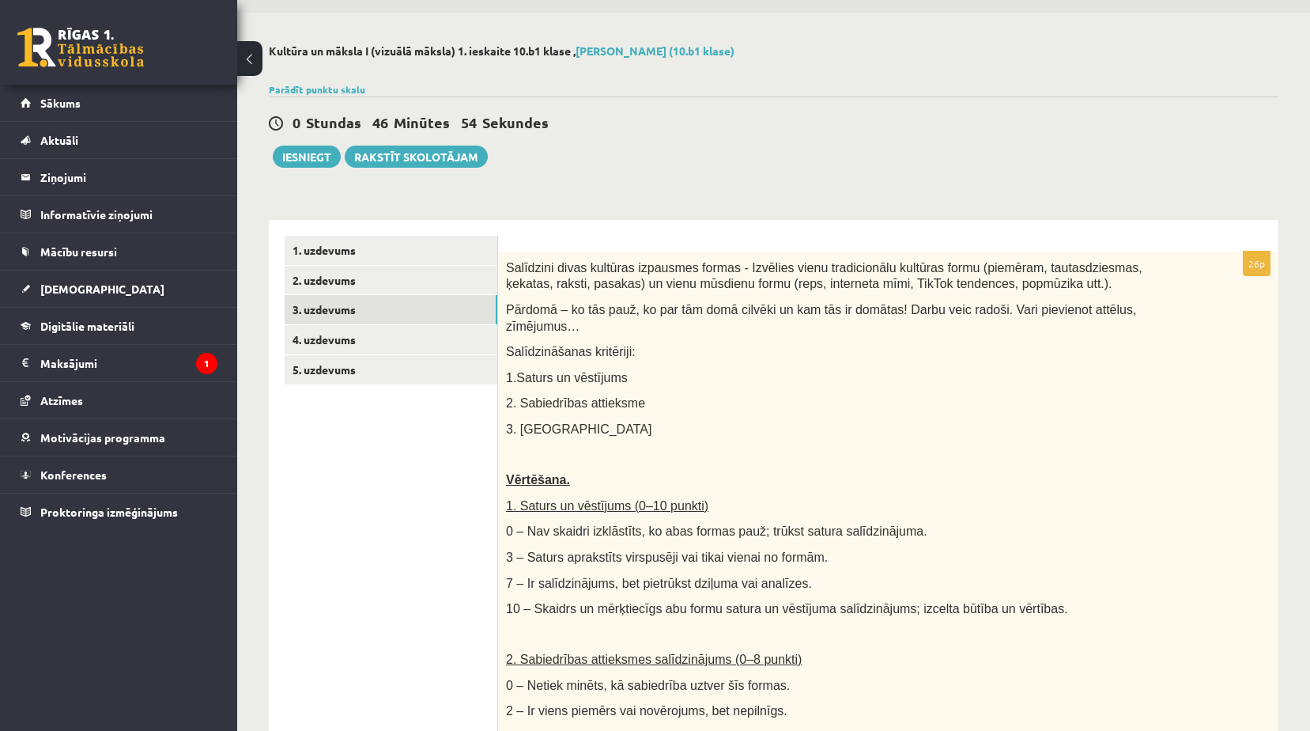
scroll to position [0, 0]
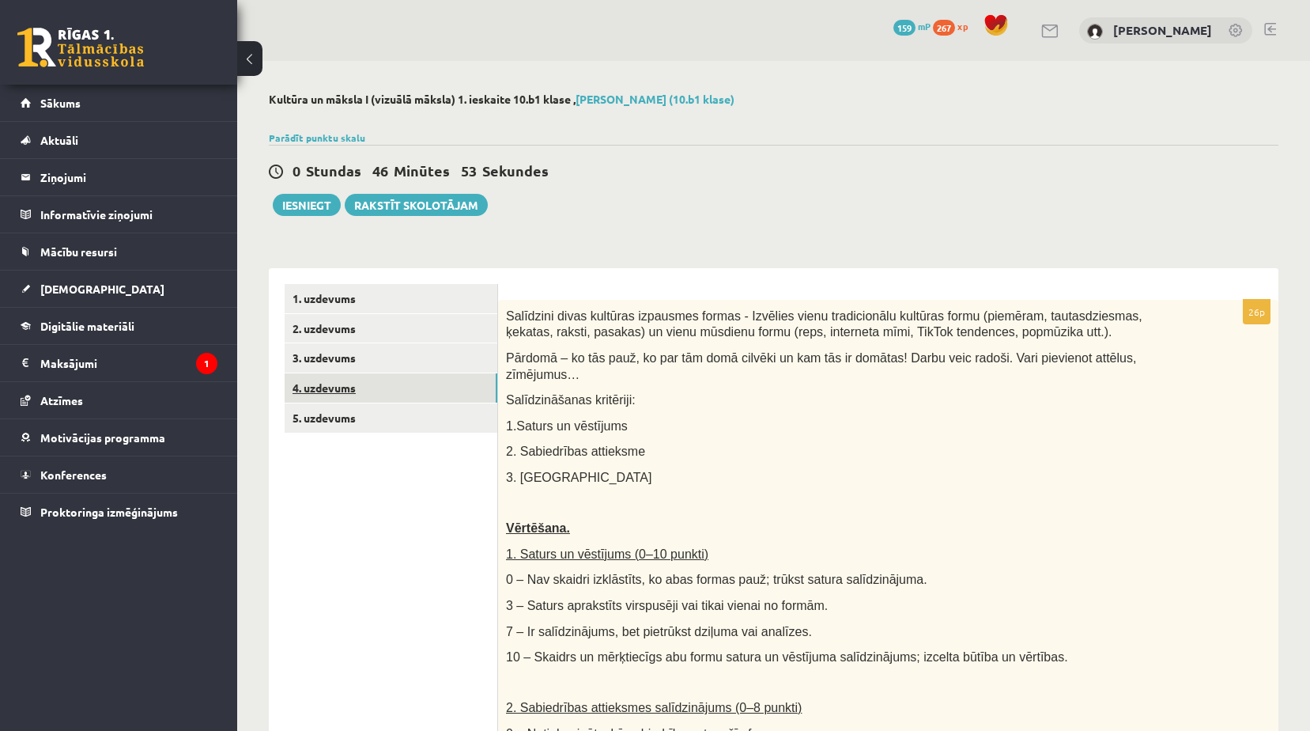
click at [376, 385] on link "4. uzdevums" at bounding box center [391, 387] width 213 height 29
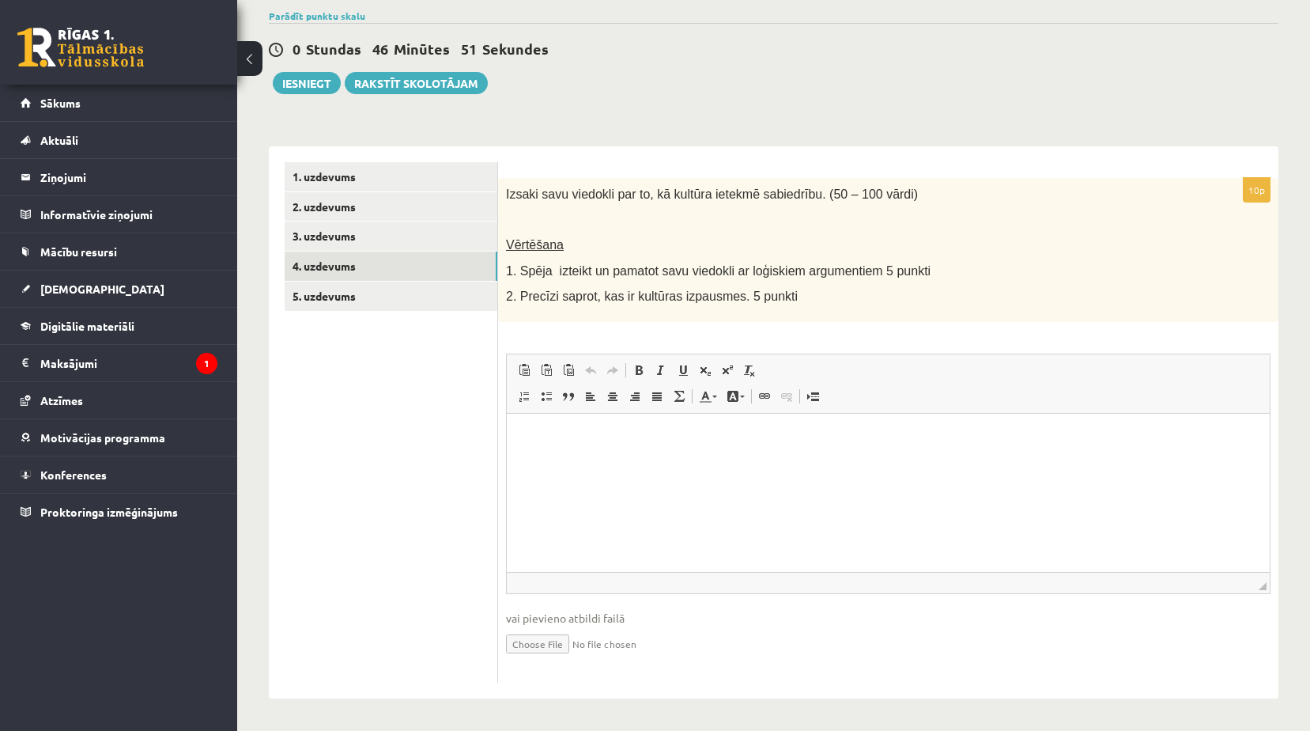
scroll to position [123, 0]
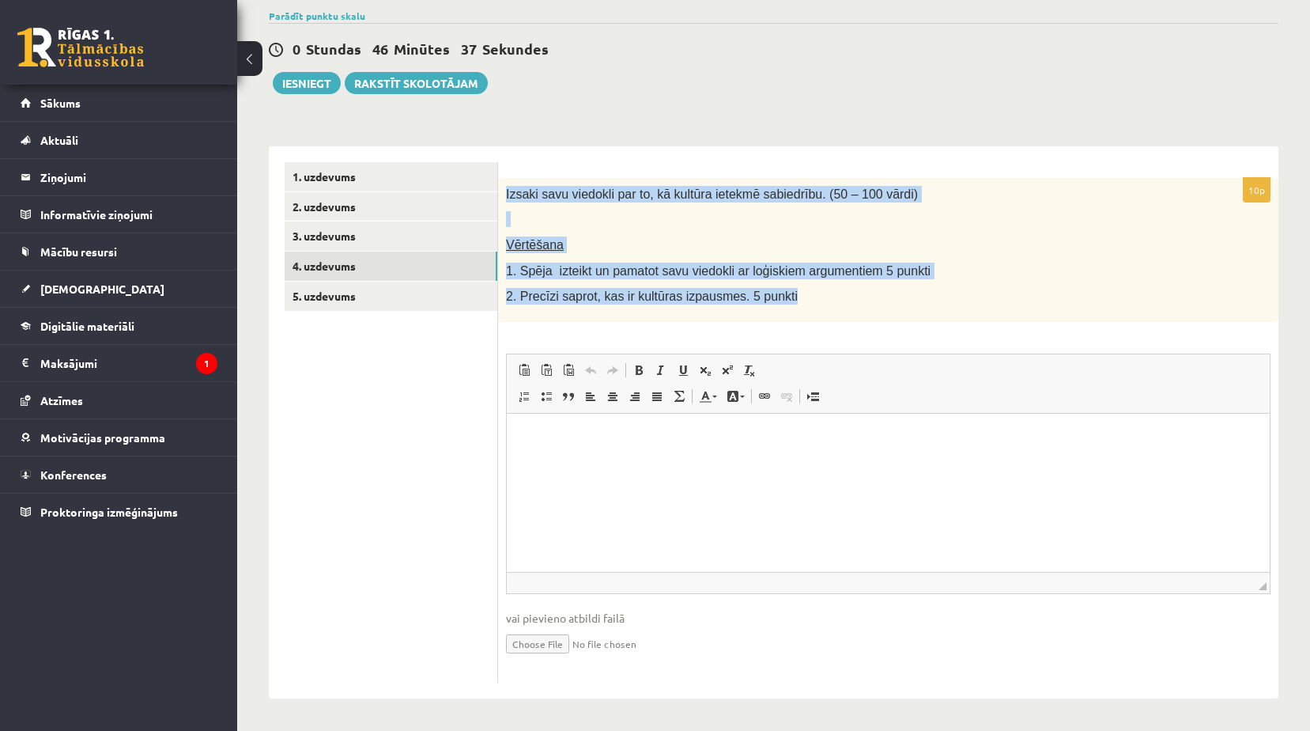
drag, startPoint x: 505, startPoint y: 190, endPoint x: 795, endPoint y: 303, distance: 310.7
click at [795, 303] on div "Izsaki savu viedokli par to, kā kultūra ietekmē sabiedrību. (50 – 100 vārdi) Vē…" at bounding box center [888, 250] width 780 height 144
copy div "Izsaki savu viedokli par to, kā kultūra ietekmē sabiedrību. (50 – 100 vārdi) Vē…"
click at [1022, 212] on p at bounding box center [849, 219] width 686 height 16
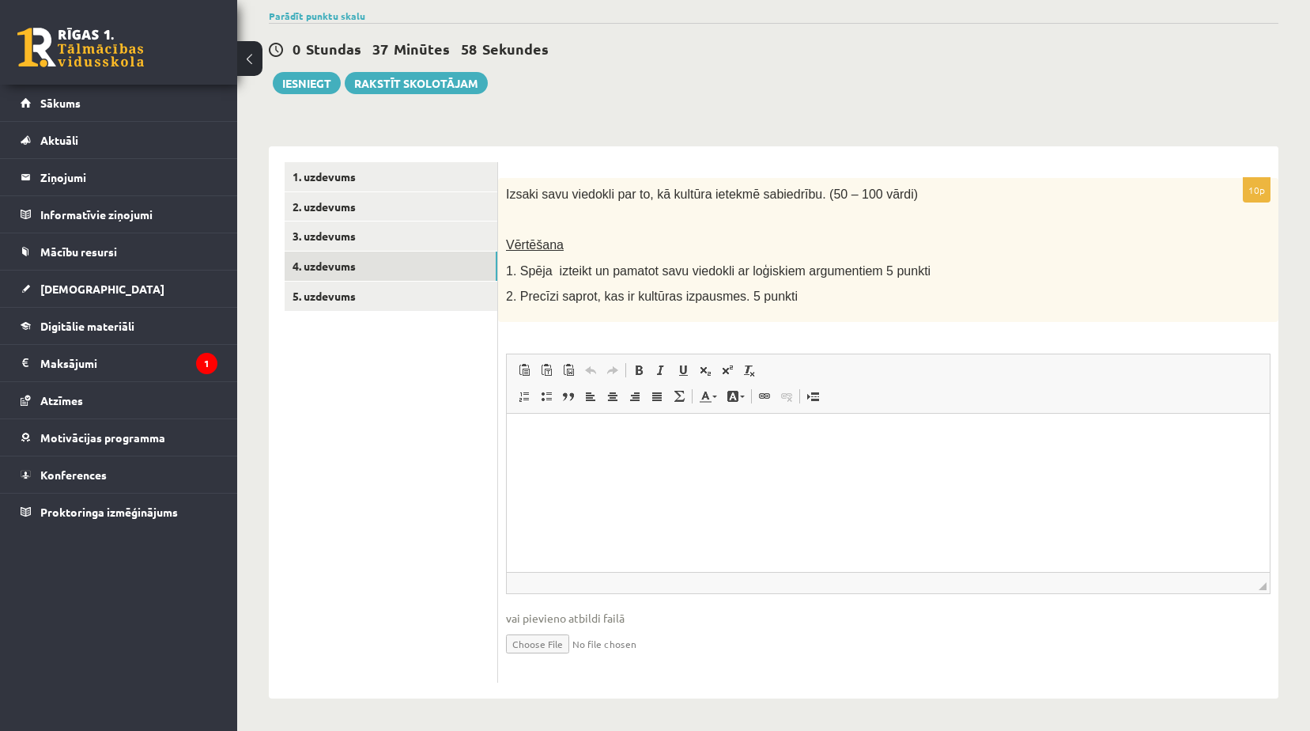
click at [546, 646] on input "file" at bounding box center [888, 642] width 765 height 32
type input "**********"
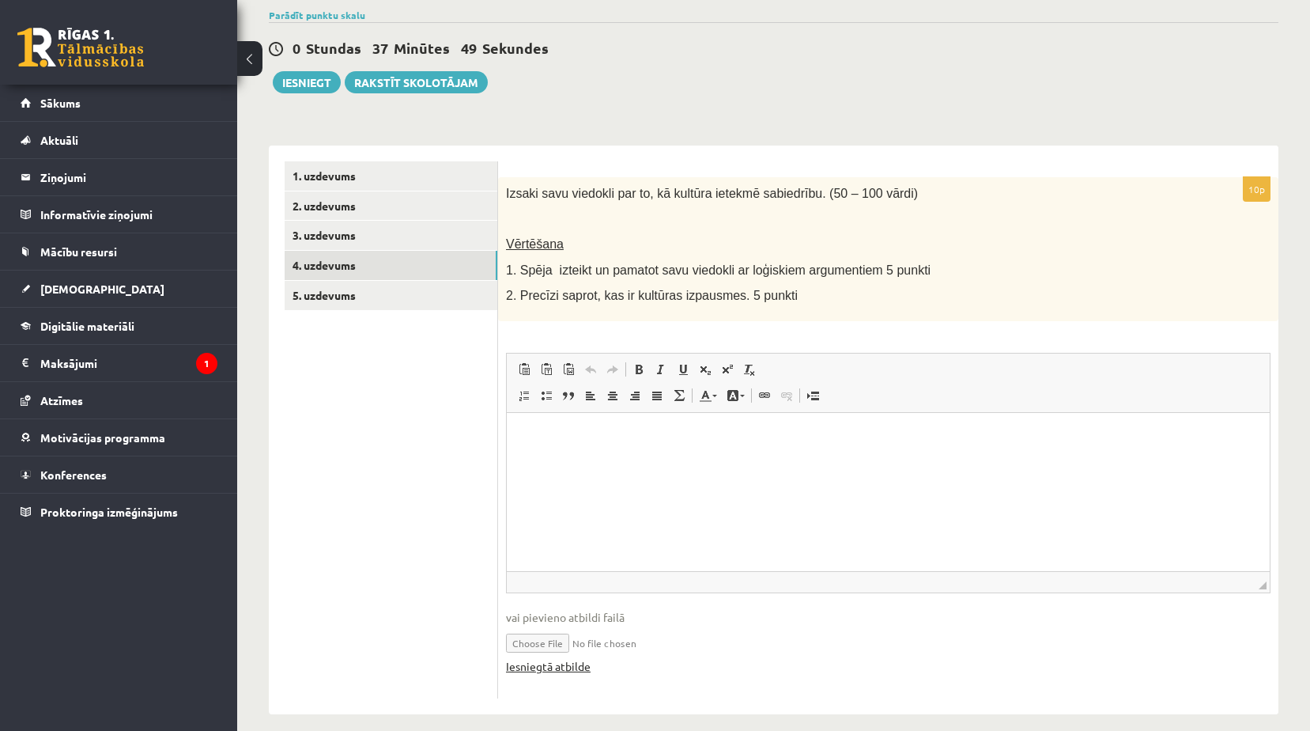
click at [562, 668] on link "Iesniegtā atbilde" at bounding box center [548, 666] width 85 height 17
click at [318, 297] on link "5. uzdevums" at bounding box center [391, 295] width 213 height 29
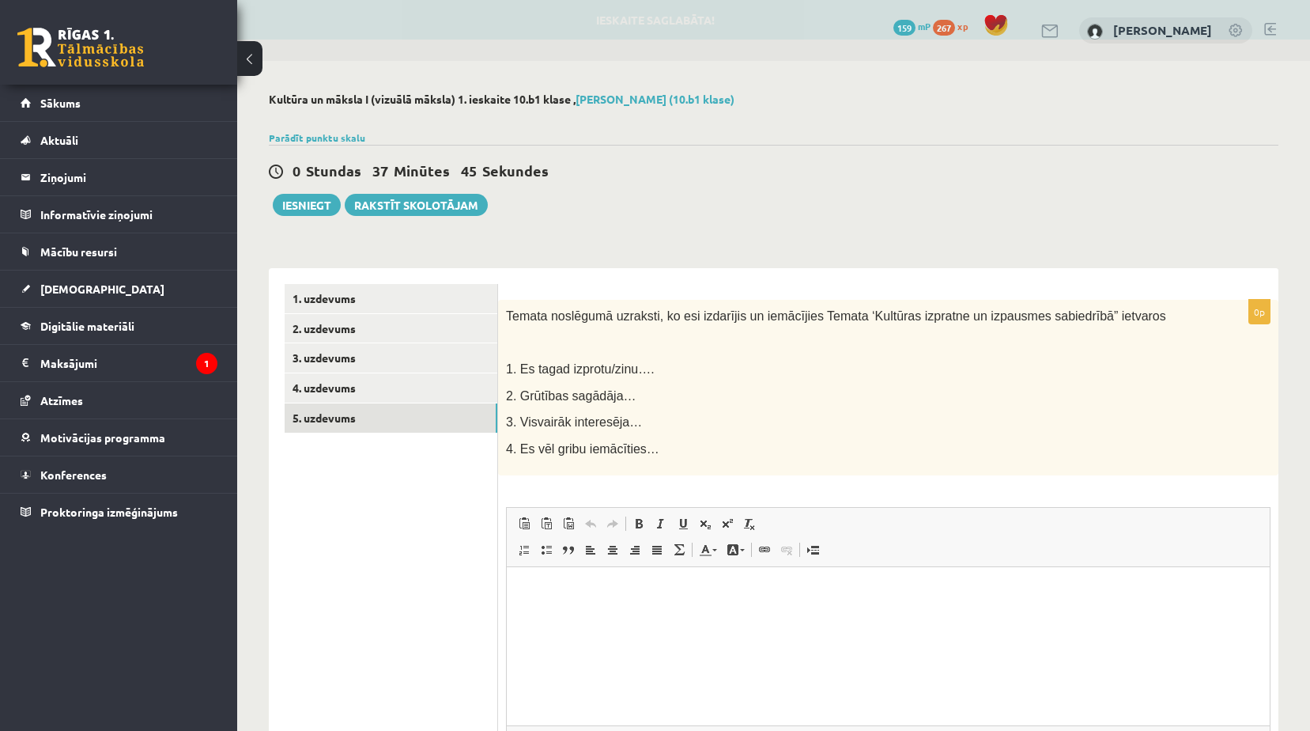
scroll to position [0, 0]
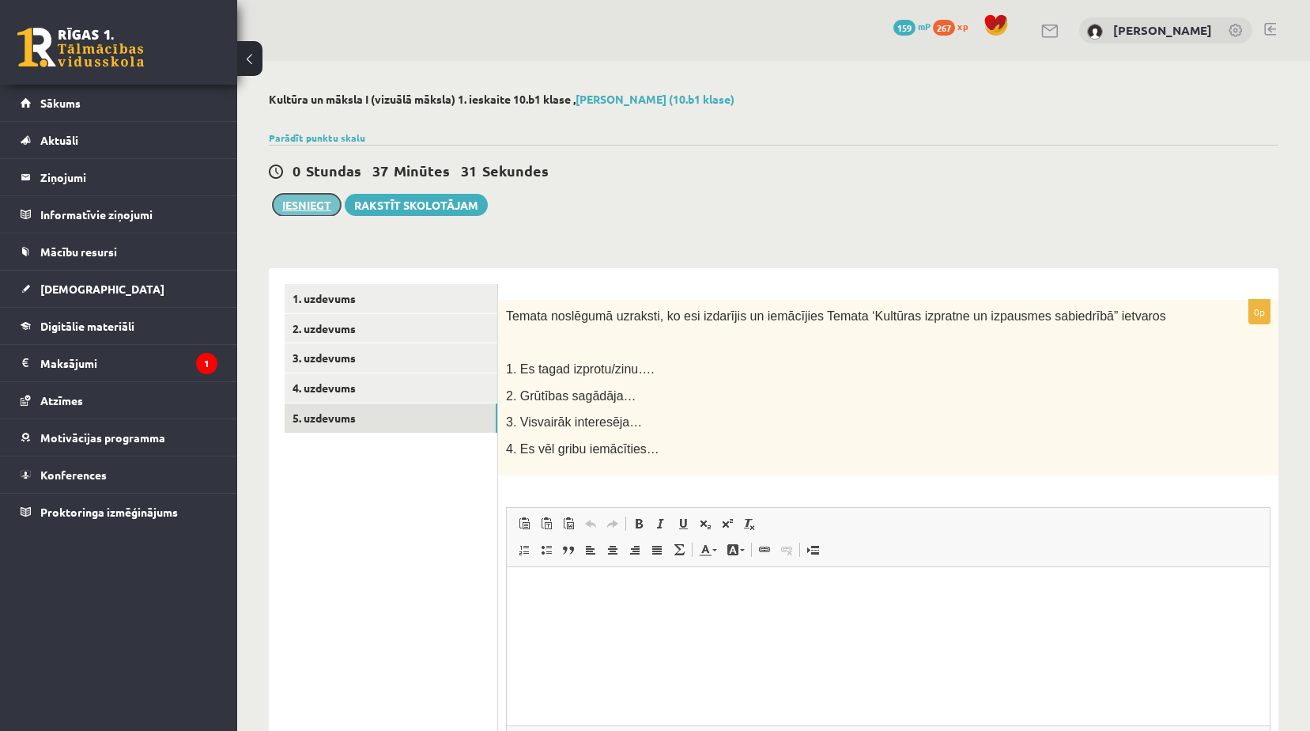
click at [323, 205] on button "Iesniegt" at bounding box center [307, 205] width 68 height 22
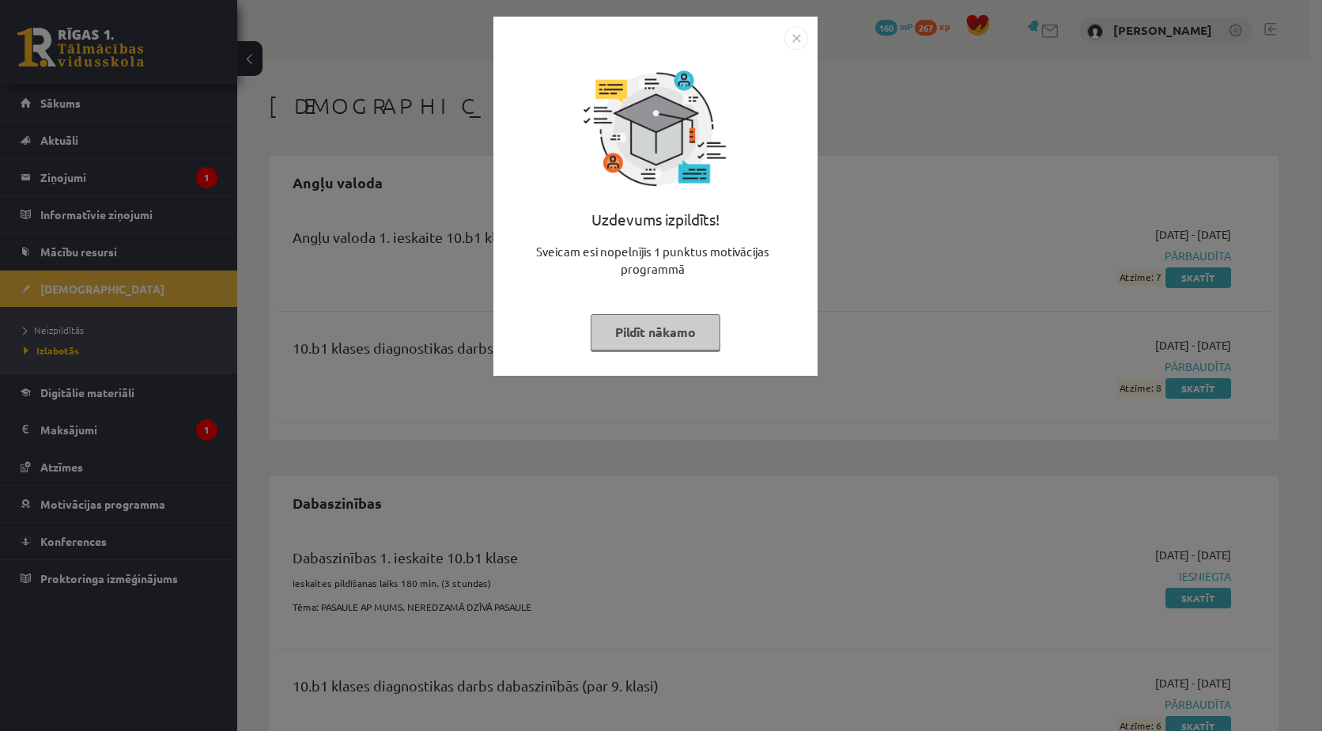
click at [799, 36] on img "Close" at bounding box center [796, 38] width 24 height 24
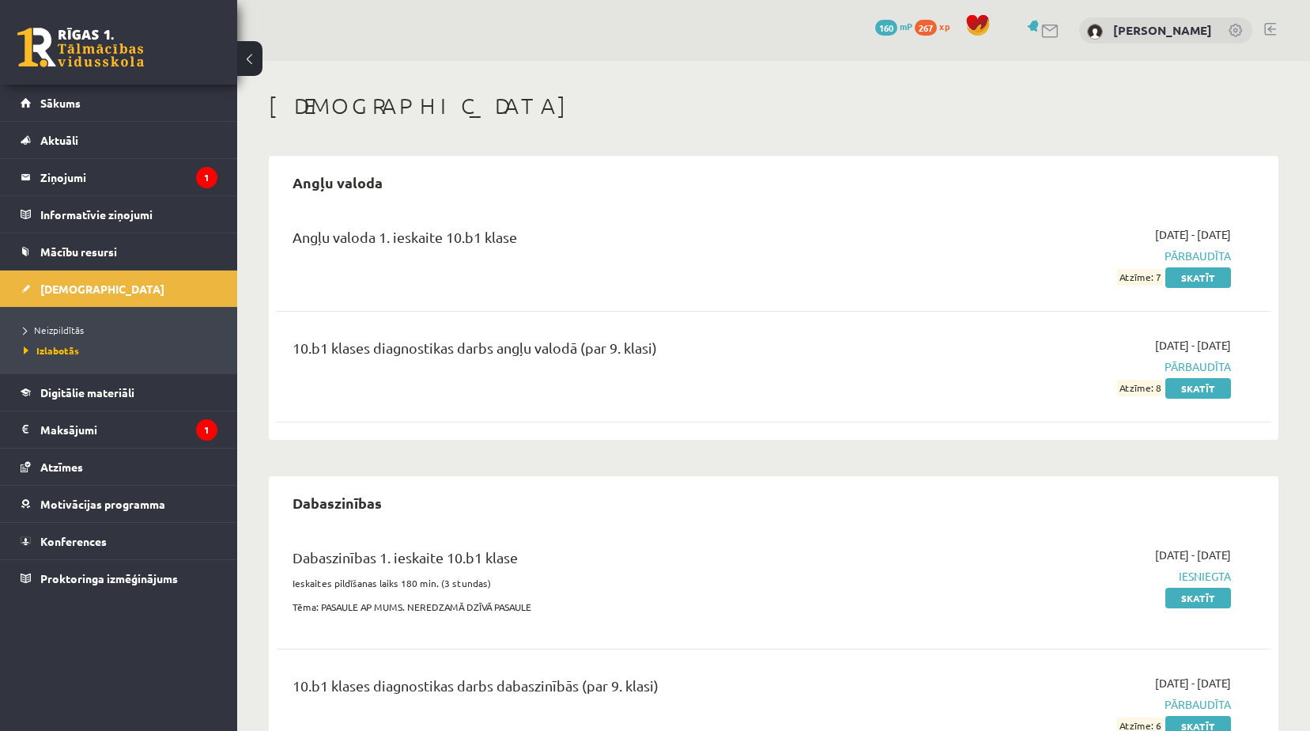
scroll to position [158, 0]
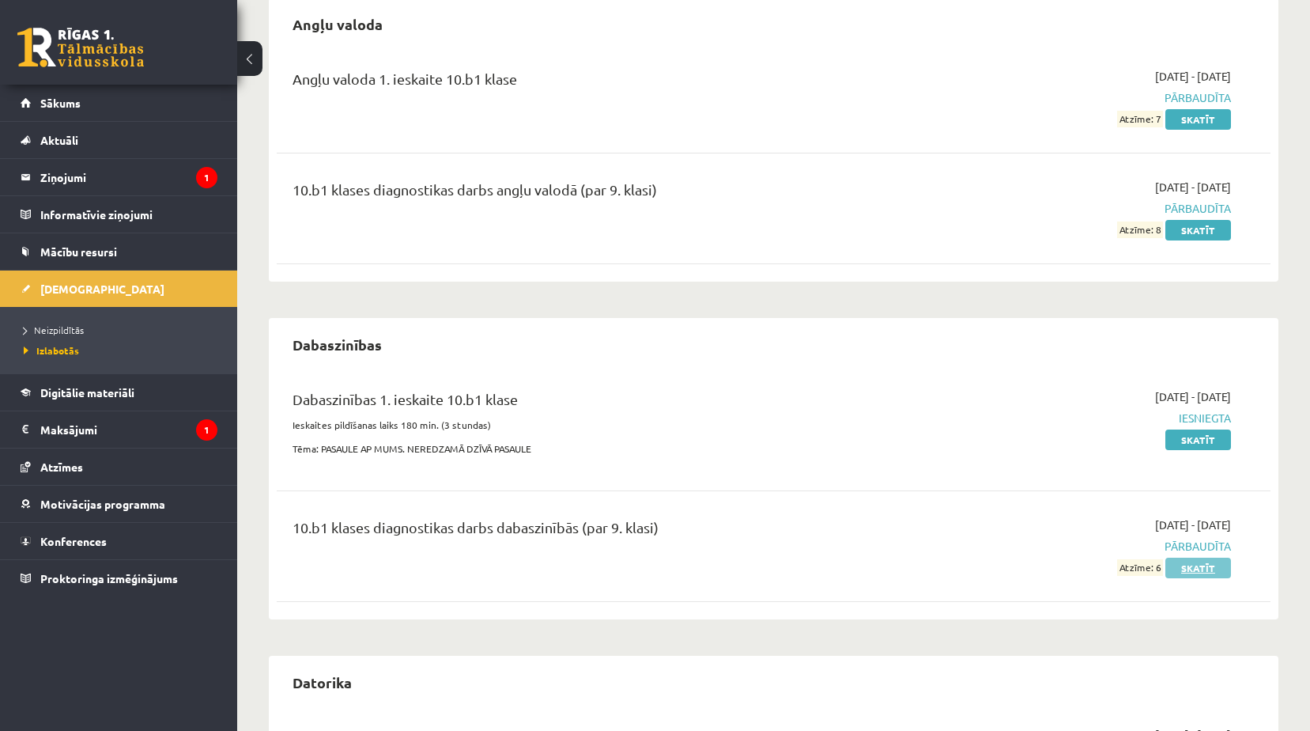
click at [1193, 571] on link "Skatīt" at bounding box center [1199, 567] width 66 height 21
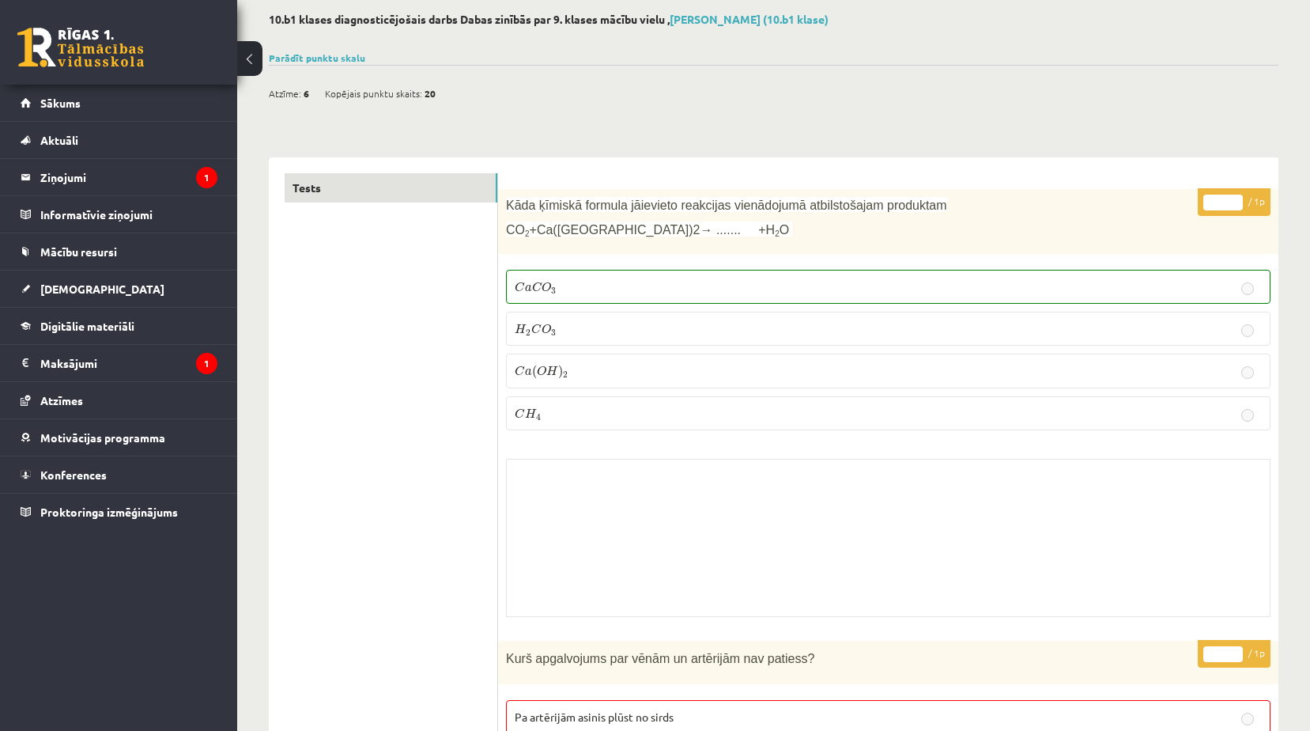
scroll to position [79, 0]
click at [82, 395] on span "Atzīmes" at bounding box center [61, 400] width 43 height 14
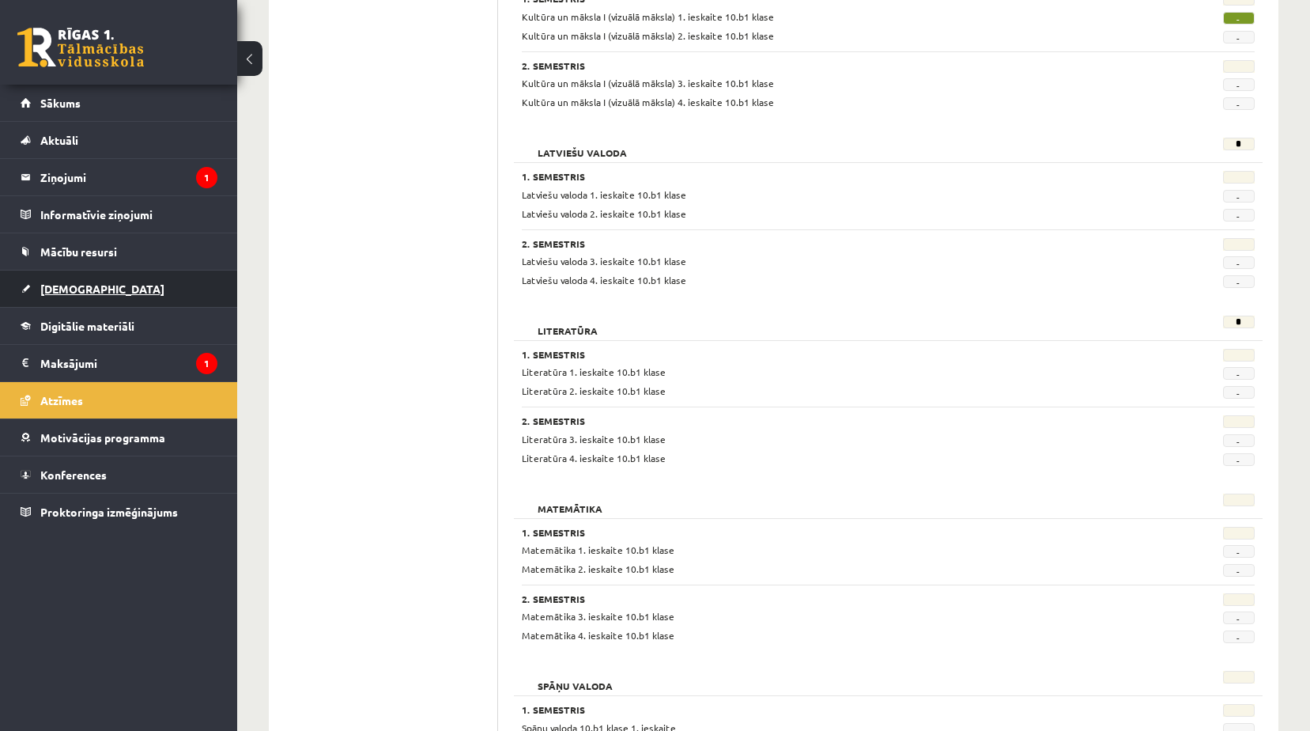
scroll to position [714, 0]
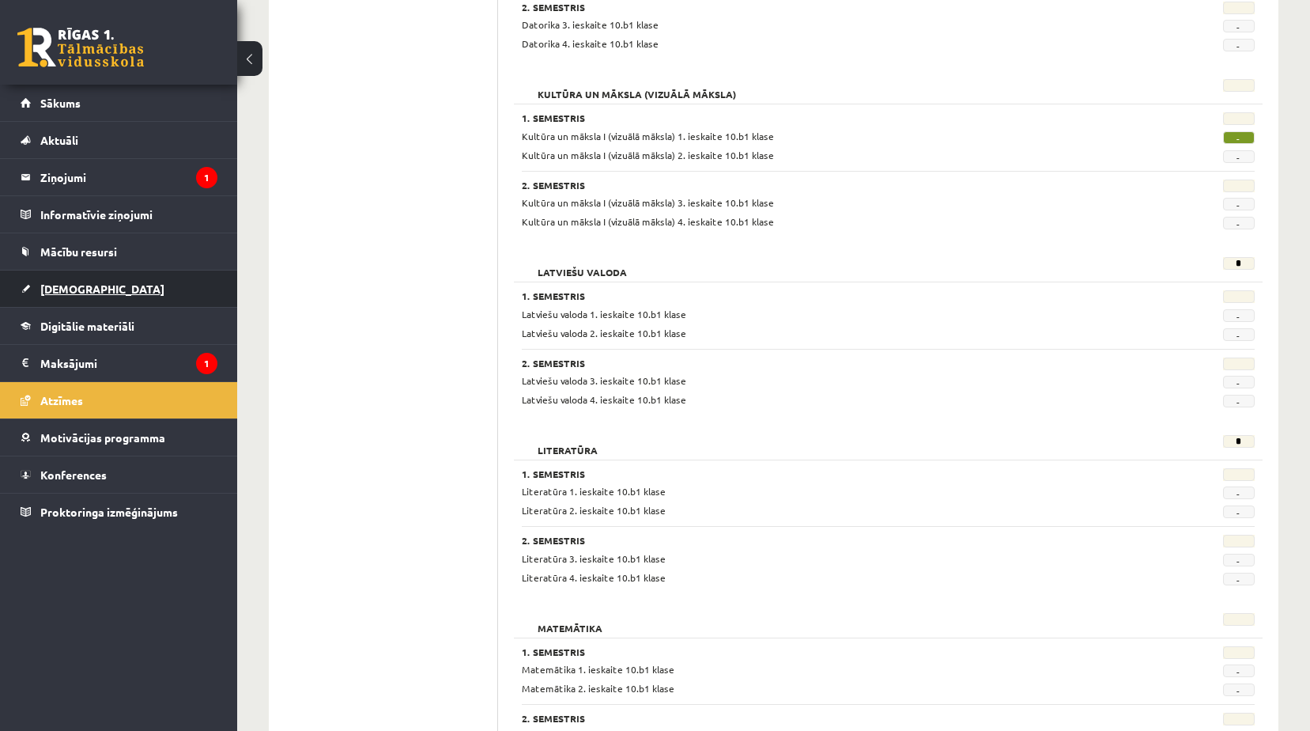
click at [93, 290] on link "[DEMOGRAPHIC_DATA]" at bounding box center [119, 288] width 197 height 36
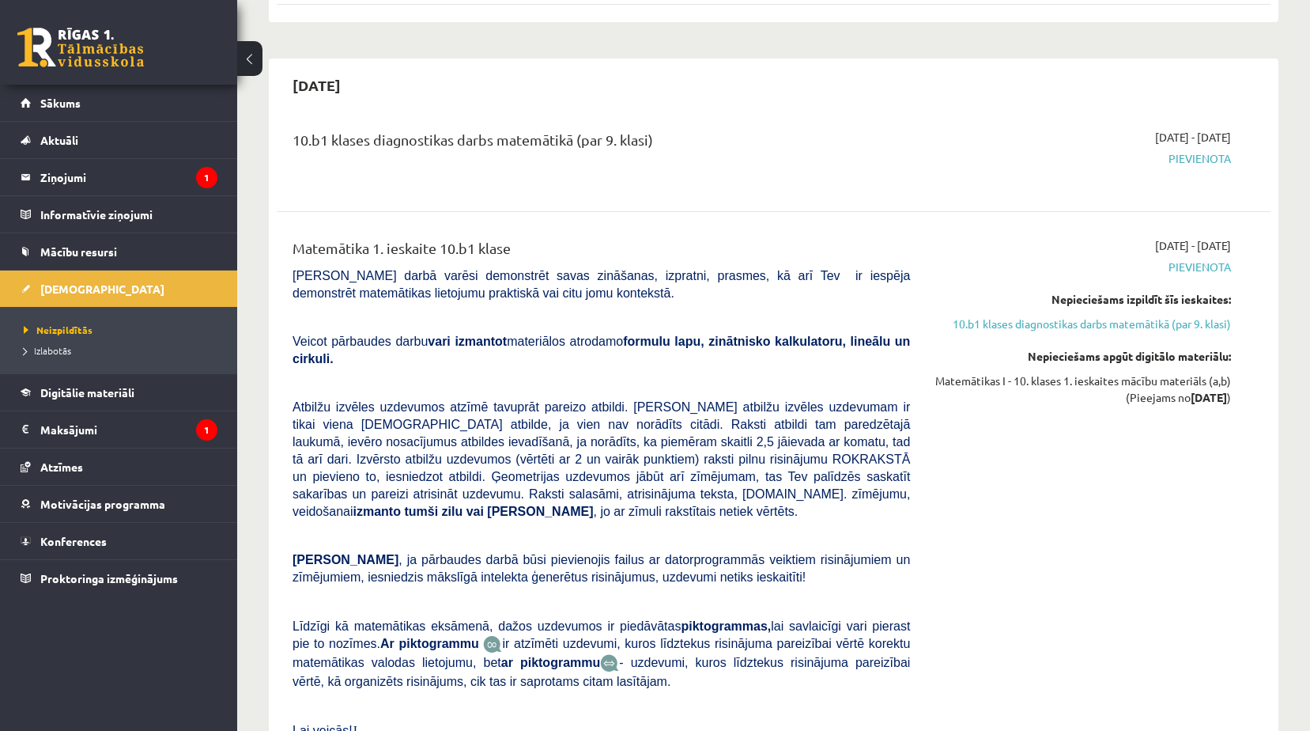
scroll to position [556, 0]
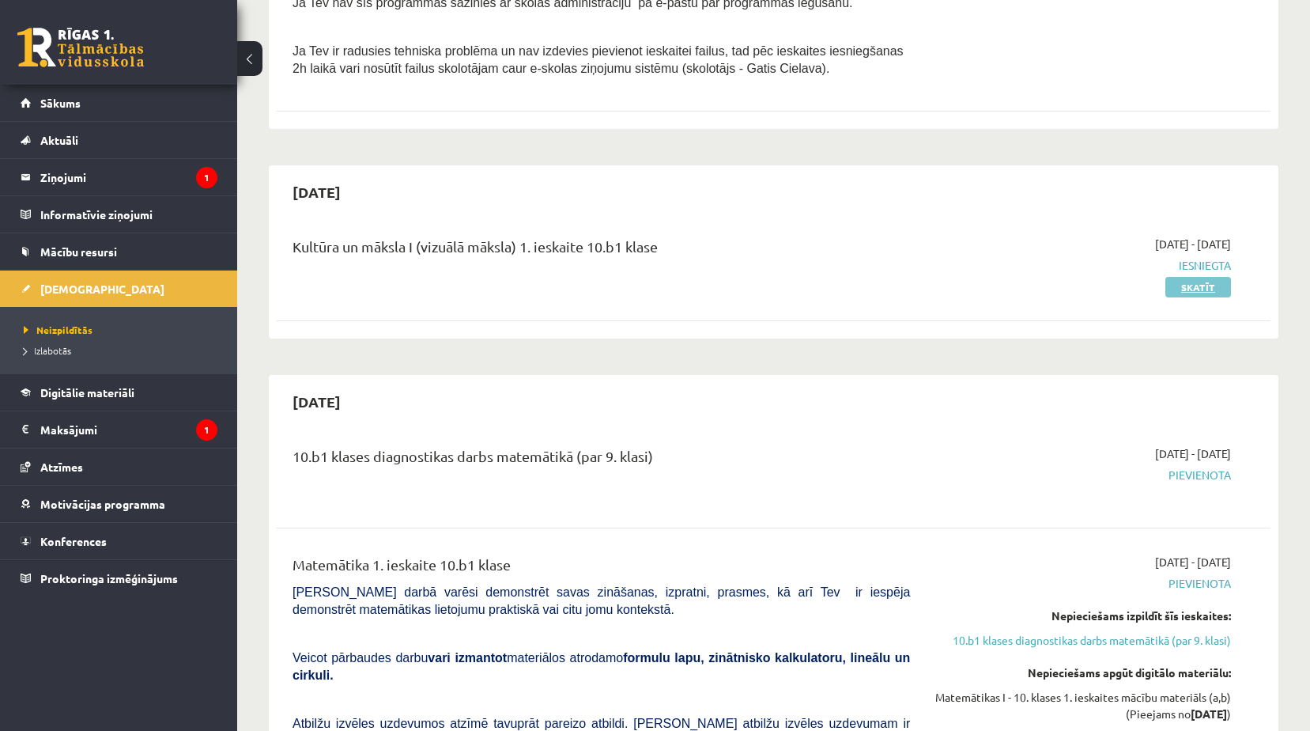
click at [1207, 284] on link "Skatīt" at bounding box center [1199, 287] width 66 height 21
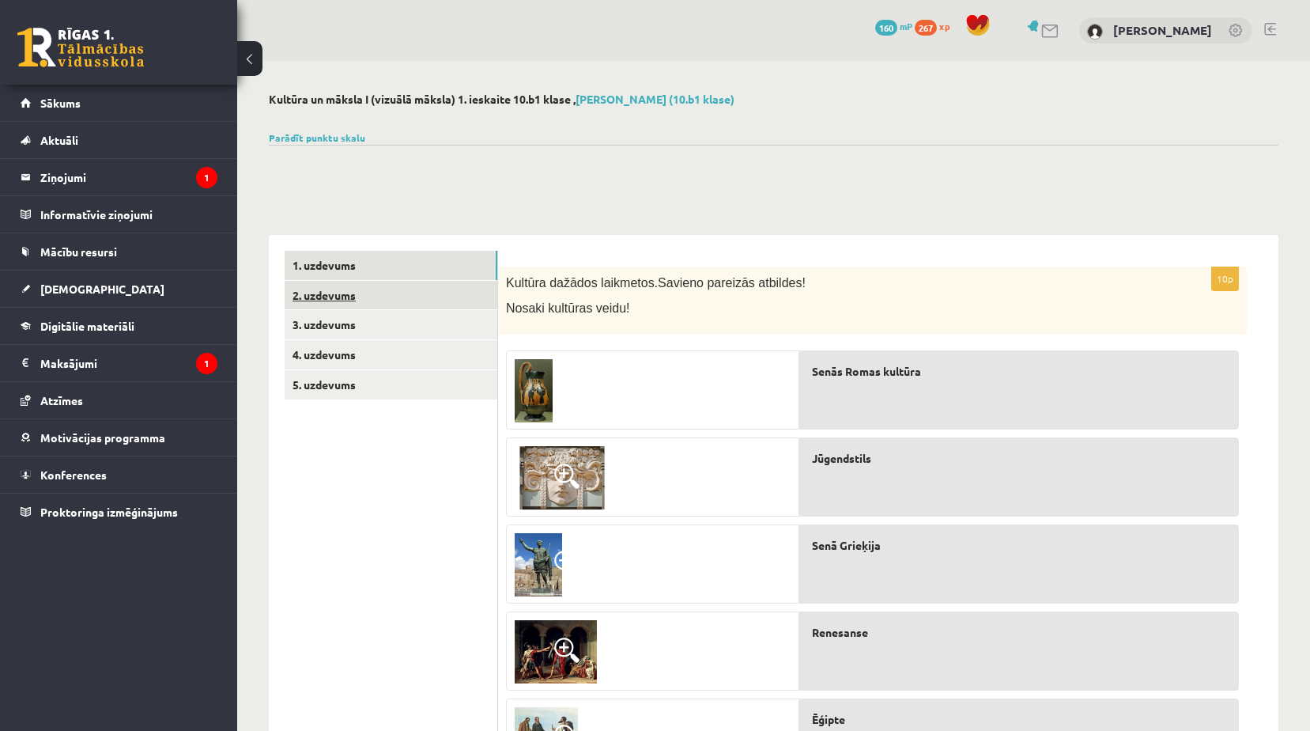
click at [310, 289] on link "2. uzdevums" at bounding box center [391, 295] width 213 height 29
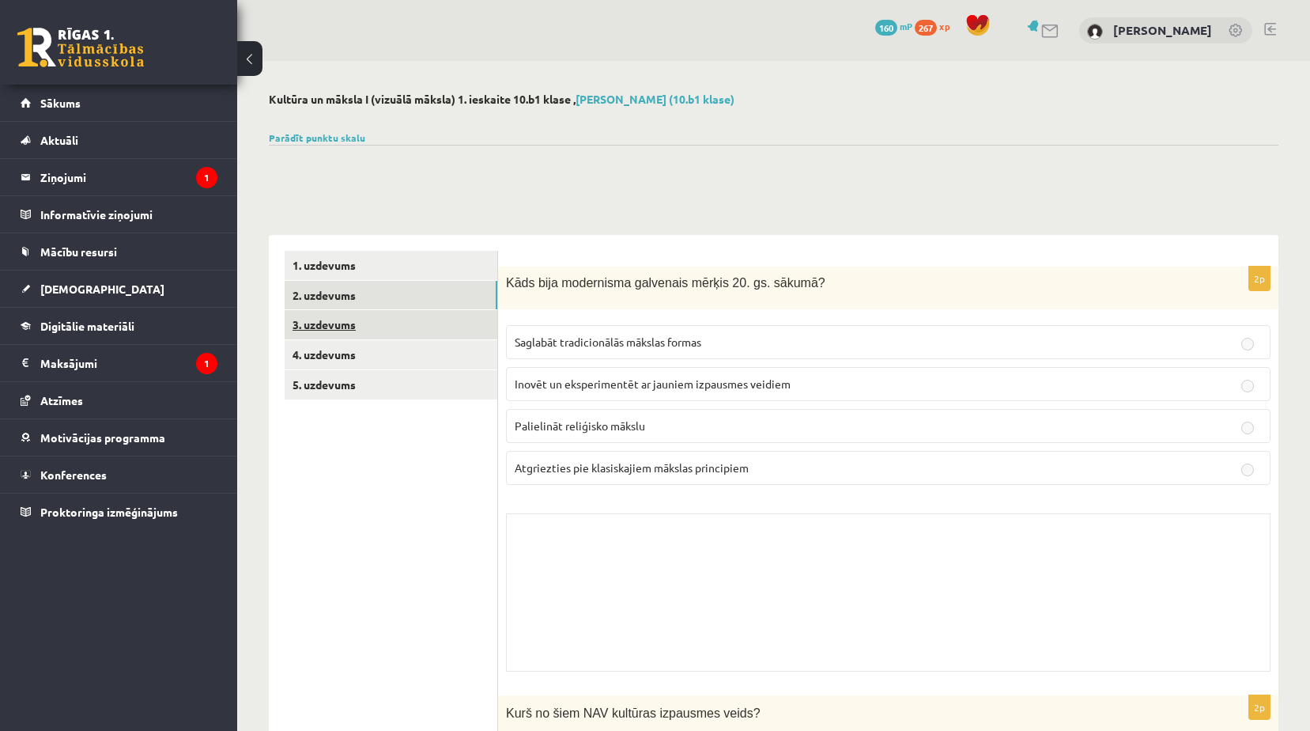
click at [365, 322] on link "3. uzdevums" at bounding box center [391, 324] width 213 height 29
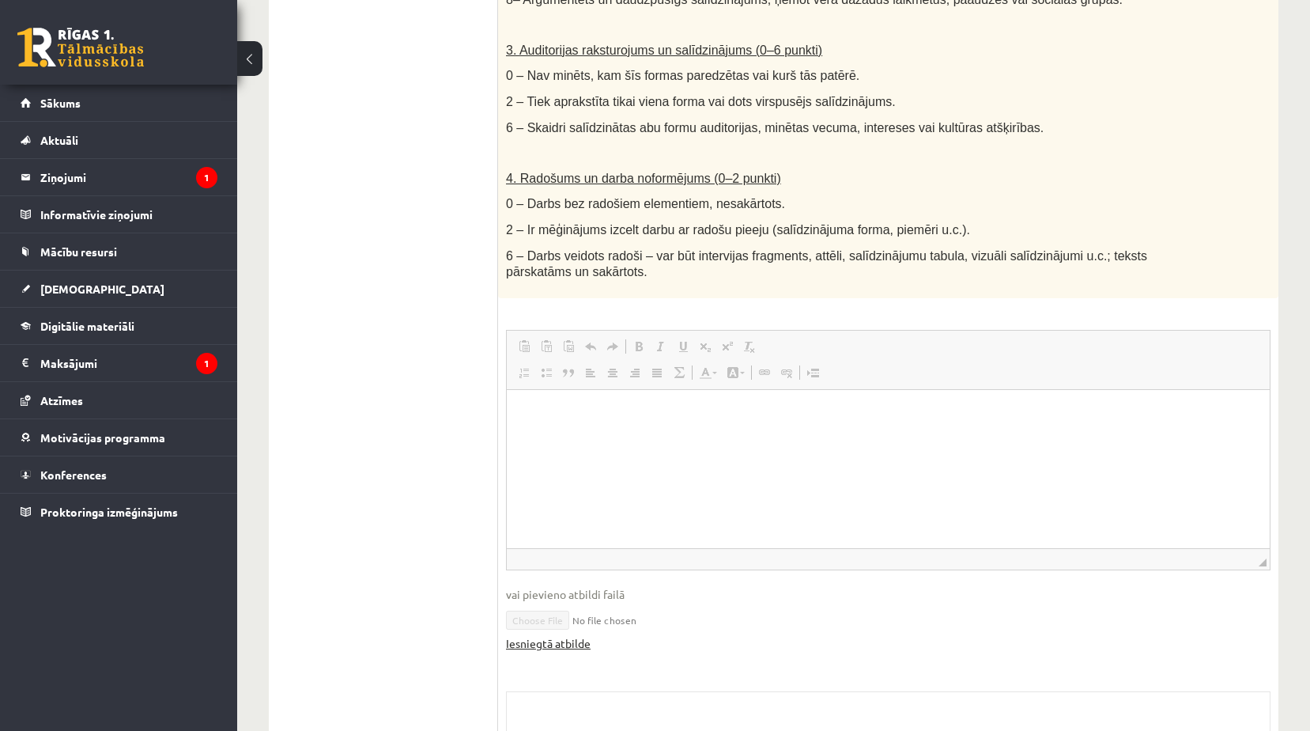
click at [571, 635] on link "Iesniegtā atbilde" at bounding box center [548, 643] width 85 height 17
